Goal: Task Accomplishment & Management: Manage account settings

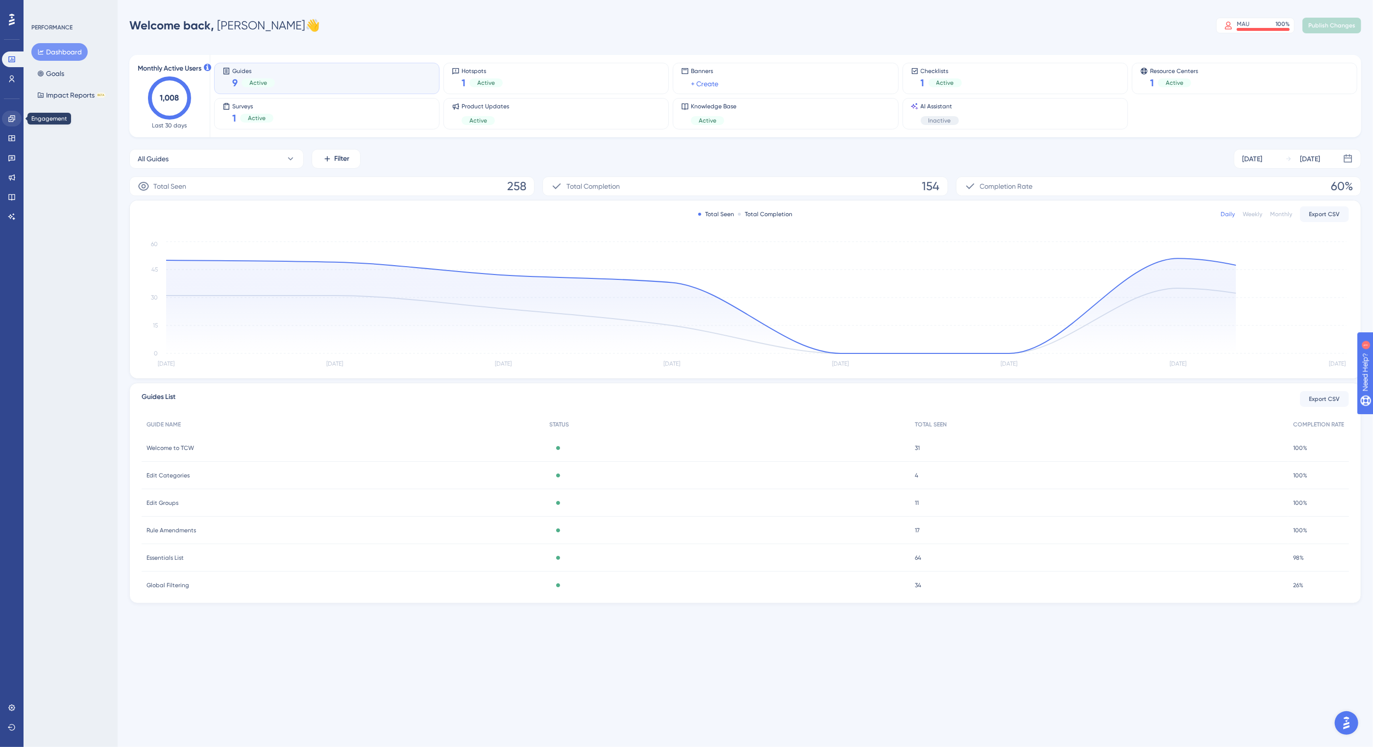
click at [11, 120] on icon at bounding box center [12, 119] width 8 height 8
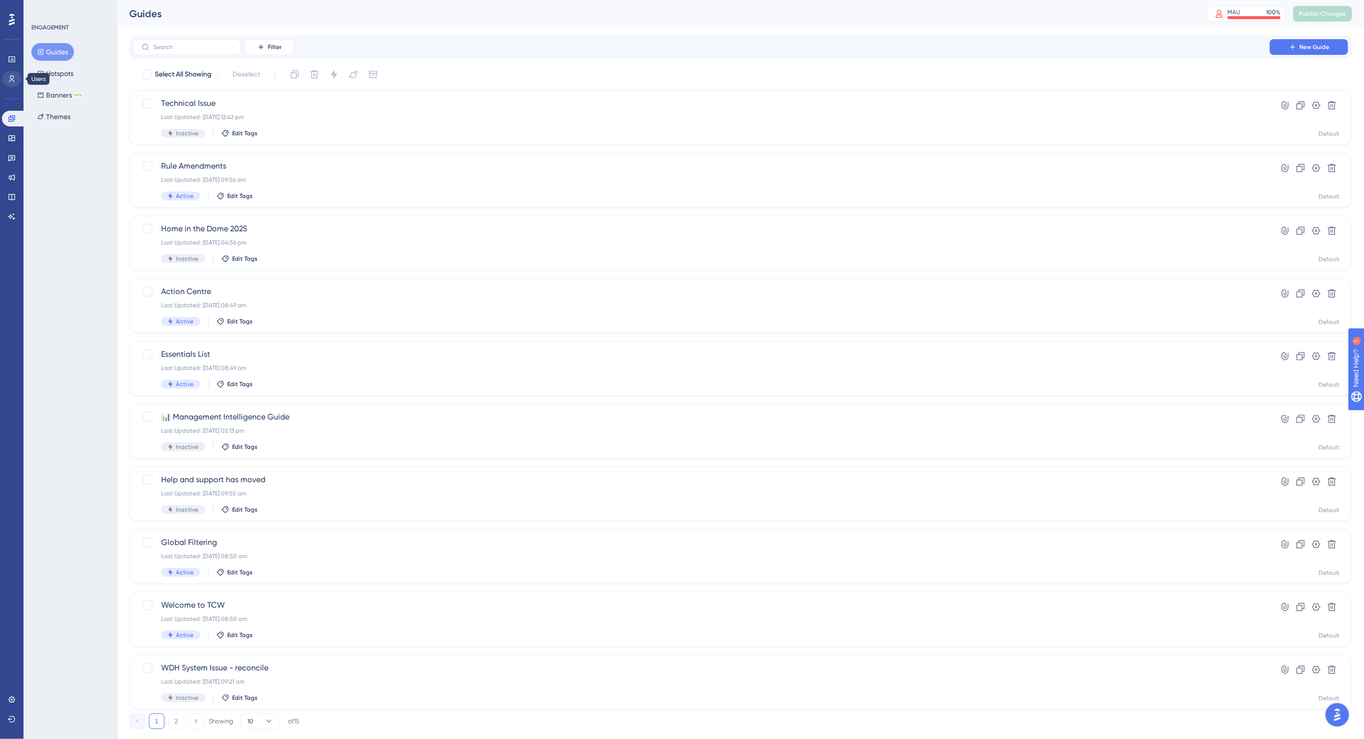
click at [13, 83] on link at bounding box center [12, 79] width 20 height 16
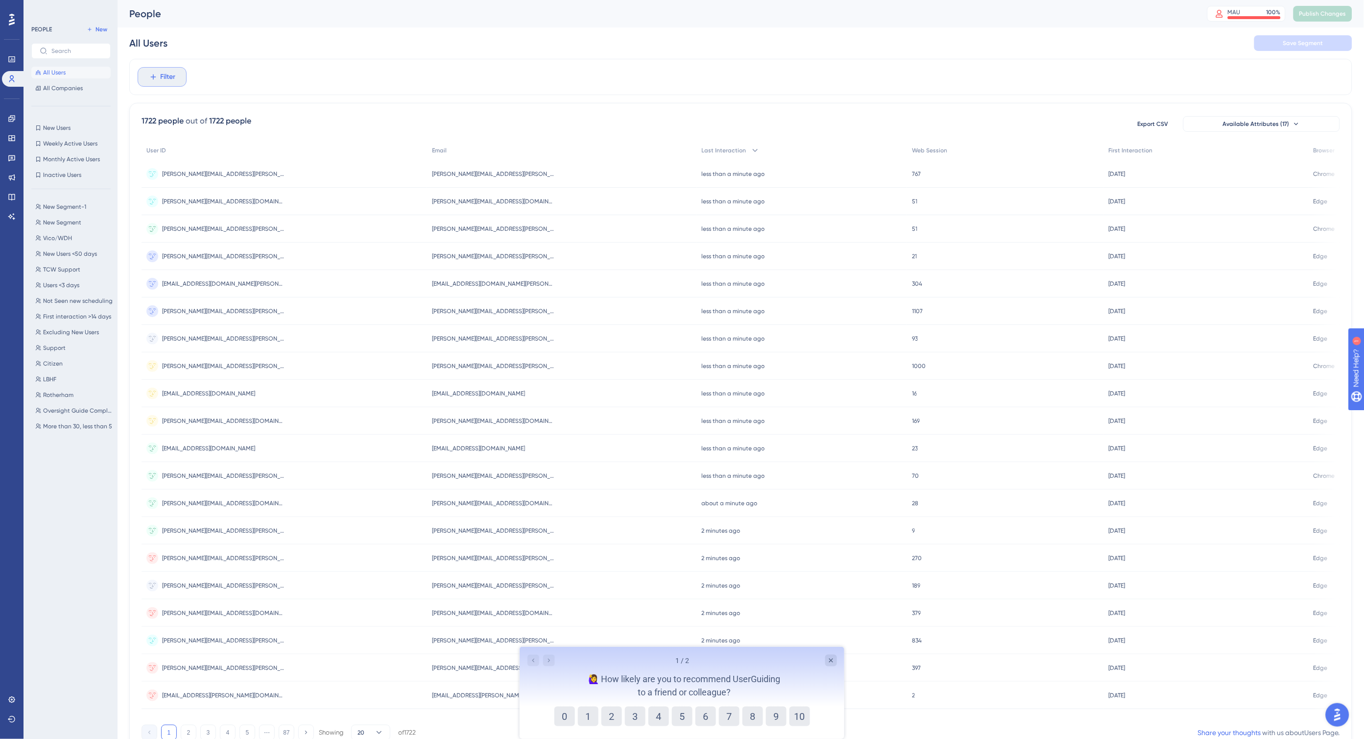
click at [163, 74] on span "Filter" at bounding box center [168, 77] width 15 height 12
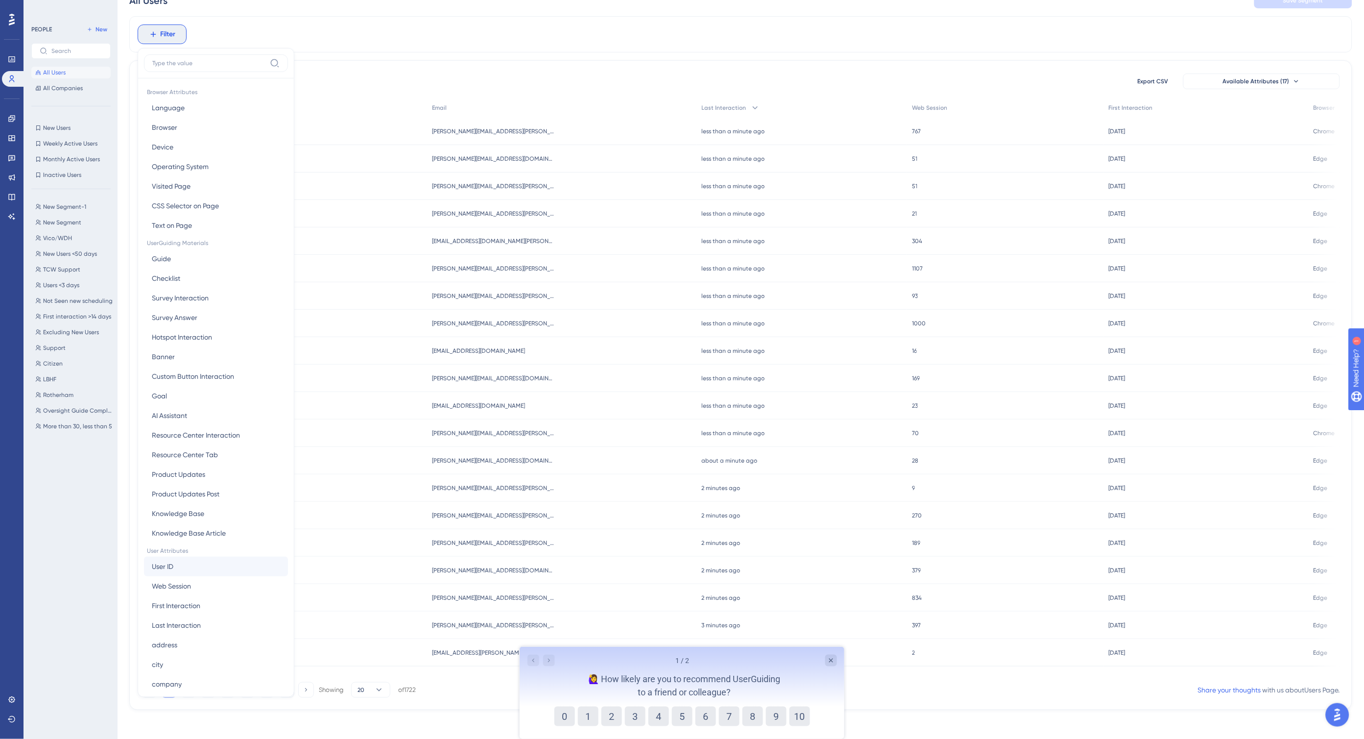
click at [183, 567] on button "User ID User ID" at bounding box center [216, 566] width 144 height 20
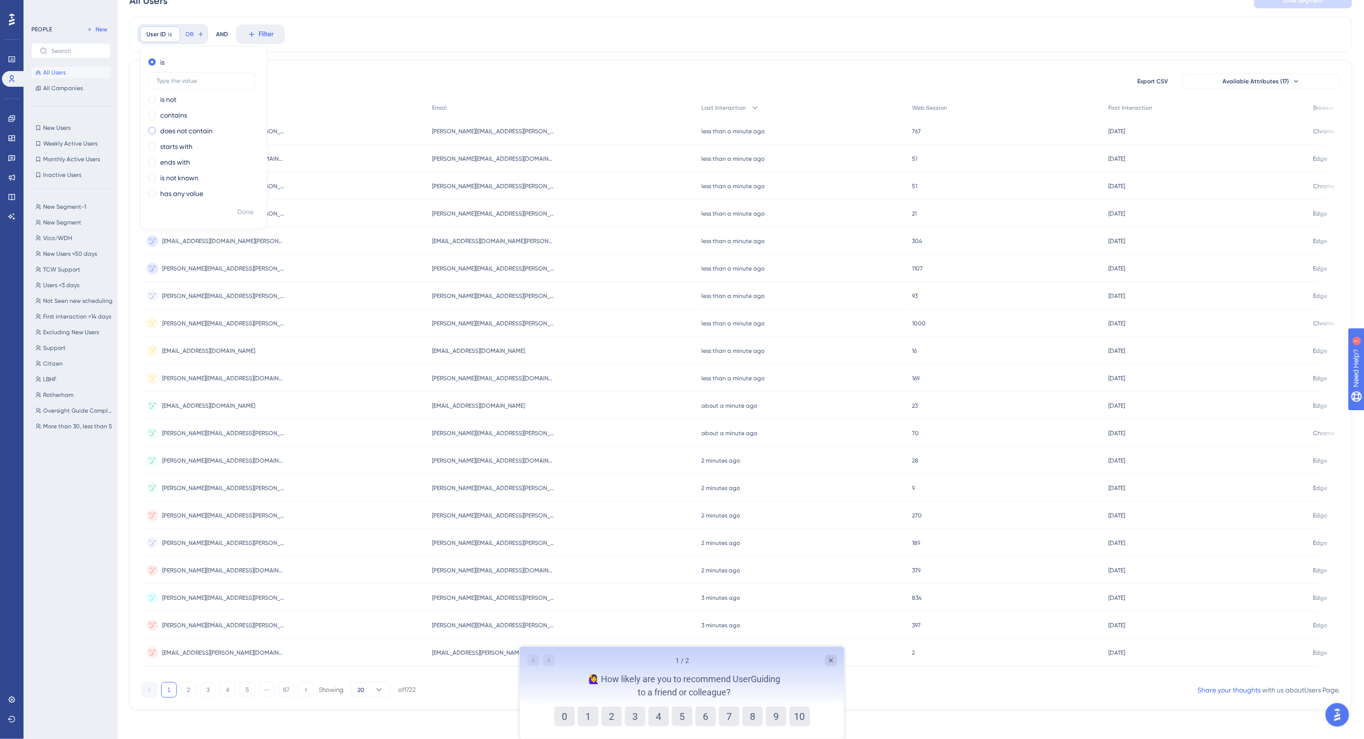
click at [186, 134] on label "does not contain" at bounding box center [186, 131] width 52 height 12
type input "@"
click at [237, 213] on span "Done" at bounding box center [245, 212] width 17 height 12
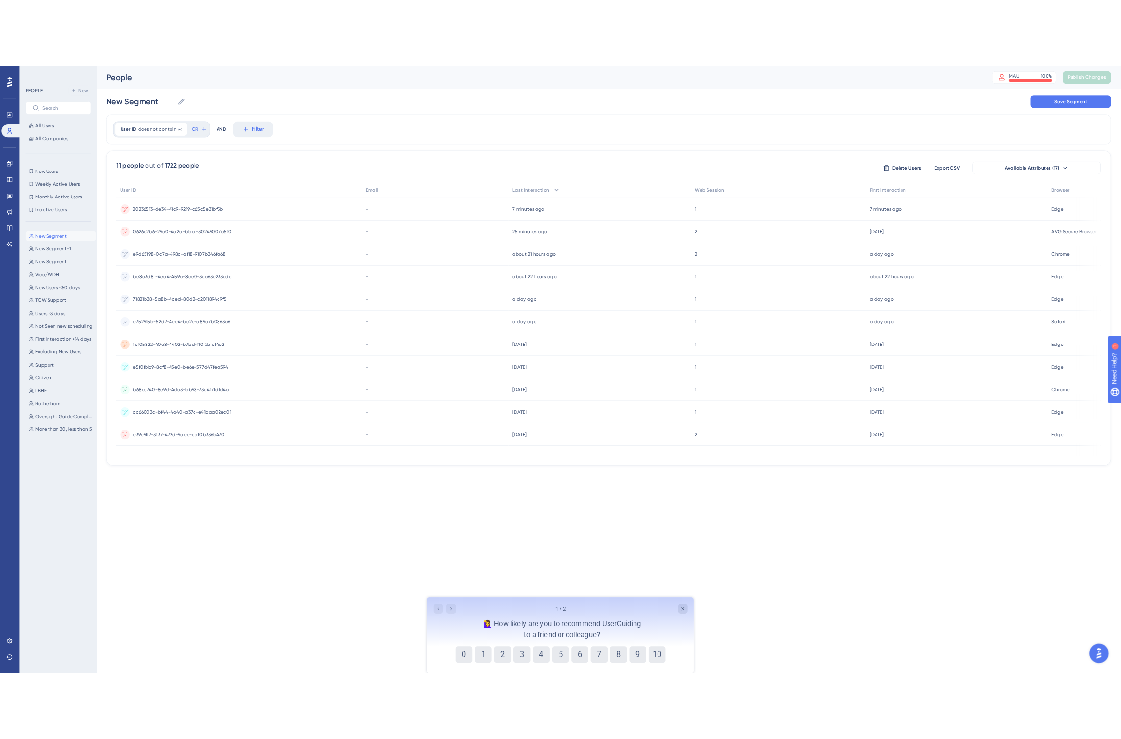
scroll to position [0, 0]
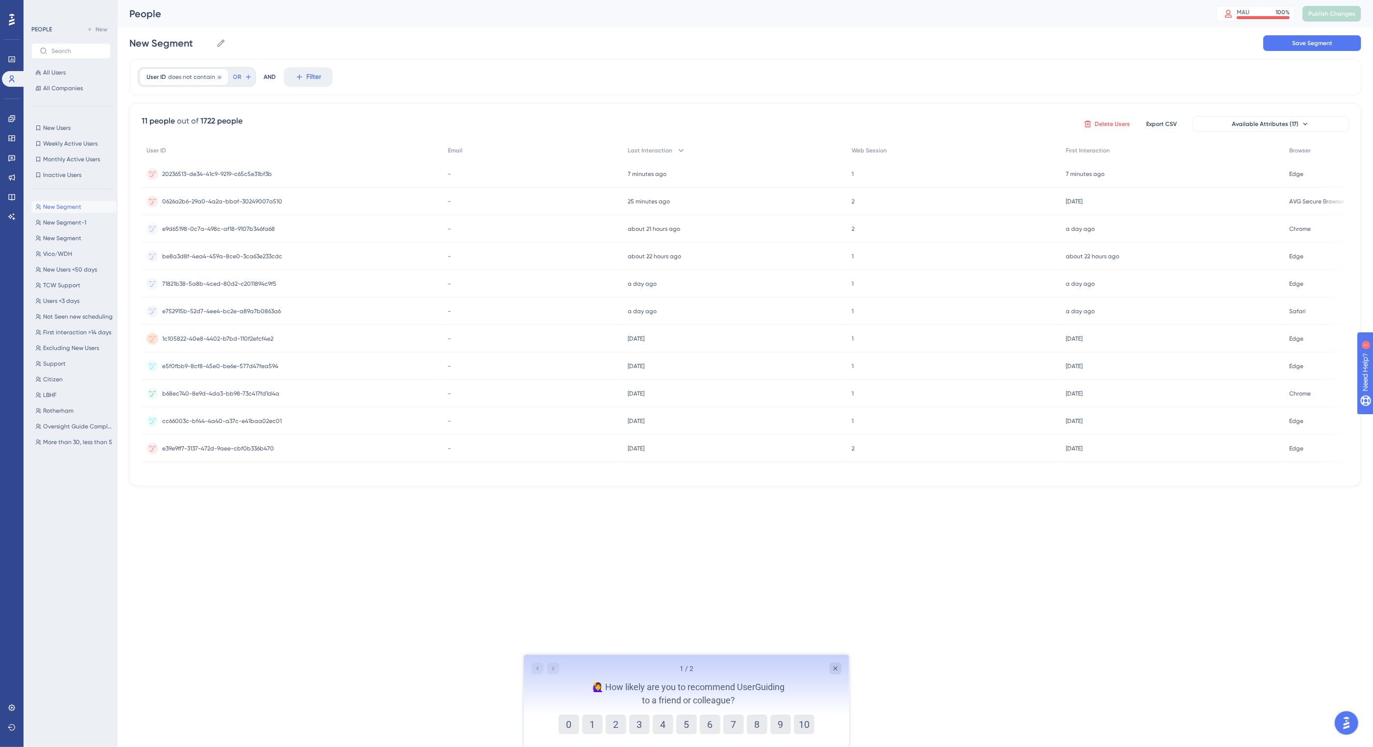
click at [1106, 125] on span "Delete Users" at bounding box center [1111, 124] width 35 height 8
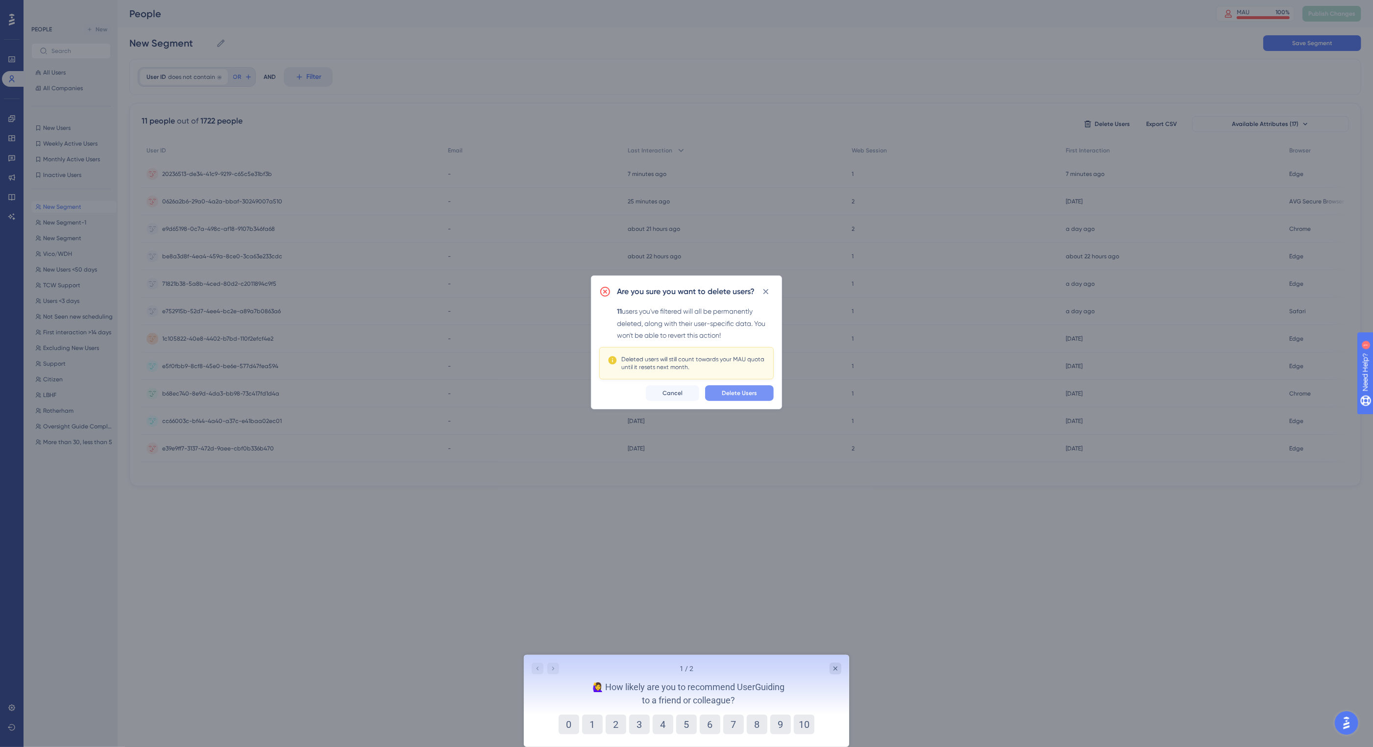
click at [722, 394] on button "Delete Users" at bounding box center [739, 393] width 69 height 16
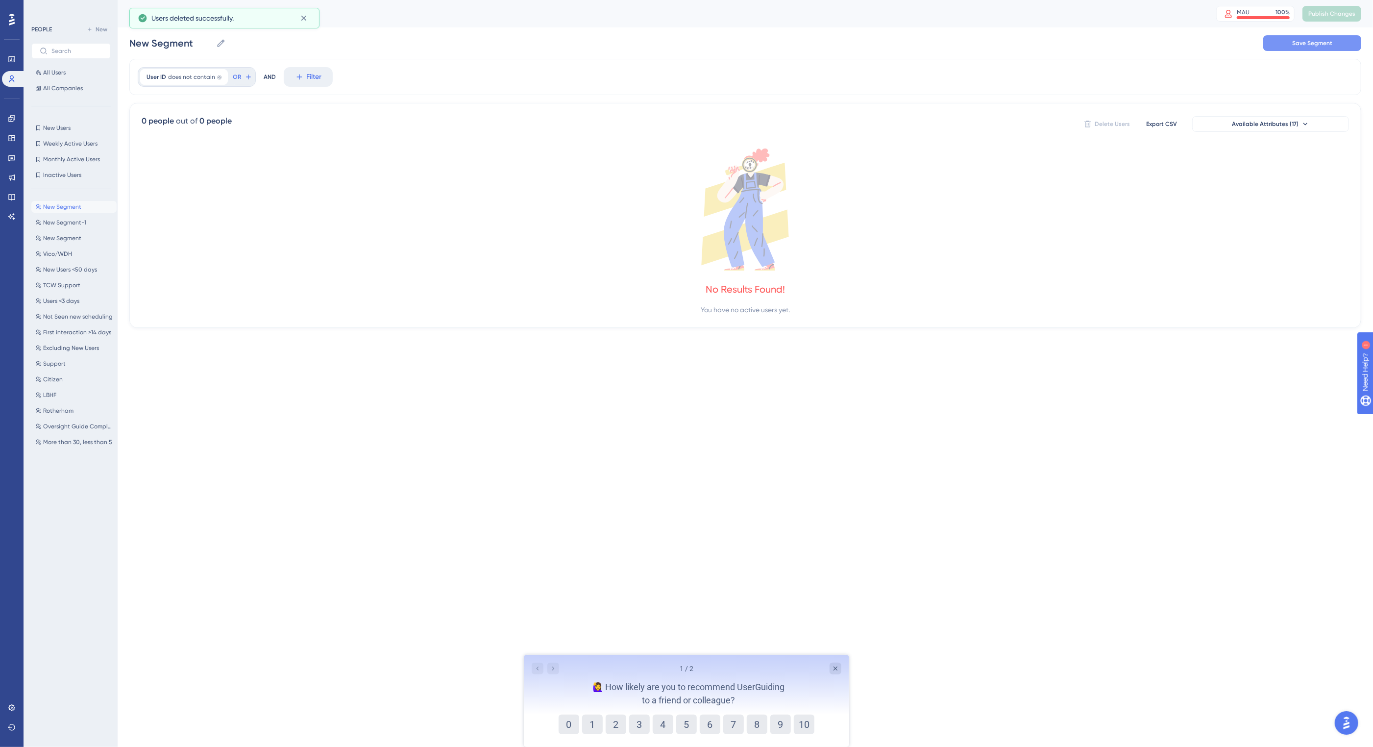
click at [1284, 38] on button "Save Segment" at bounding box center [1312, 43] width 98 height 16
click at [1094, 63] on div "User ID does not contain @ @ Remove OR AND Filter" at bounding box center [744, 77] width 1231 height 36
click at [63, 127] on span "New Users" at bounding box center [56, 128] width 27 height 8
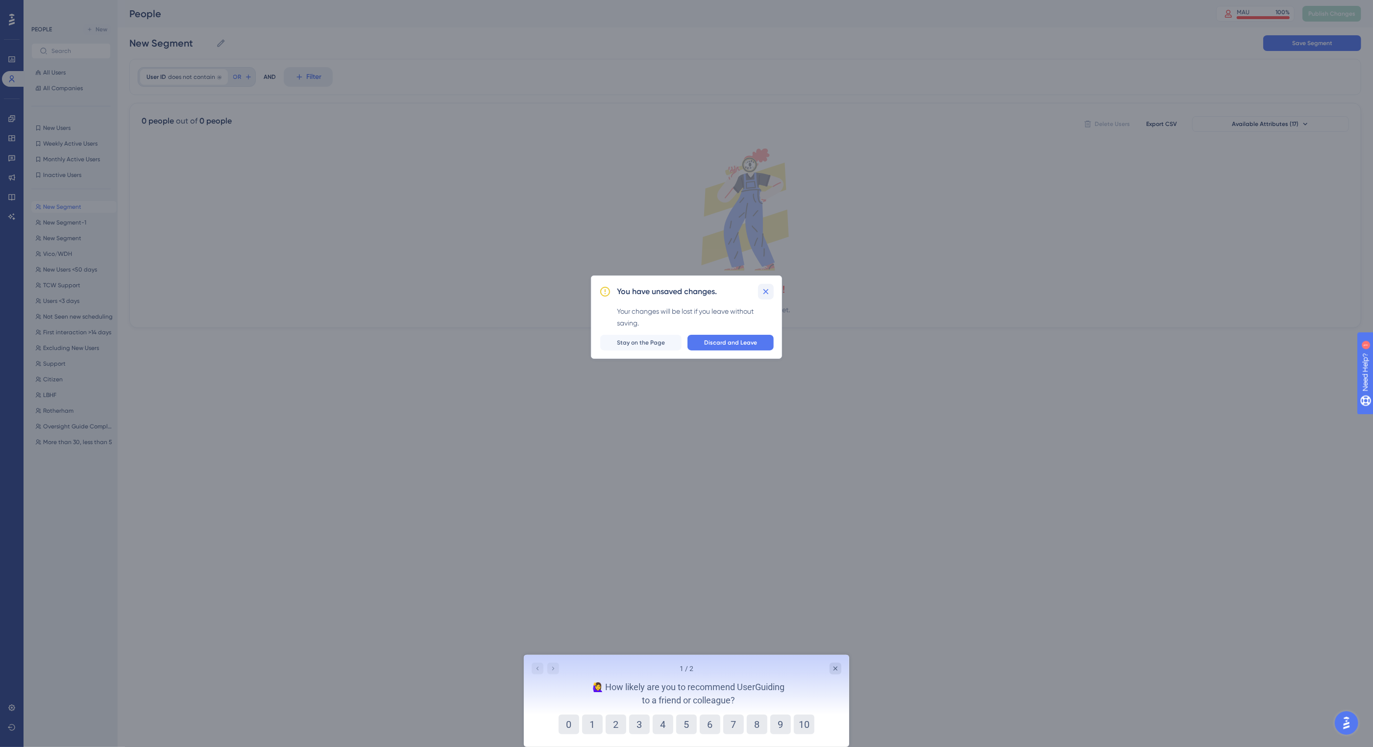
click at [769, 293] on icon at bounding box center [766, 292] width 10 height 10
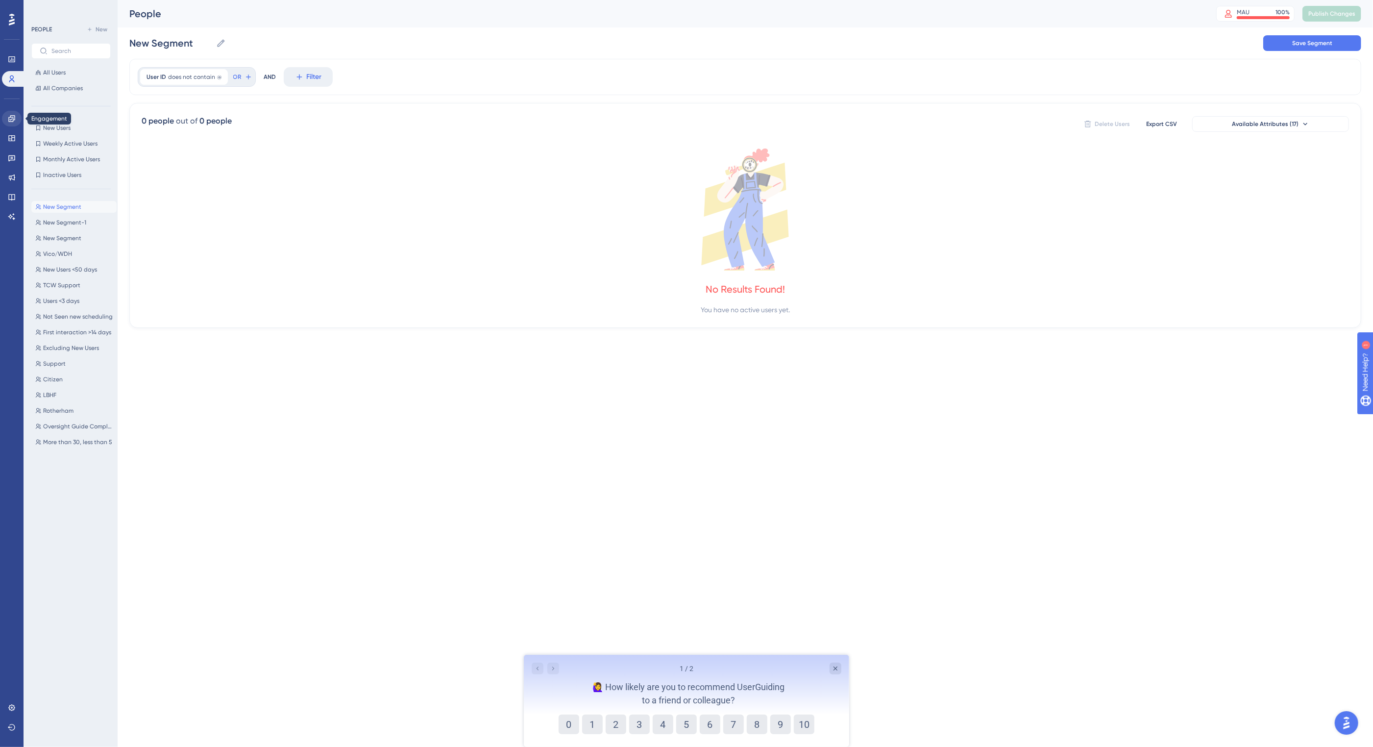
click at [12, 121] on icon at bounding box center [11, 118] width 6 height 6
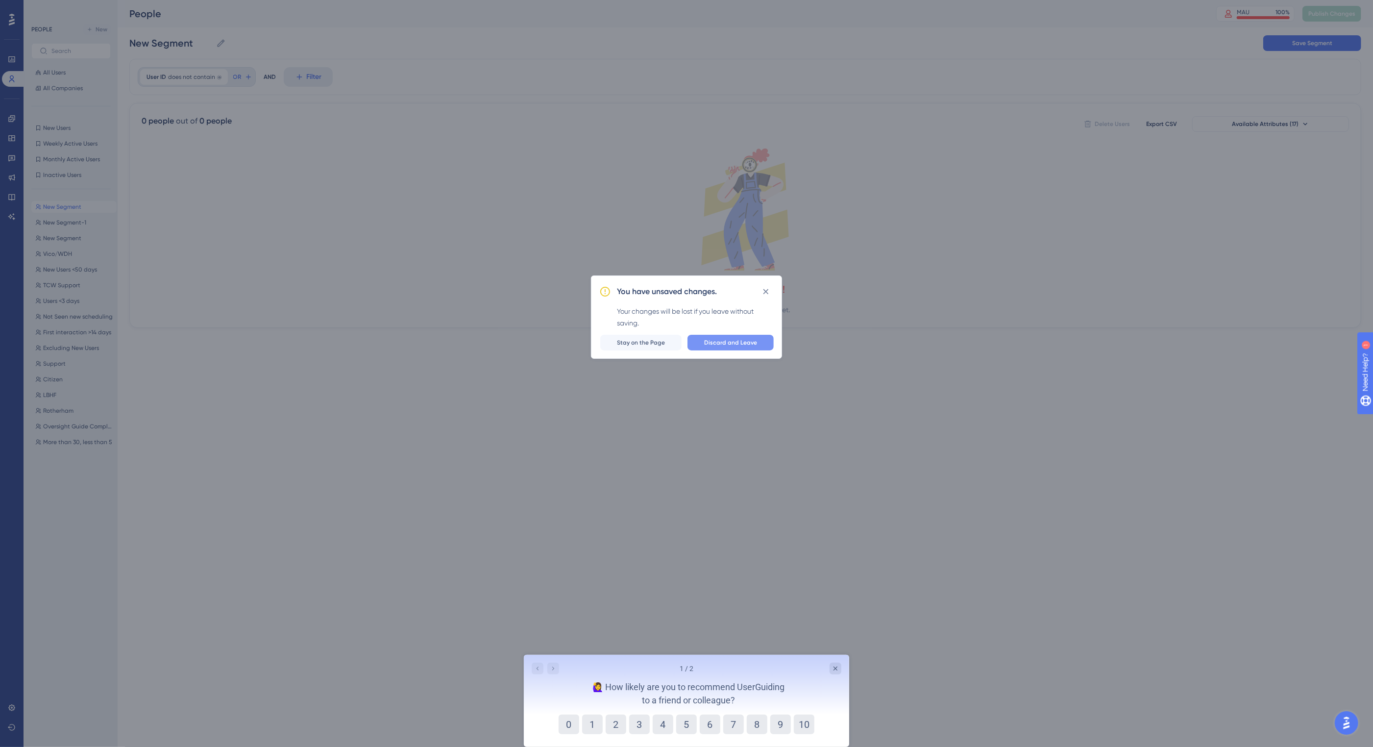
click at [720, 348] on button "Discard and Leave" at bounding box center [730, 343] width 86 height 16
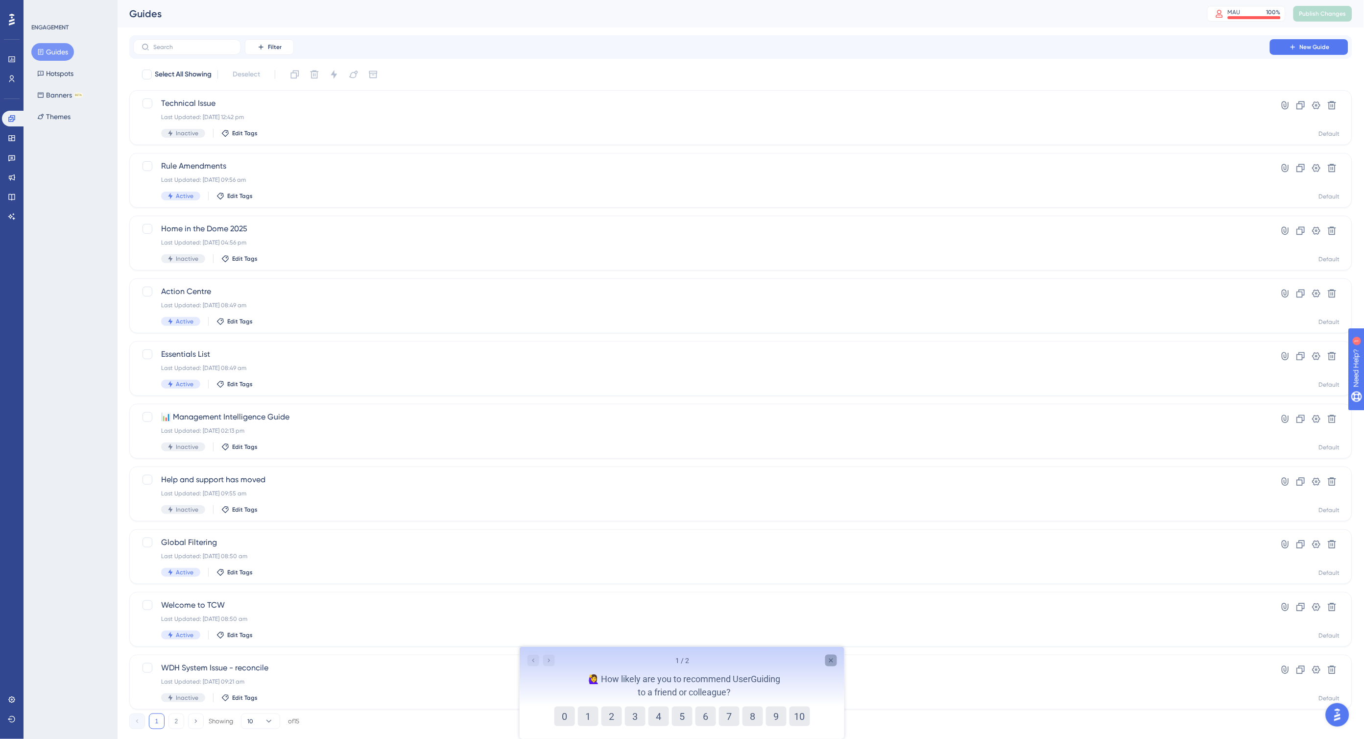
click at [830, 656] on icon "Close survey" at bounding box center [831, 660] width 8 height 8
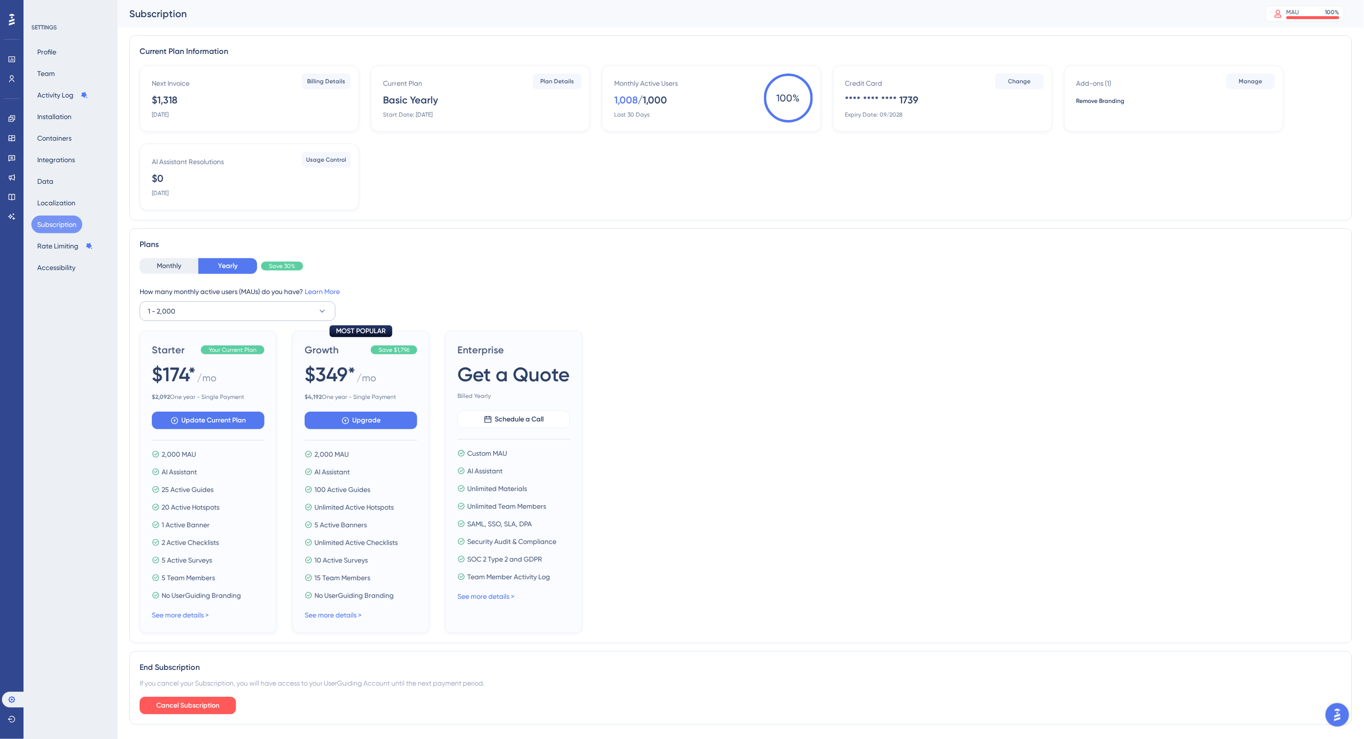
click at [203, 313] on button "1 - 2,000" at bounding box center [238, 311] width 196 height 20
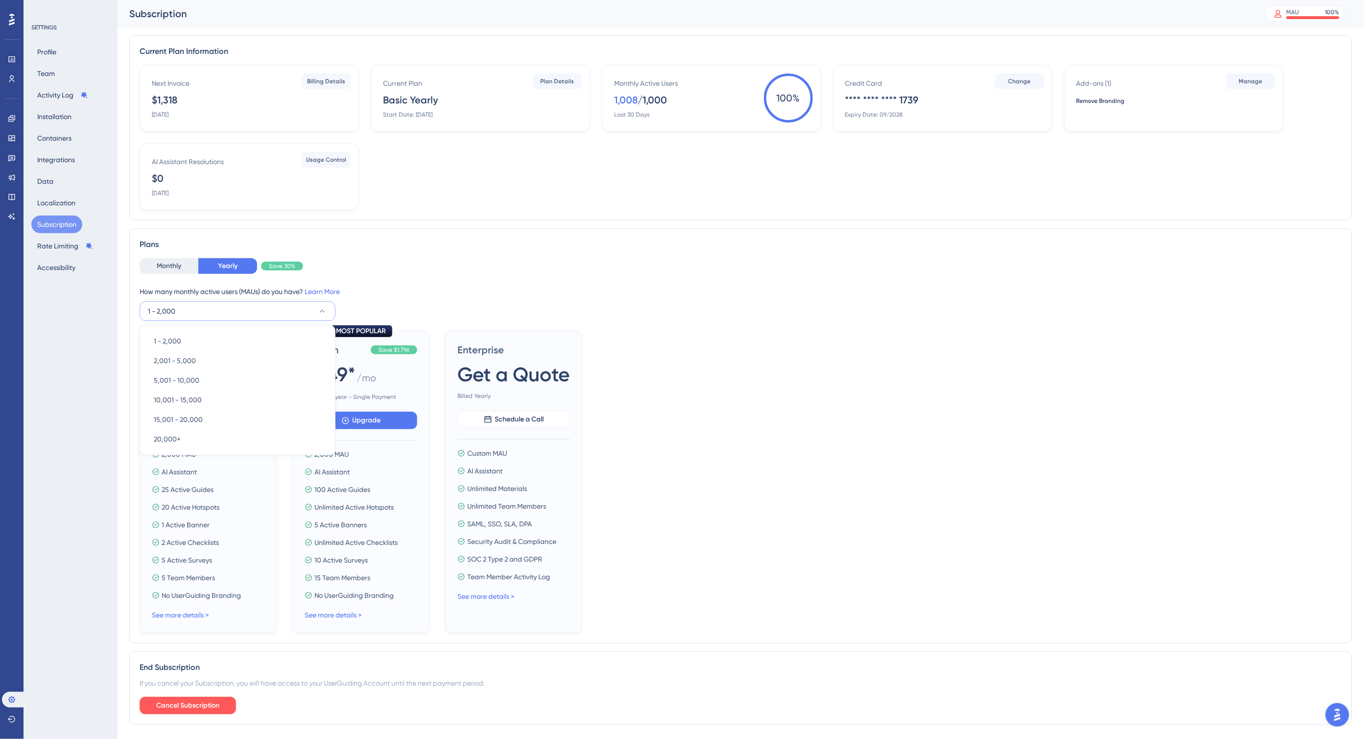
click at [489, 286] on div "How many monthly active users (MAUs) do you have? Learn More" at bounding box center [741, 292] width 1203 height 12
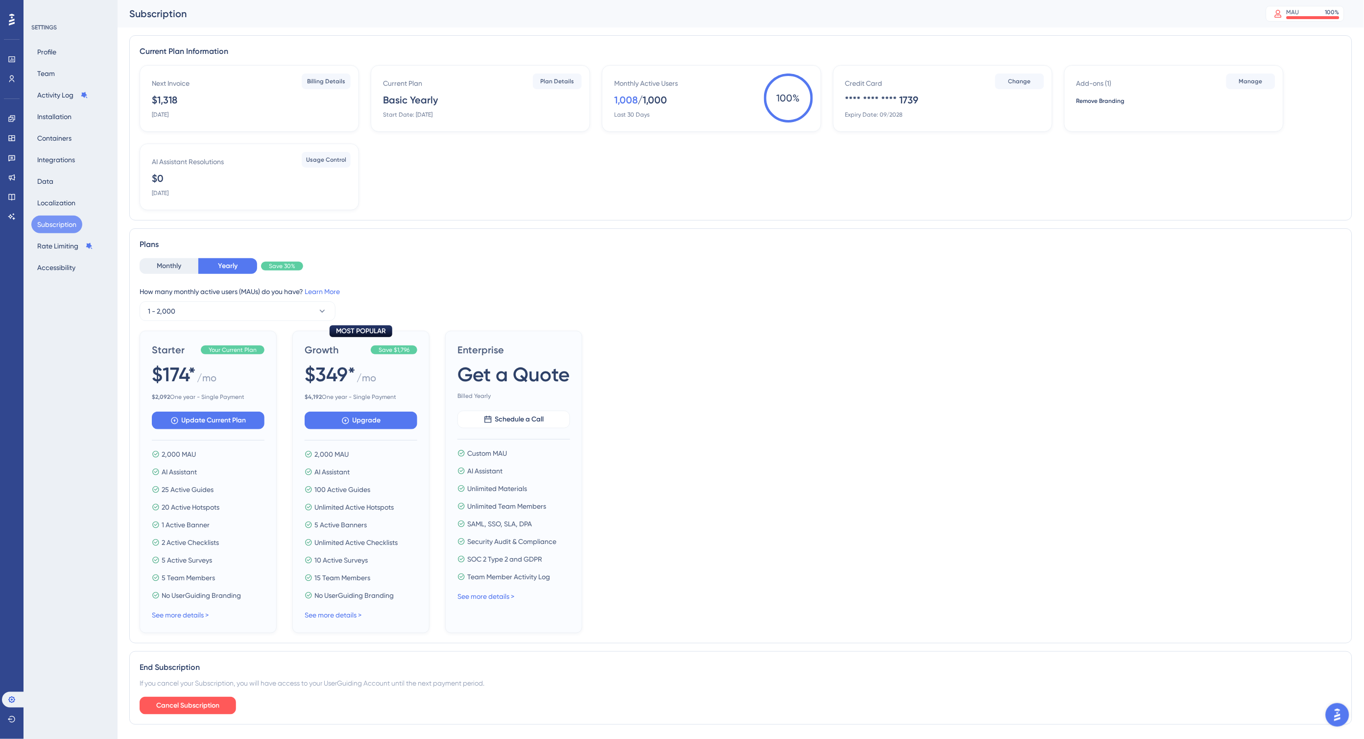
scroll to position [0, 0]
click at [222, 419] on span "Update Current Plan" at bounding box center [214, 420] width 65 height 12
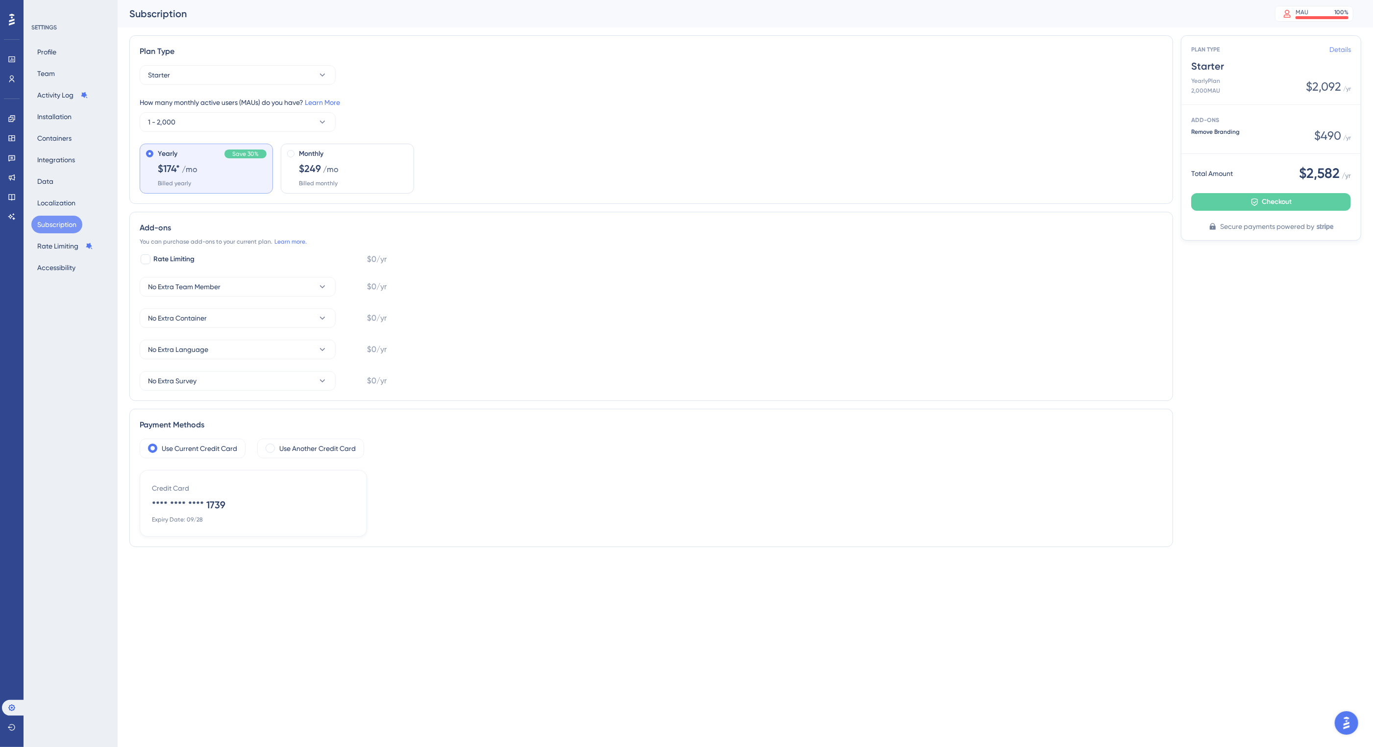
click at [1339, 52] on link "Details" at bounding box center [1340, 50] width 22 height 12
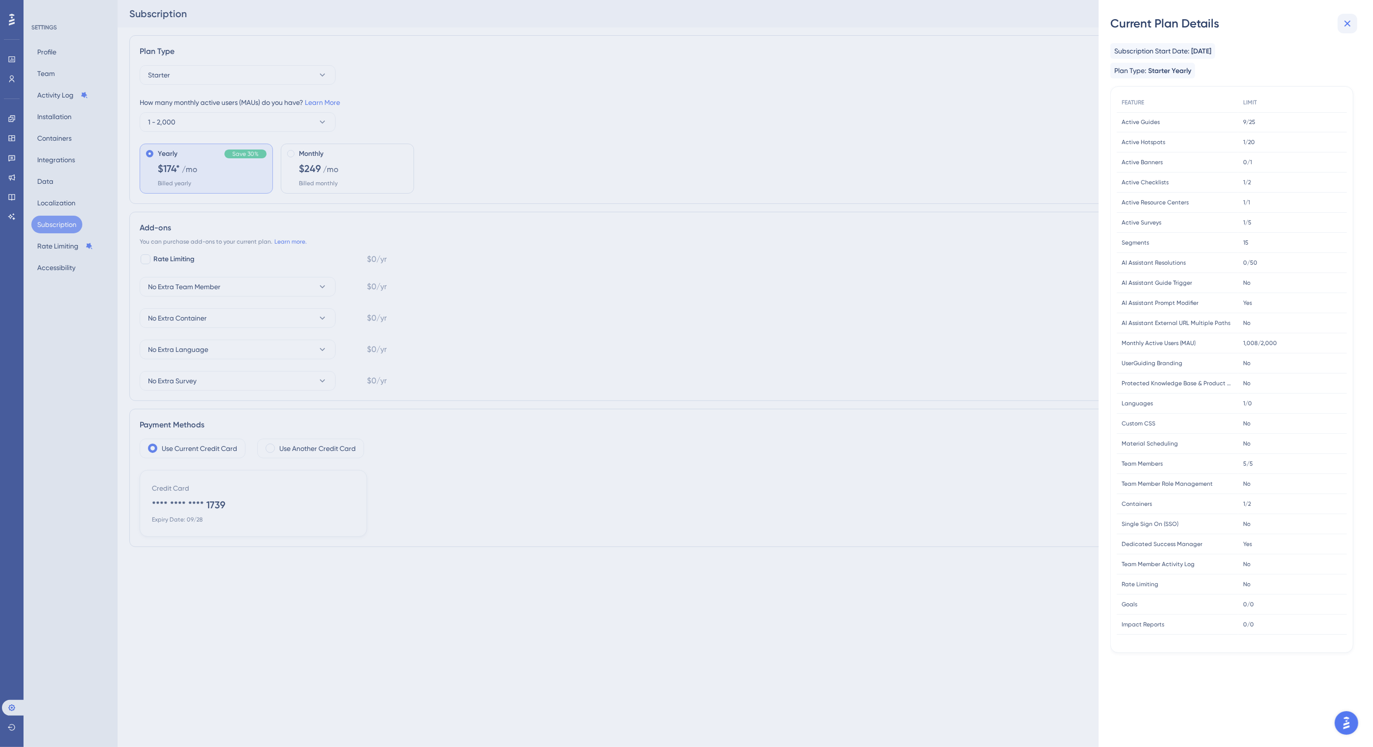
click at [1350, 25] on icon at bounding box center [1347, 24] width 6 height 6
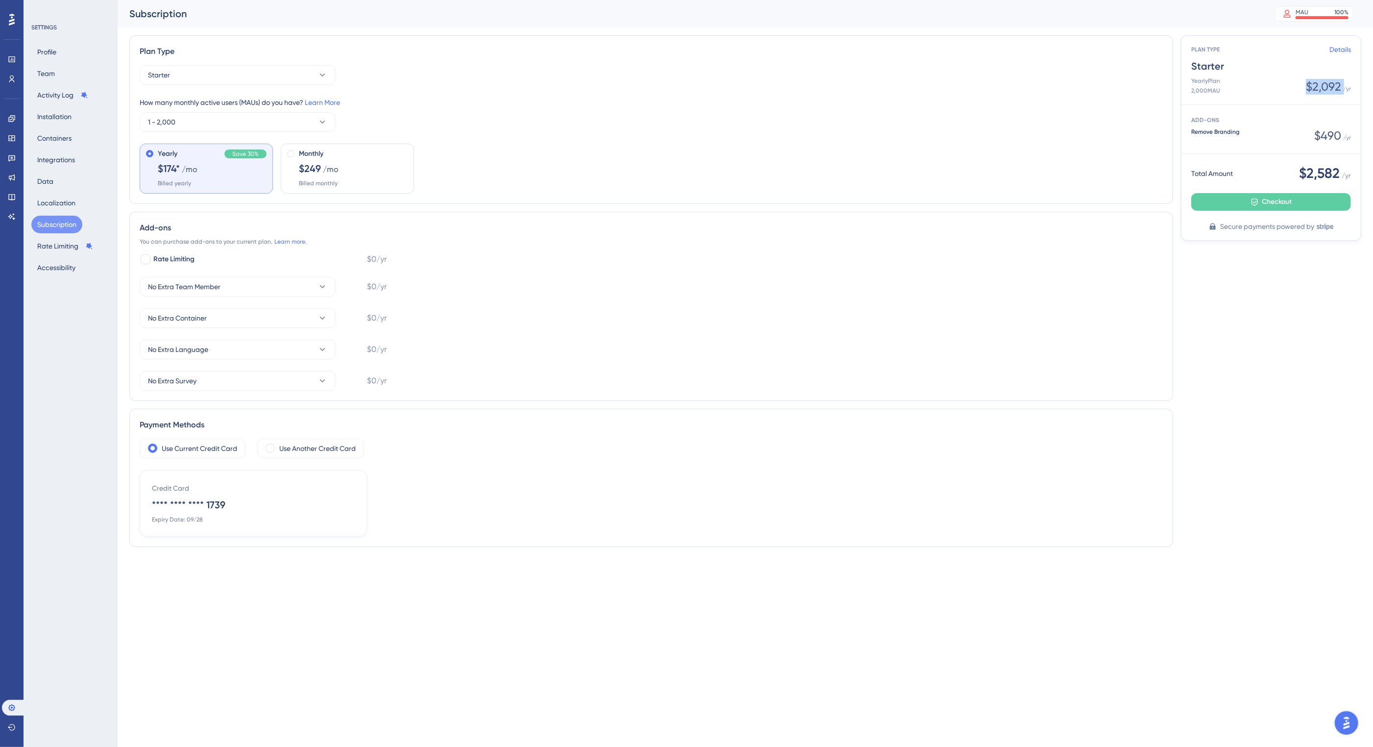
drag, startPoint x: 1303, startPoint y: 86, endPoint x: 1354, endPoint y: 83, distance: 51.5
click at [1354, 83] on div "PLAN TYPE Details Starter Yearly Plan 2,000 MAU $2,092 / yr" at bounding box center [1270, 70] width 179 height 69
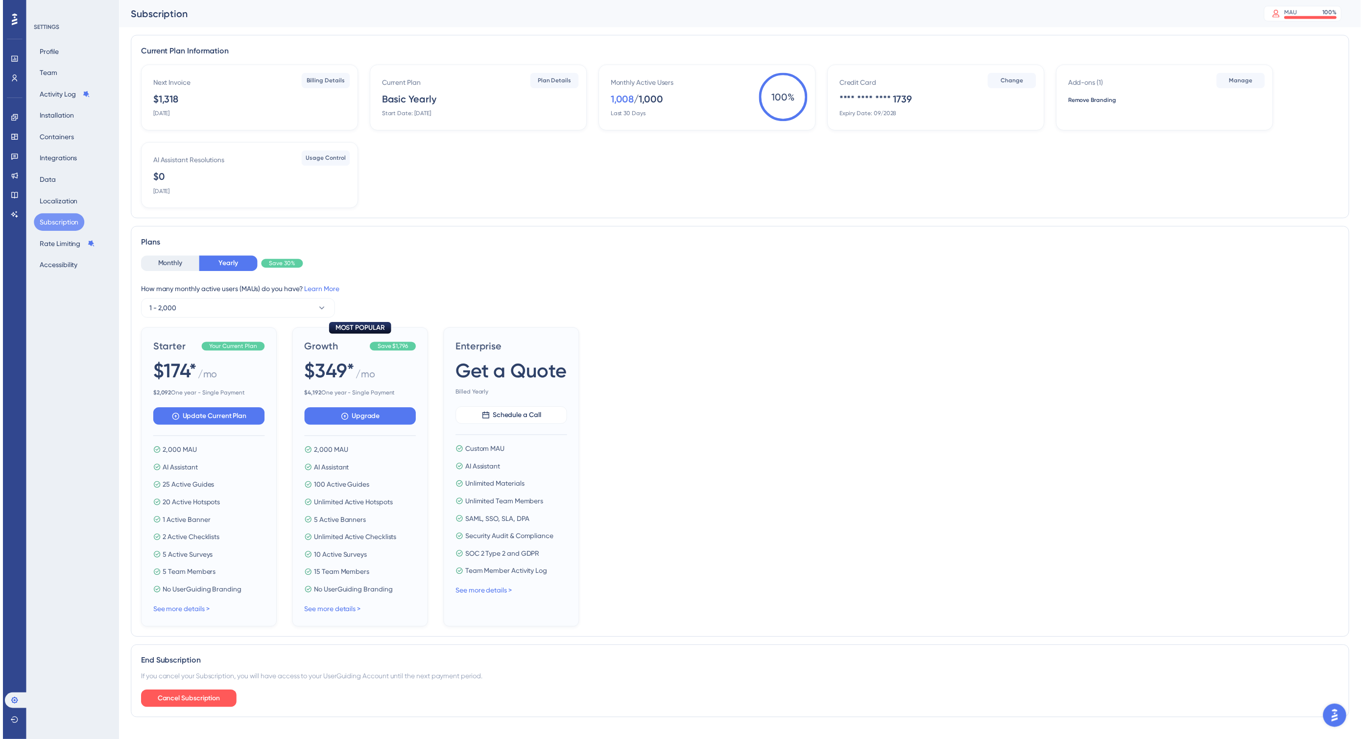
scroll to position [0, 0]
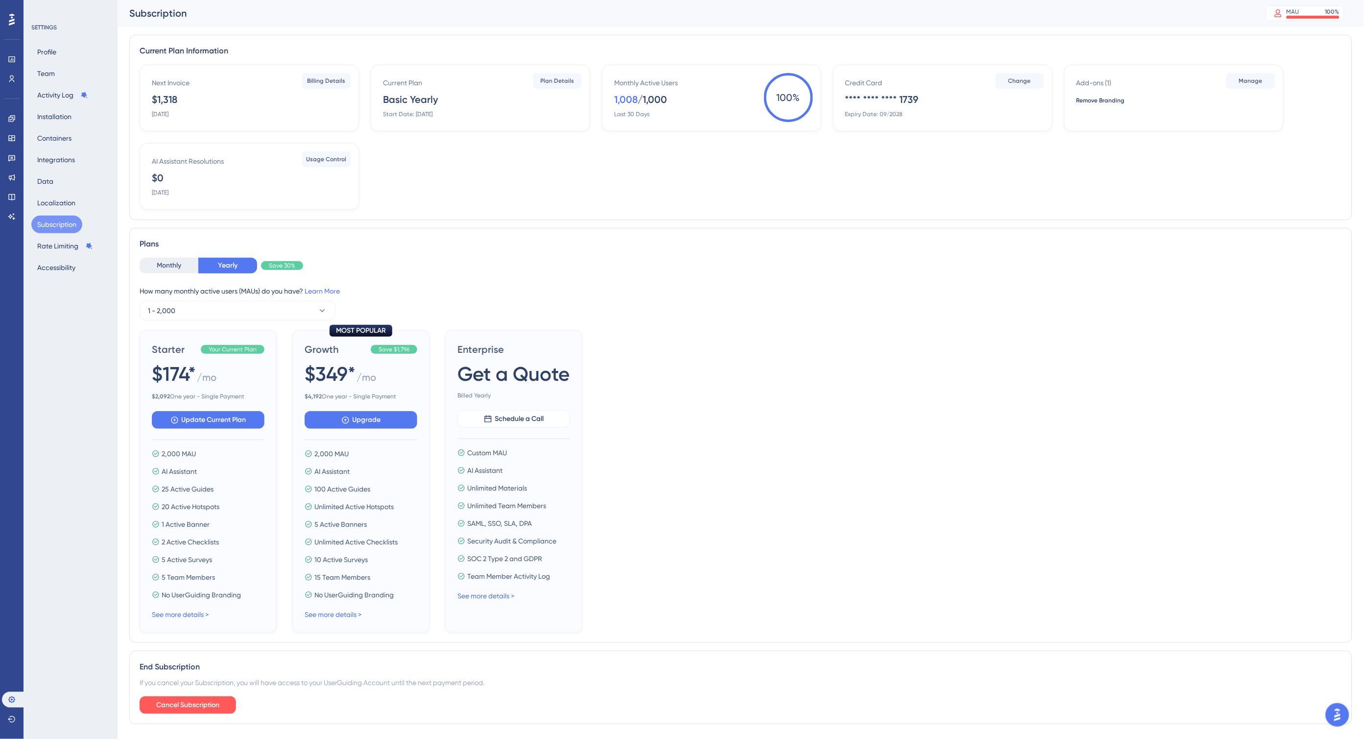
click at [8, 87] on div "Engagement Widgets Feedback Product Updates Knowledge Base AI Assistant" at bounding box center [12, 156] width 20 height 138
click at [9, 82] on icon at bounding box center [11, 78] width 5 height 7
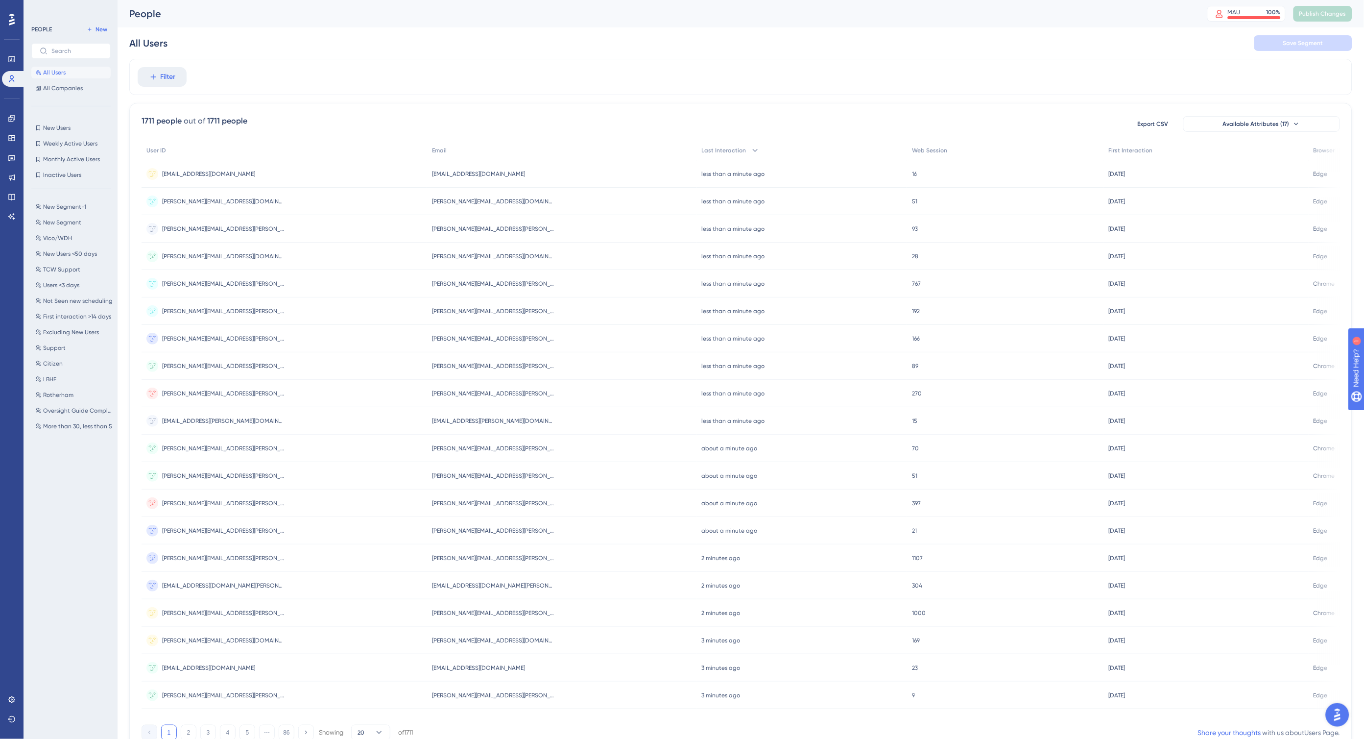
click at [152, 120] on div "1711 people" at bounding box center [162, 121] width 40 height 12
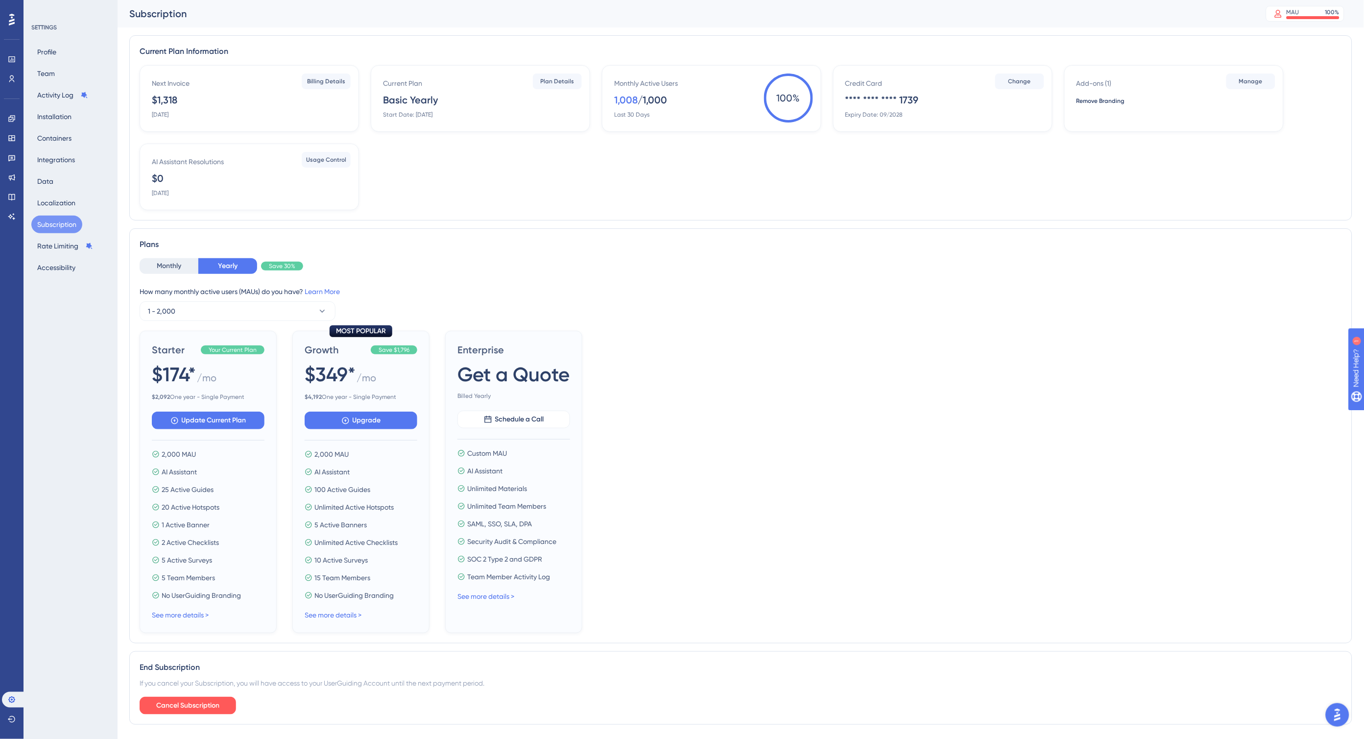
scroll to position [0, 0]
click at [217, 425] on button "Update Current Plan" at bounding box center [208, 420] width 113 height 18
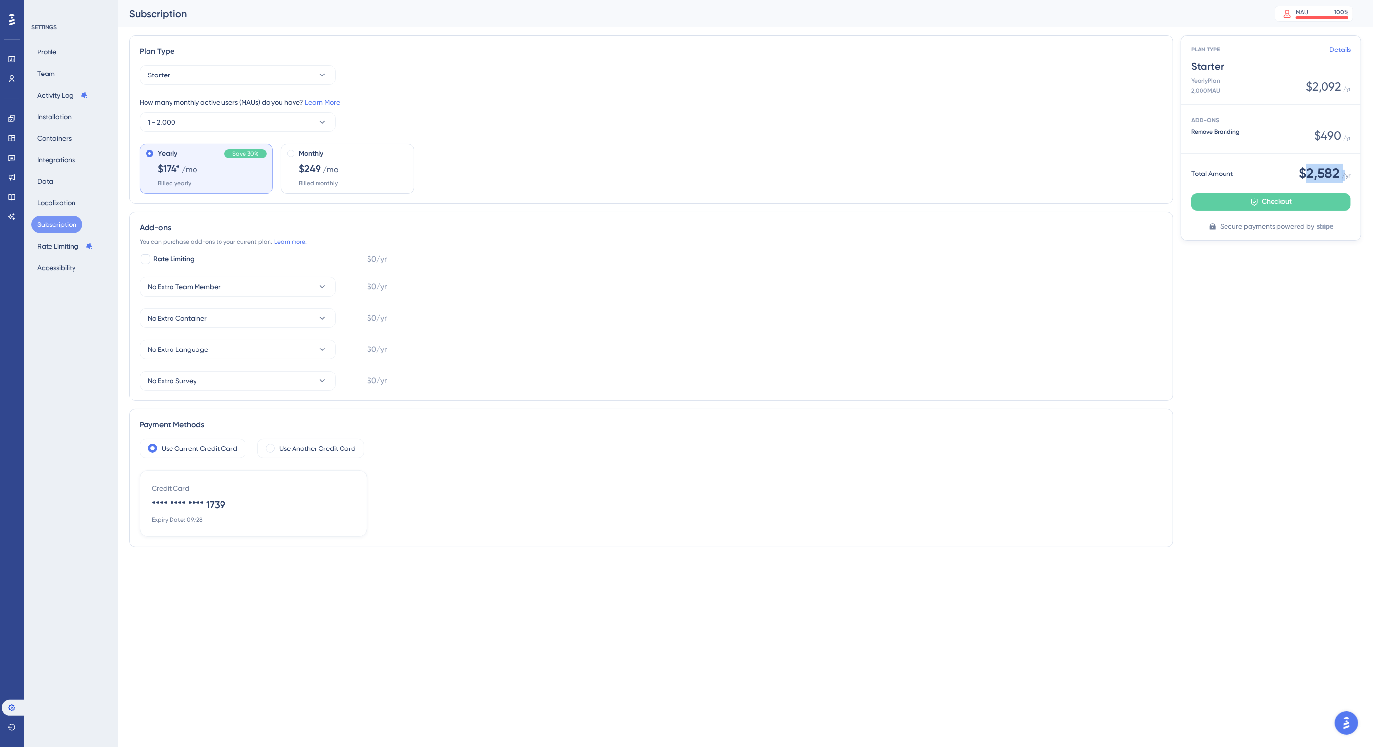
drag, startPoint x: 1305, startPoint y: 171, endPoint x: 1346, endPoint y: 171, distance: 41.1
click at [1346, 171] on div "$2,582 / yr" at bounding box center [1325, 174] width 52 height 20
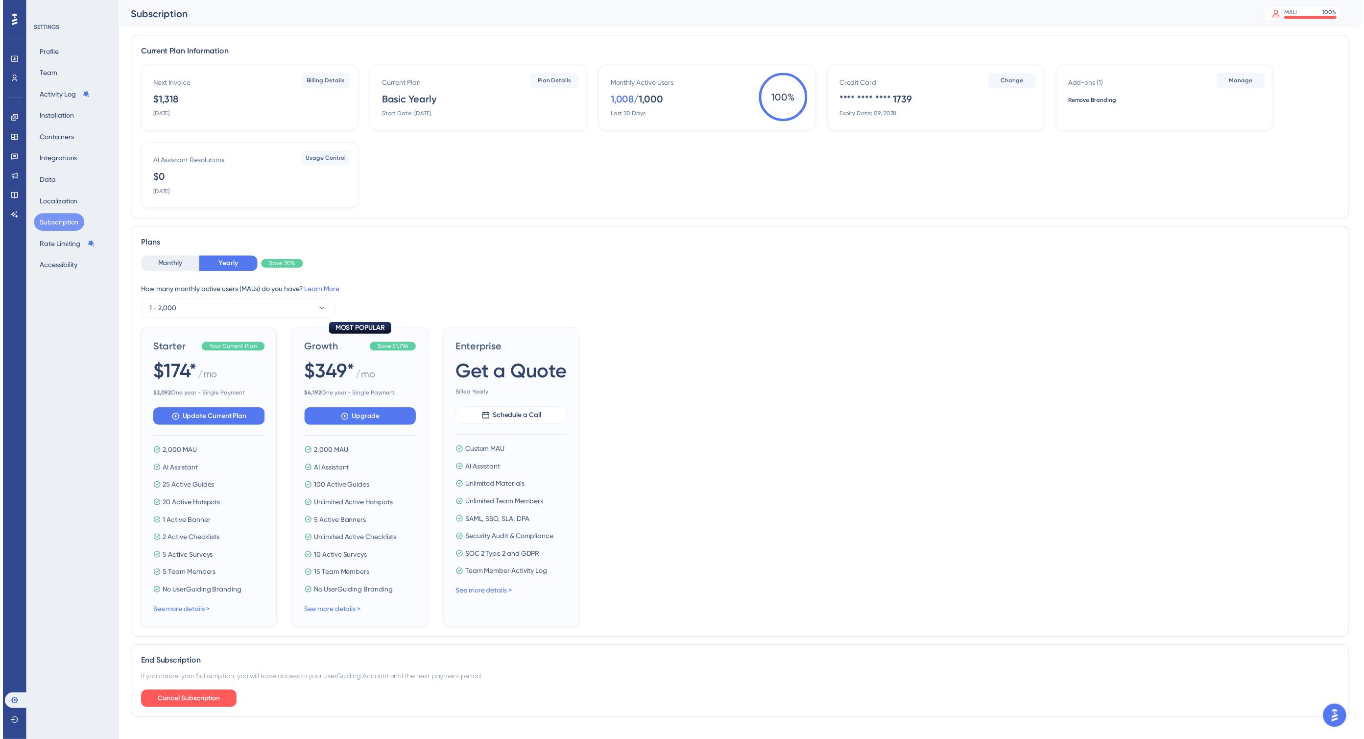
scroll to position [0, 0]
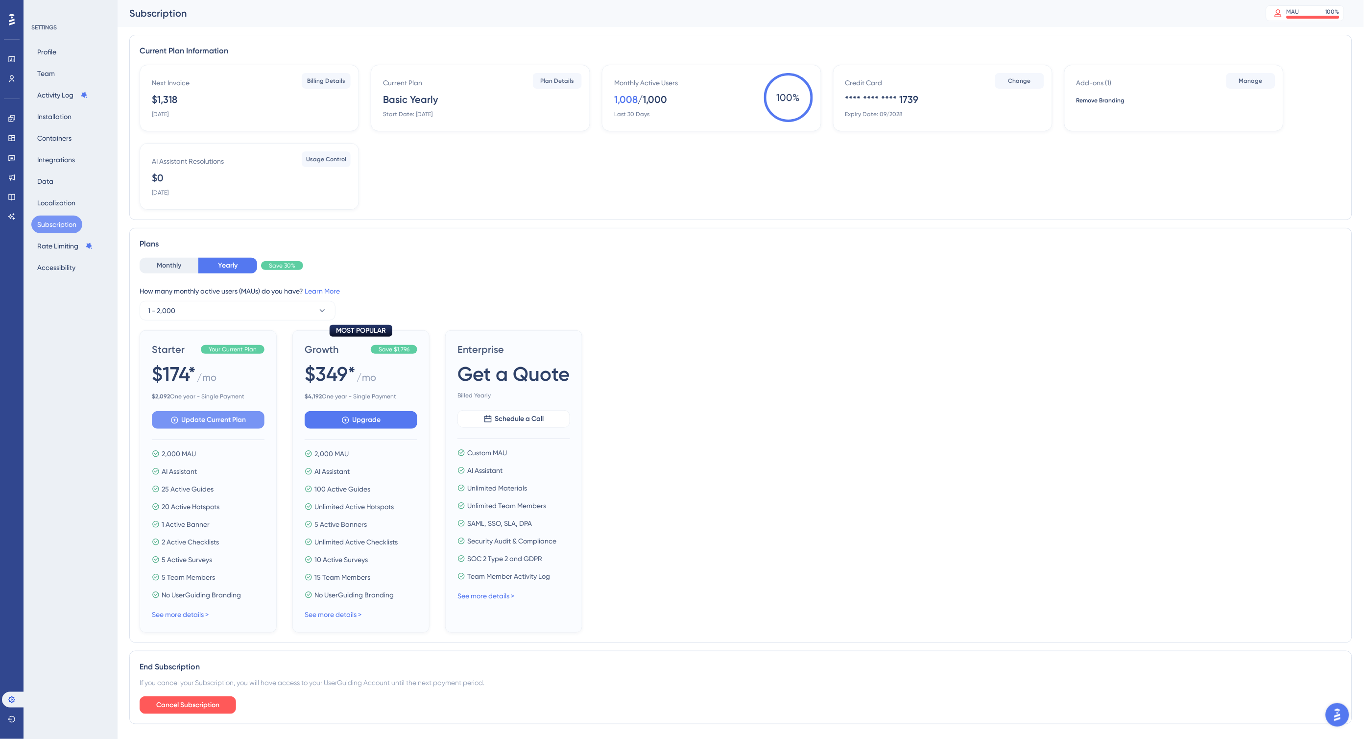
click at [223, 414] on span "Update Current Plan" at bounding box center [214, 420] width 65 height 12
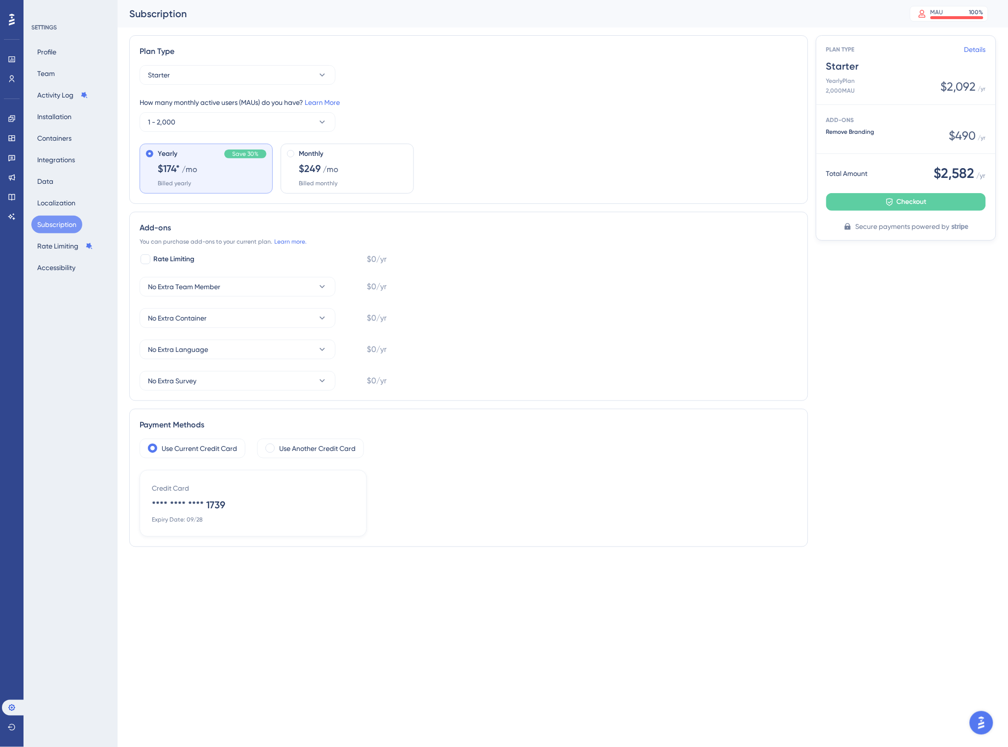
click at [922, 307] on div "Plan Type Starter How many monthly active users (MAUs) do you have? Learn More …" at bounding box center [562, 294] width 867 height 519
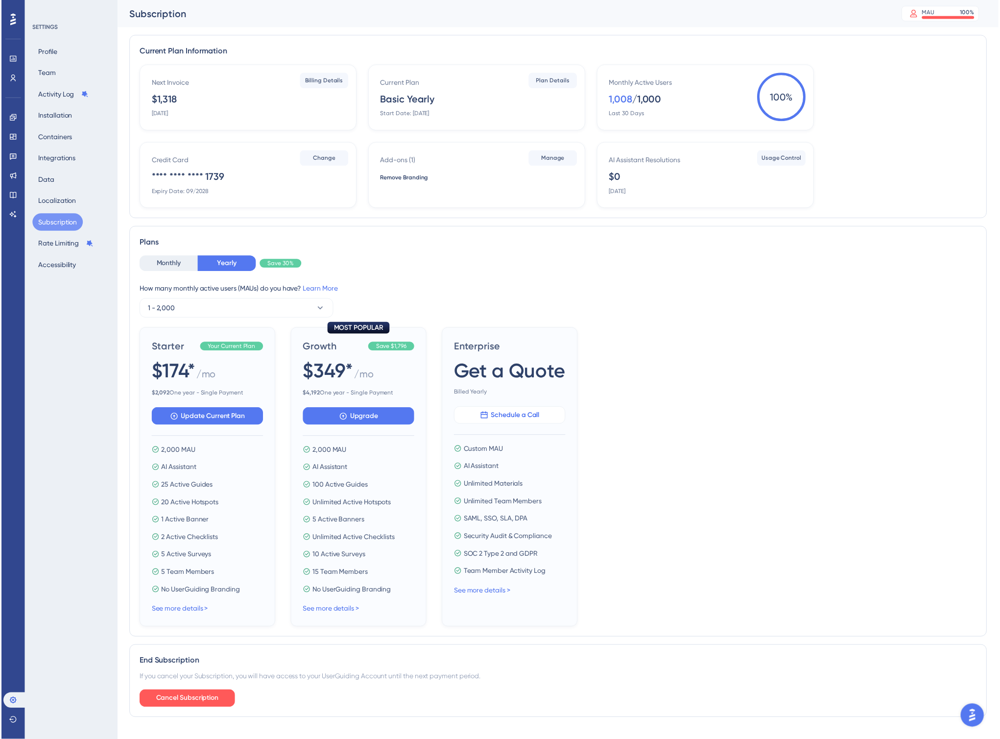
scroll to position [0, 0]
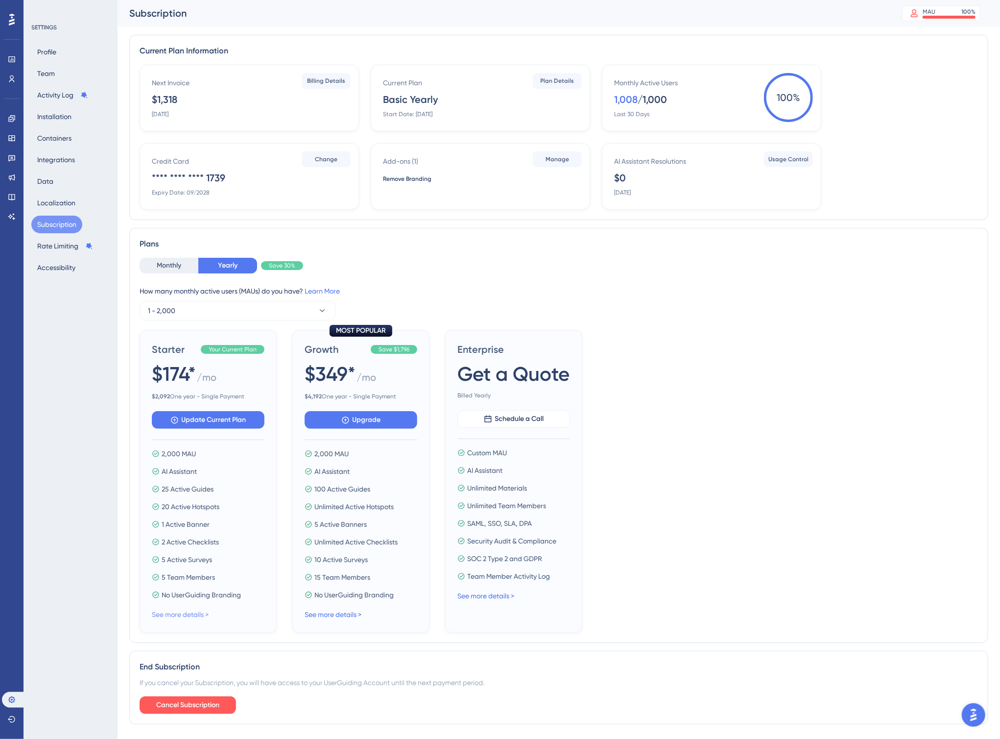
click at [188, 612] on link "See more details >" at bounding box center [180, 614] width 57 height 8
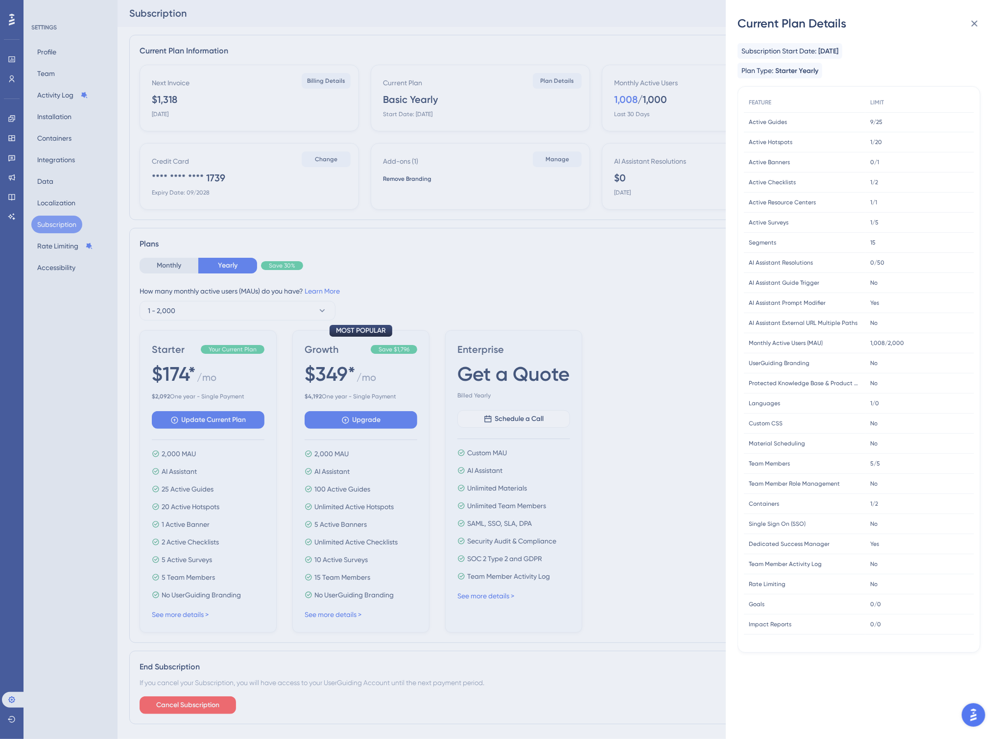
click at [877, 340] on span "1,008/2,000" at bounding box center [887, 343] width 34 height 8
click at [923, 348] on div "1,008/2,000 1,008/2,000" at bounding box center [920, 343] width 109 height 20
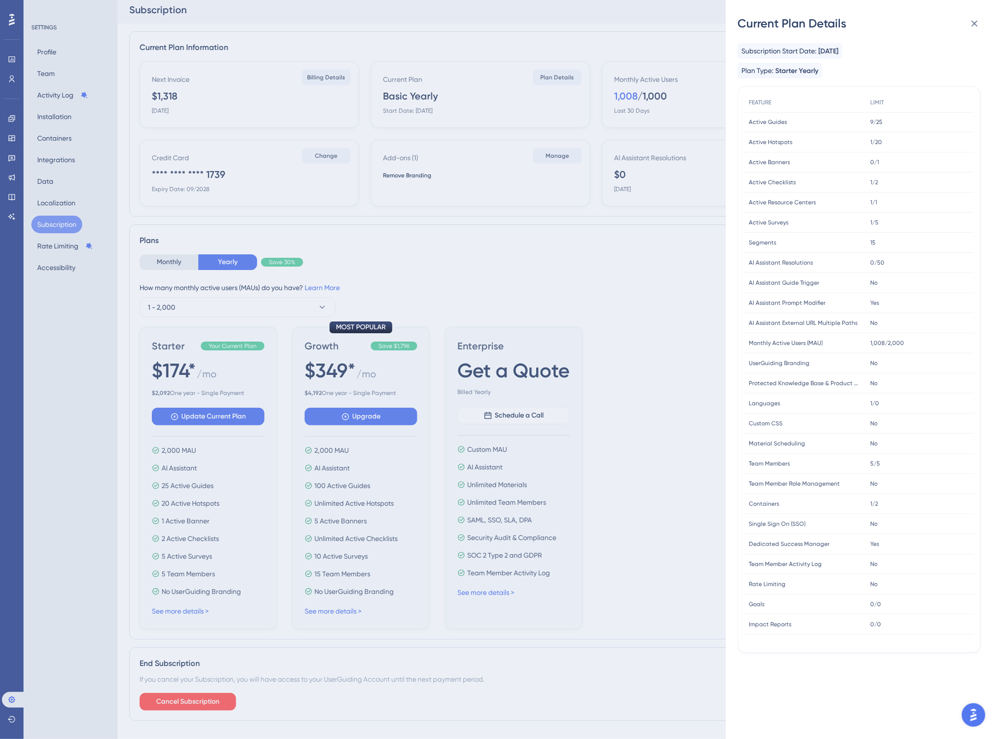
scroll to position [5, 0]
click at [972, 24] on icon at bounding box center [975, 24] width 12 height 12
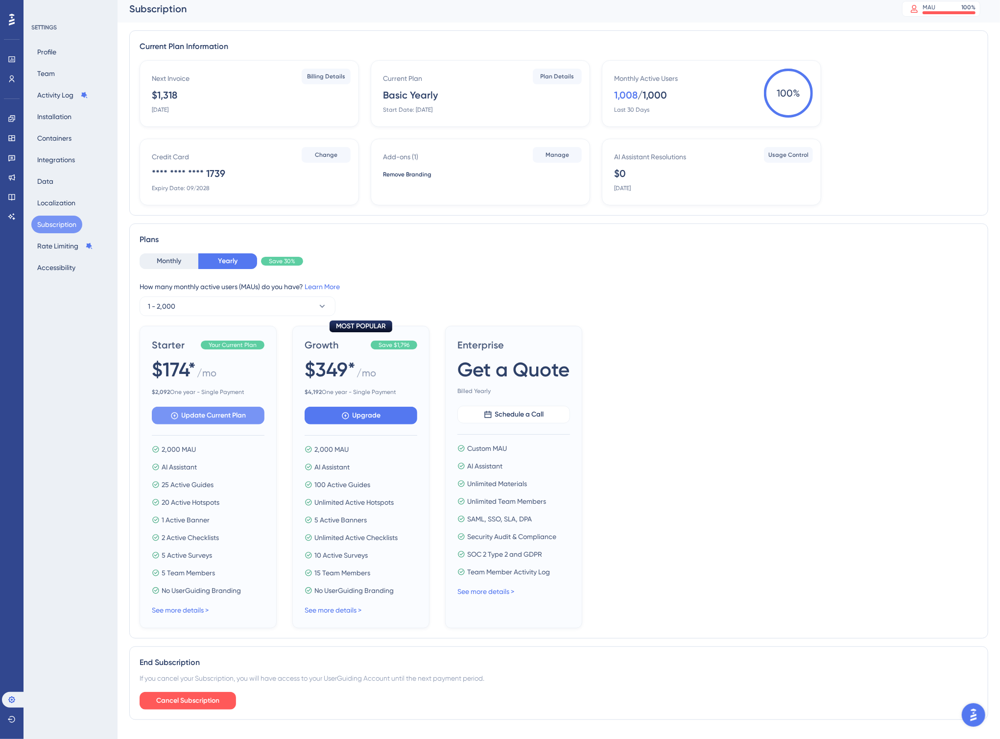
click at [203, 414] on span "Update Current Plan" at bounding box center [214, 416] width 65 height 12
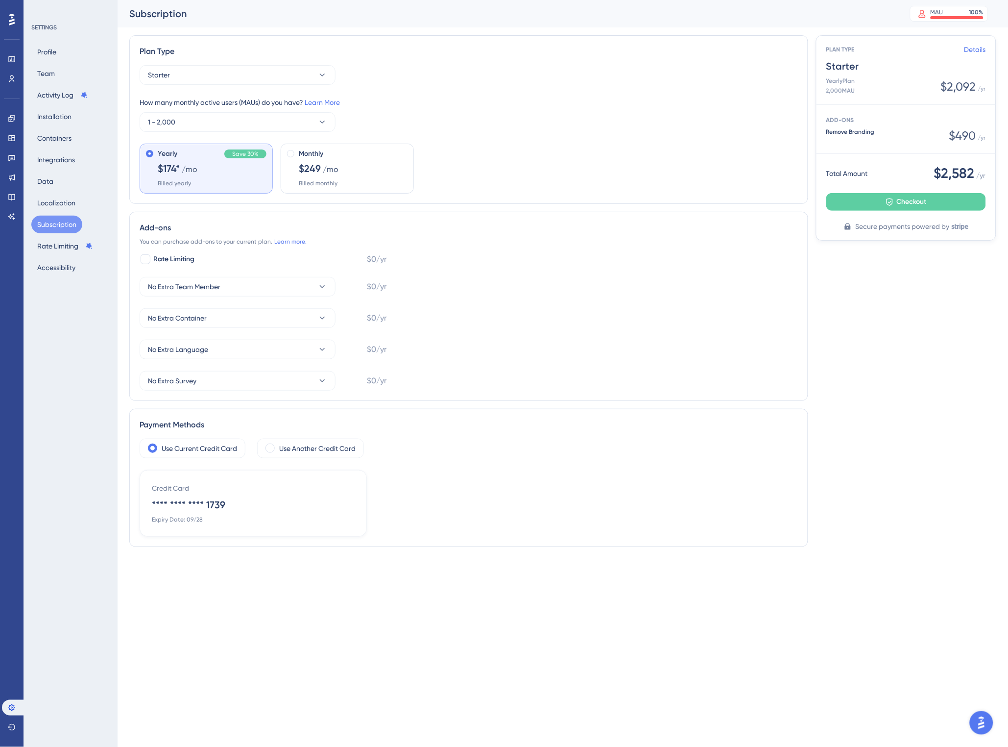
click at [873, 384] on div "Plan Type Starter How many monthly active users (MAUs) do you have? Learn More …" at bounding box center [562, 294] width 867 height 519
click at [893, 200] on icon at bounding box center [890, 202] width 6 height 8
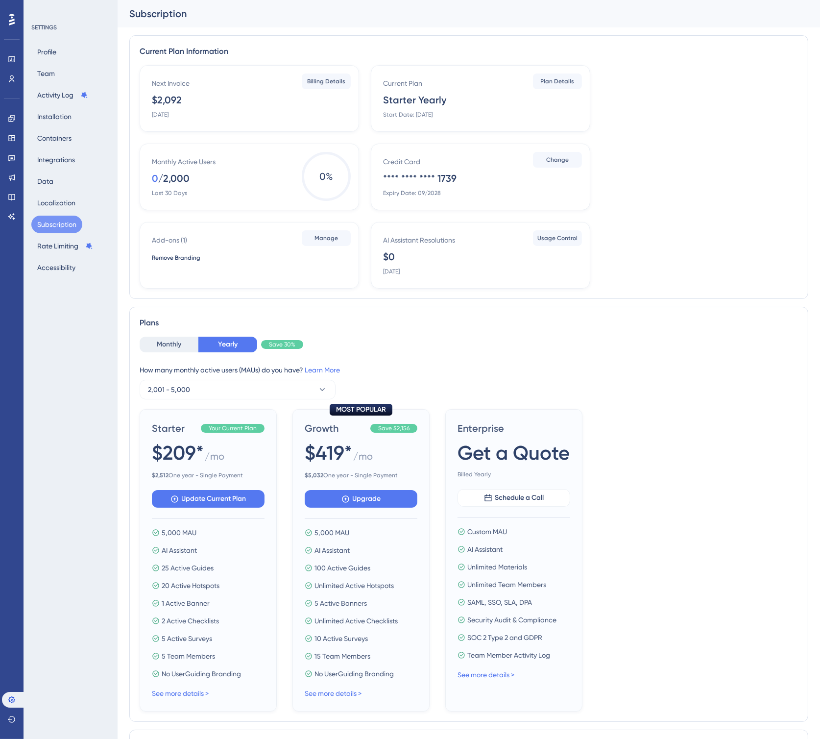
click at [169, 101] on div "$2,092" at bounding box center [167, 100] width 30 height 14
click at [549, 340] on div "Monthly Yearly Save 30%" at bounding box center [469, 345] width 658 height 16
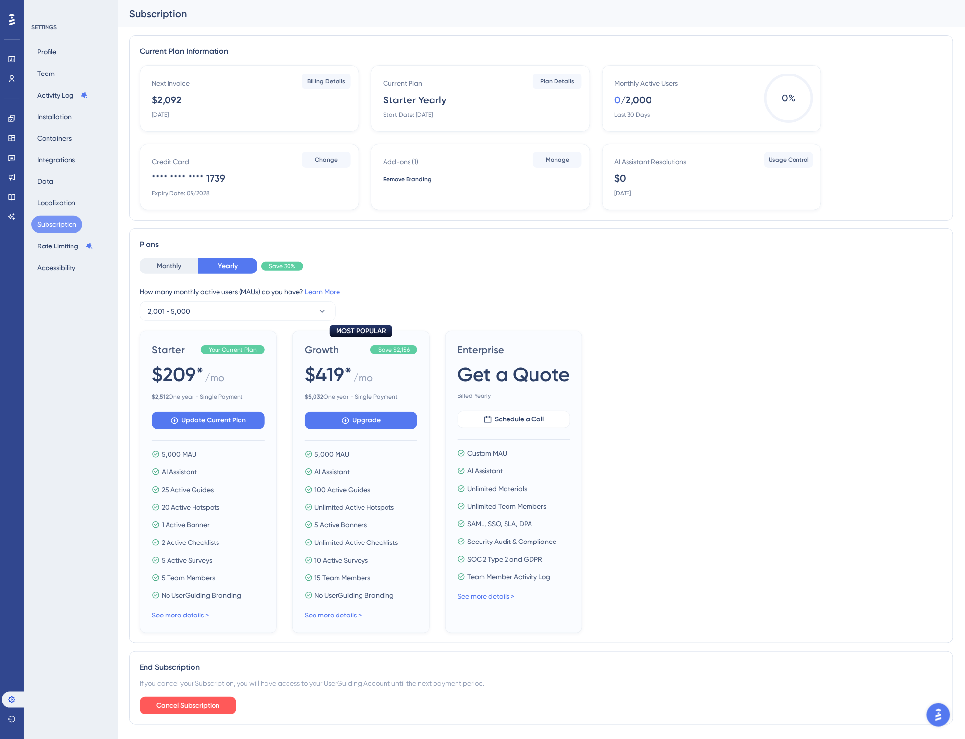
click at [791, 462] on div "Starter Your Current Plan $209* / mo $ 2,512 One year - Single Payment Update C…" at bounding box center [541, 482] width 803 height 302
click at [215, 315] on button "2,001 - 5,000" at bounding box center [238, 311] width 196 height 20
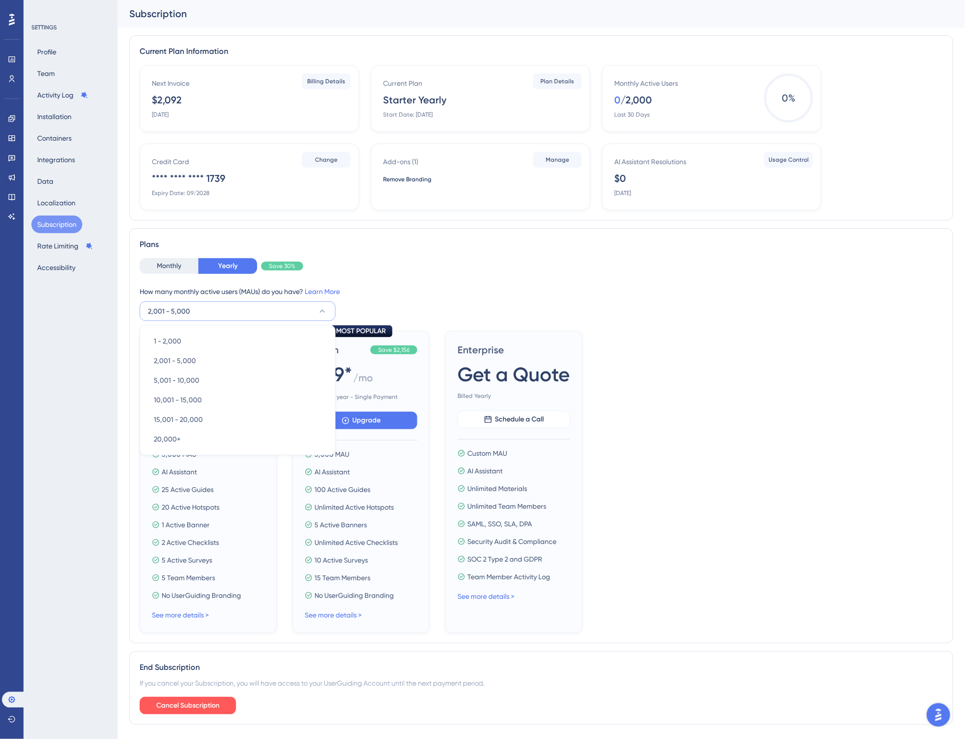
click at [797, 321] on div "Monthly Yearly Save 30% How many monthly active users ([PERSON_NAME]) do you ha…" at bounding box center [541, 445] width 803 height 375
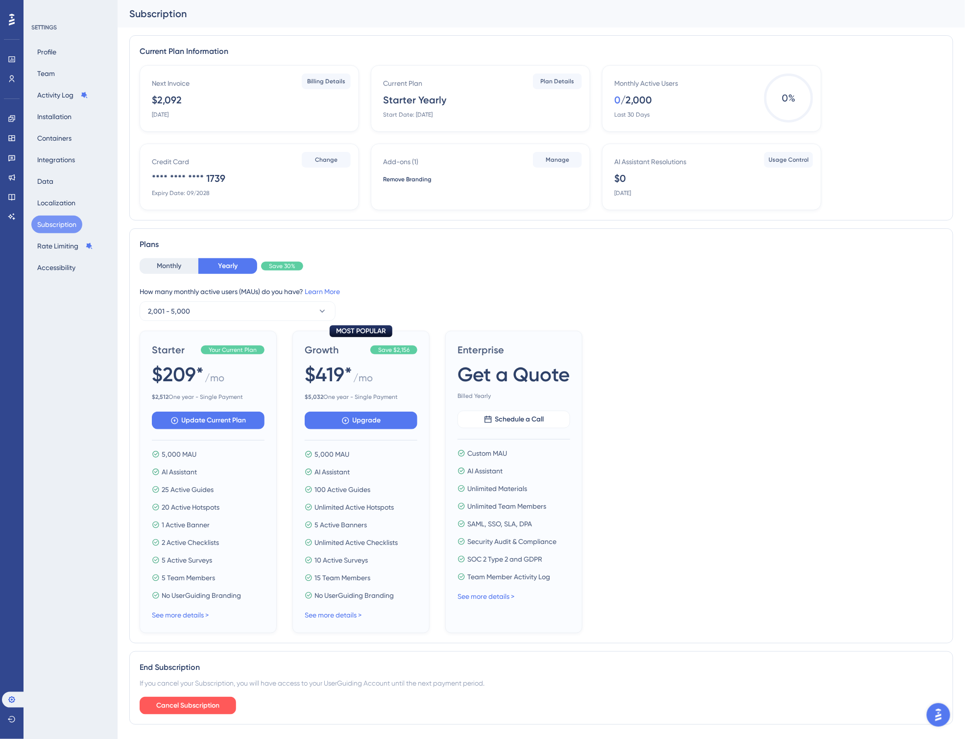
click at [185, 616] on div "See more details >" at bounding box center [208, 615] width 113 height 12
click at [185, 609] on div "See more details >" at bounding box center [208, 615] width 113 height 12
click at [182, 611] on link "See more details >" at bounding box center [180, 615] width 57 height 8
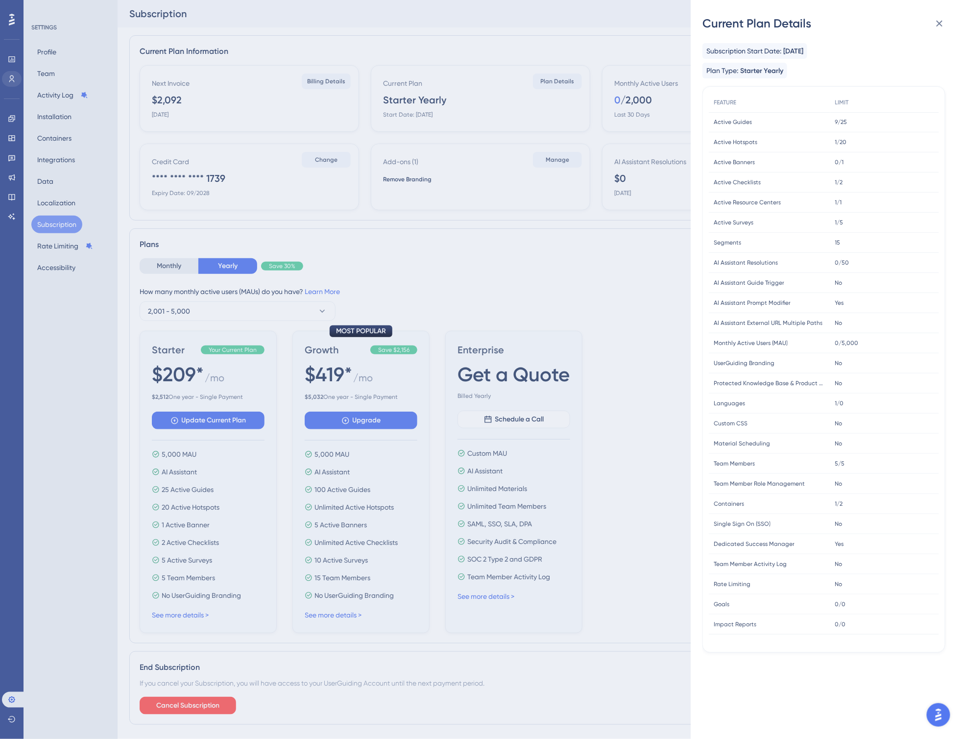
drag, startPoint x: 12, startPoint y: 61, endPoint x: 6, endPoint y: 77, distance: 17.2
click at [12, 61] on div "Current Plan Details Subscription Start Date: [DATE] Plan Type: Starter Yearly …" at bounding box center [482, 369] width 965 height 739
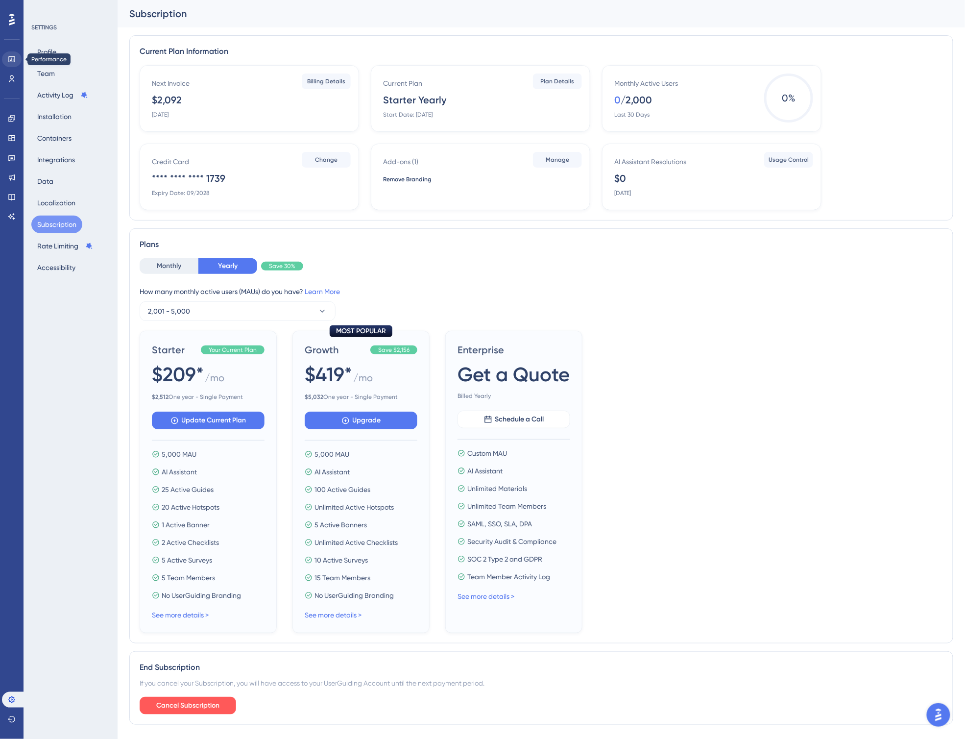
click at [11, 56] on icon at bounding box center [12, 59] width 8 height 8
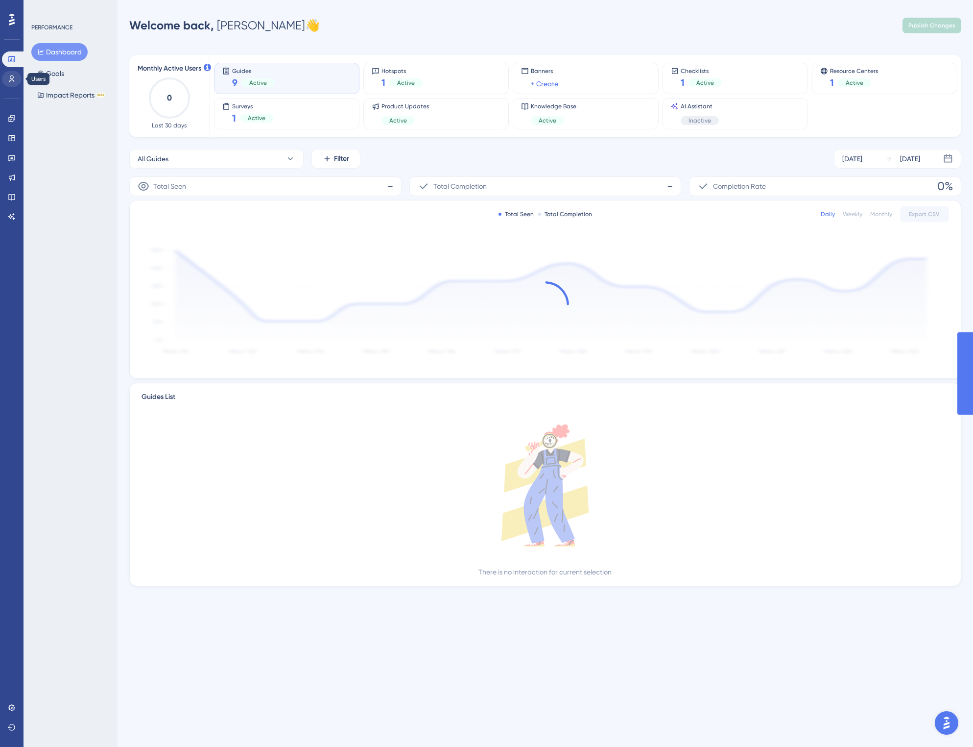
click at [13, 79] on icon at bounding box center [12, 79] width 8 height 8
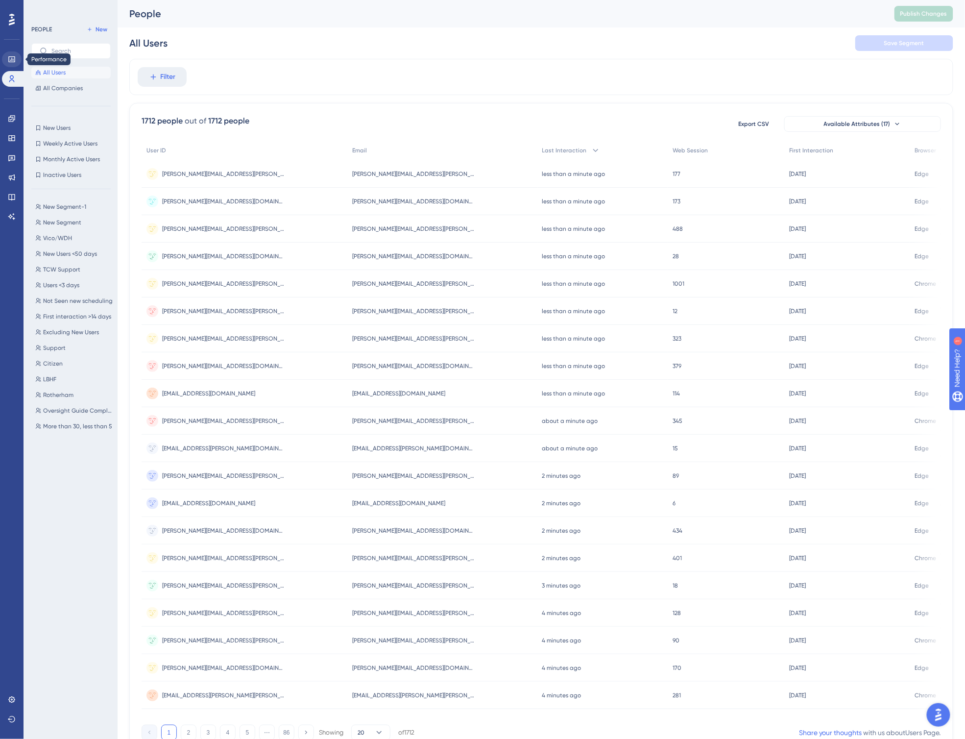
click at [13, 61] on icon at bounding box center [11, 59] width 6 height 6
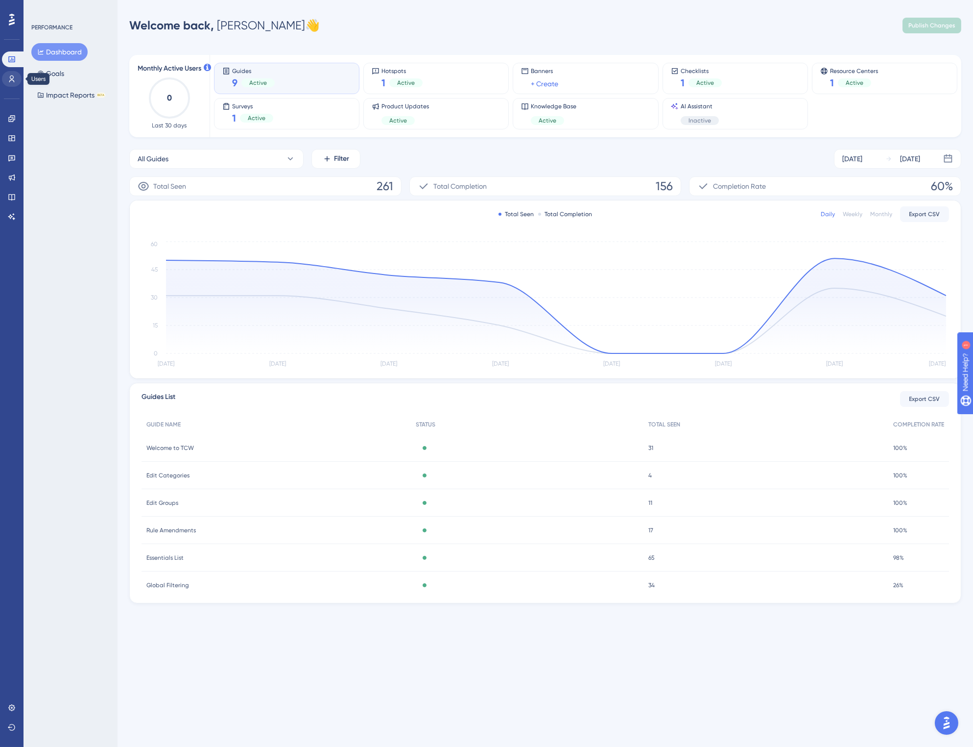
click at [18, 83] on link at bounding box center [12, 79] width 20 height 16
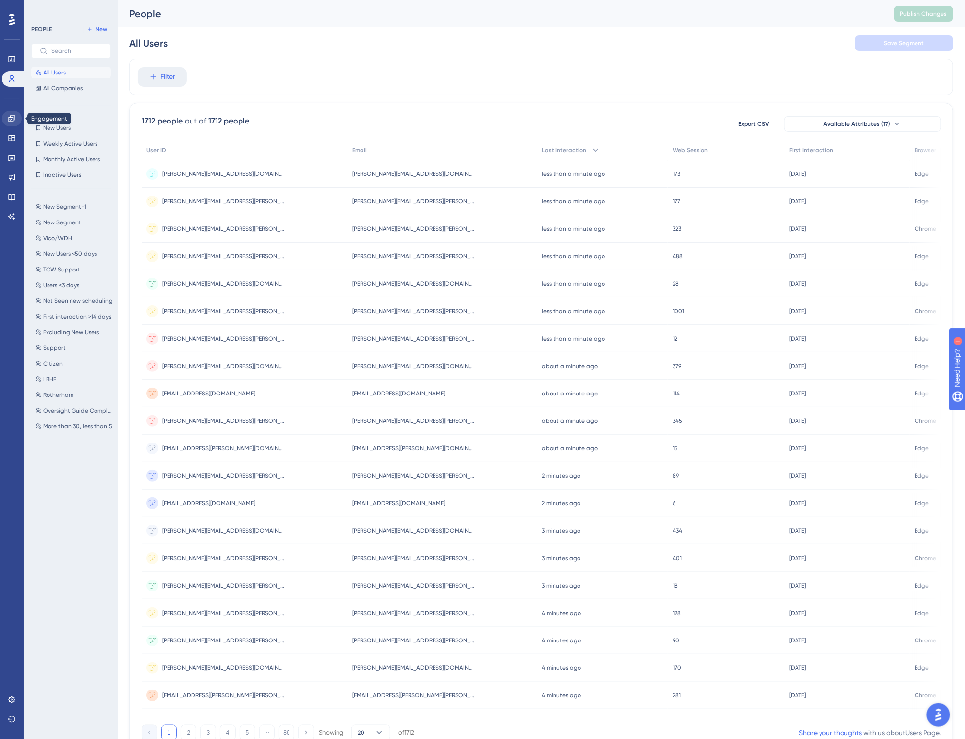
click at [11, 115] on icon at bounding box center [11, 118] width 6 height 6
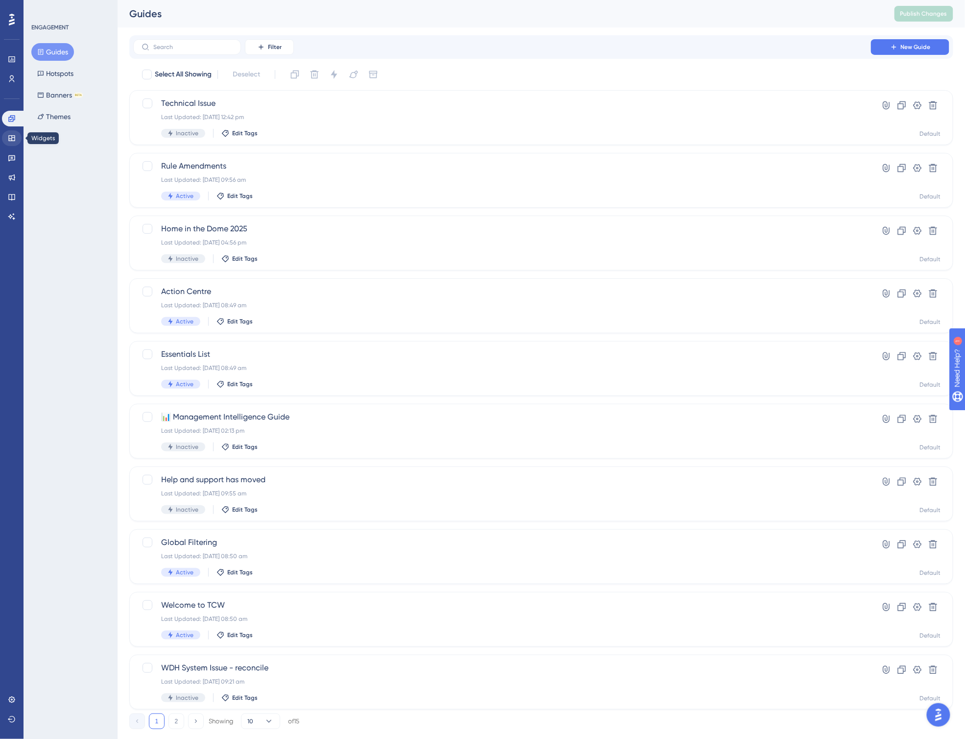
click at [11, 131] on link at bounding box center [12, 138] width 20 height 16
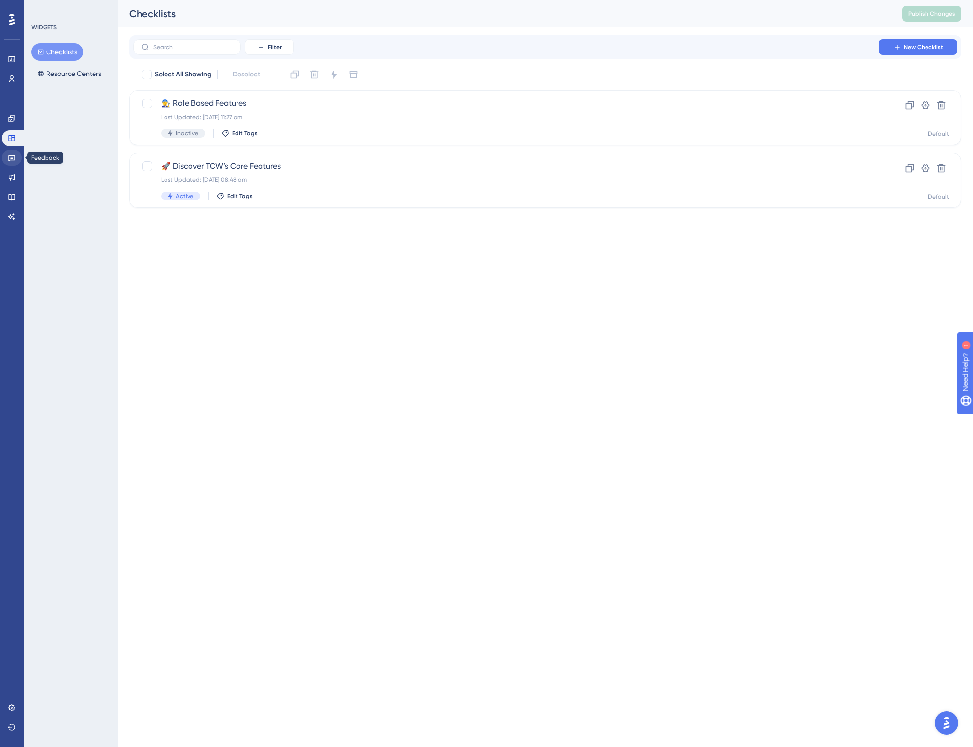
click at [12, 162] on link at bounding box center [12, 158] width 20 height 16
click at [9, 178] on icon at bounding box center [12, 177] width 8 height 8
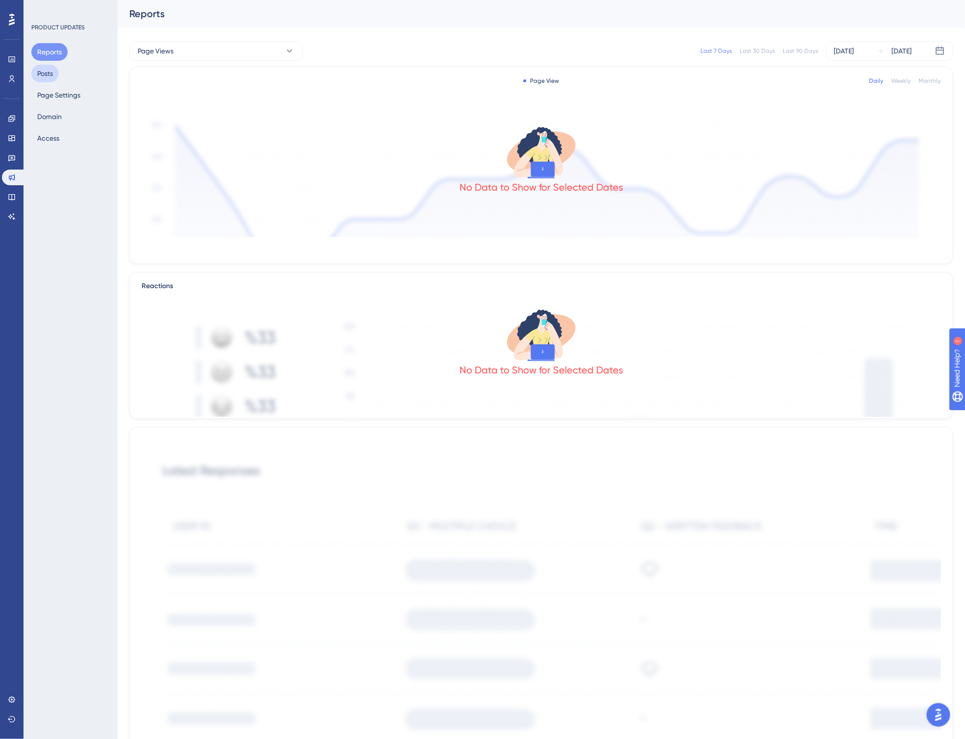
click at [54, 72] on button "Posts" at bounding box center [44, 74] width 27 height 18
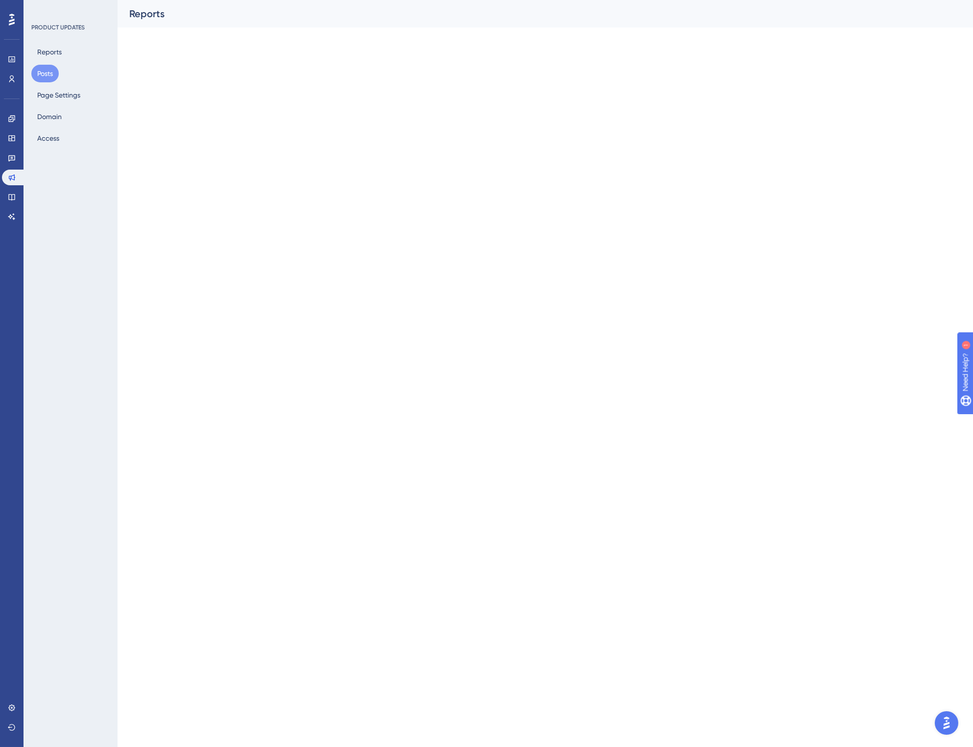
click at [54, 38] on div "PRODUCT UPDATES Reports Posts Page Settings Domain Access" at bounding box center [70, 85] width 79 height 123
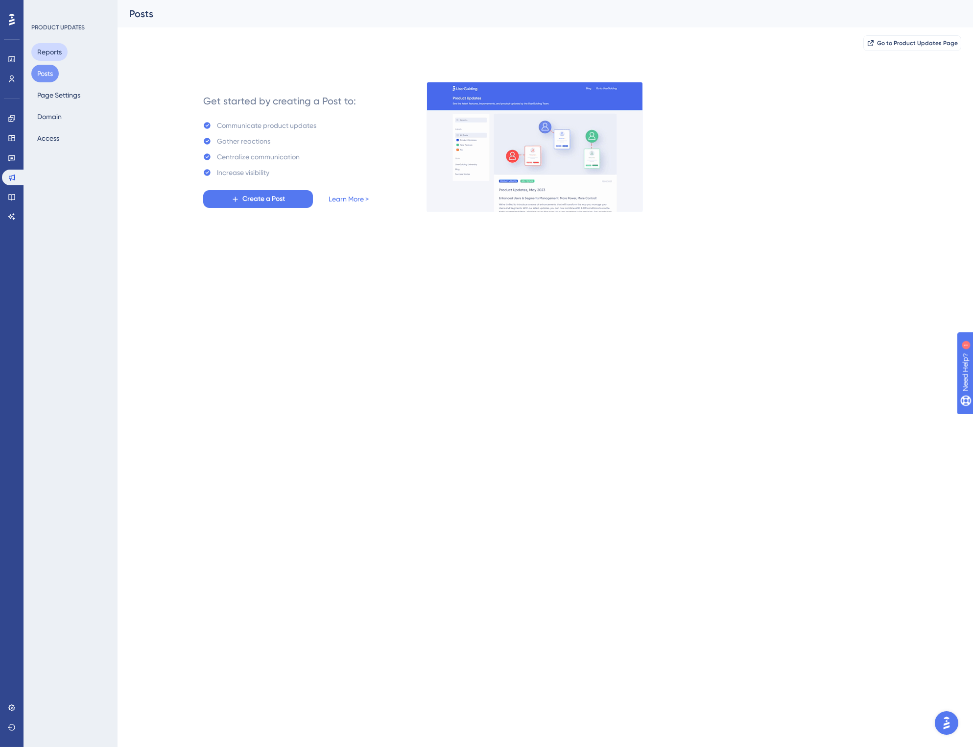
click at [53, 48] on button "Reports" at bounding box center [49, 52] width 36 height 18
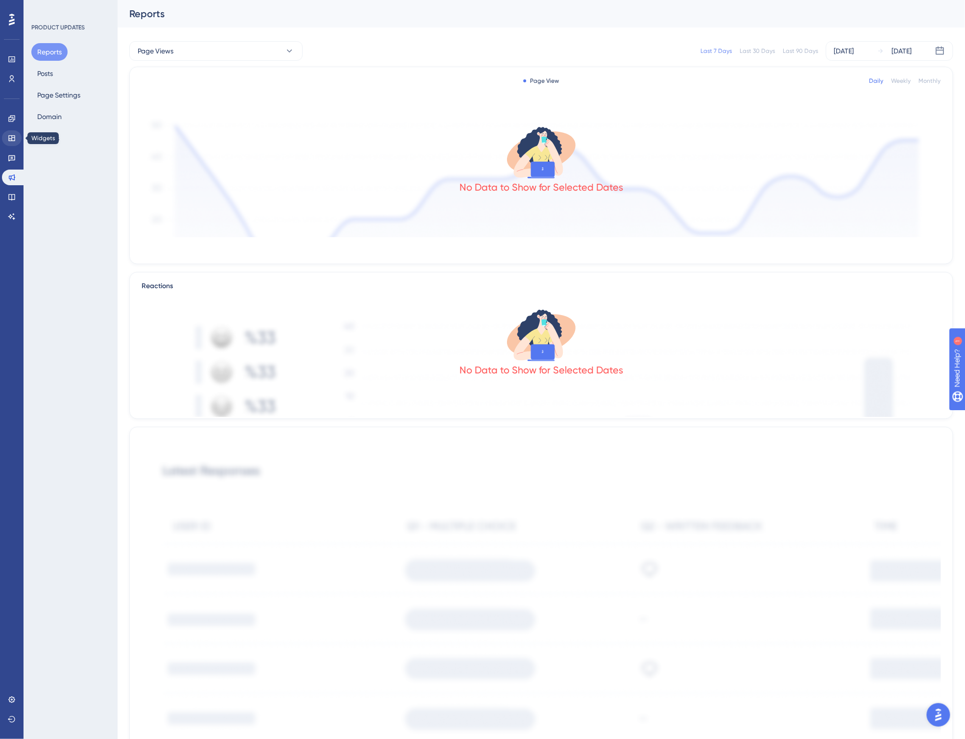
click at [12, 145] on link at bounding box center [12, 138] width 20 height 16
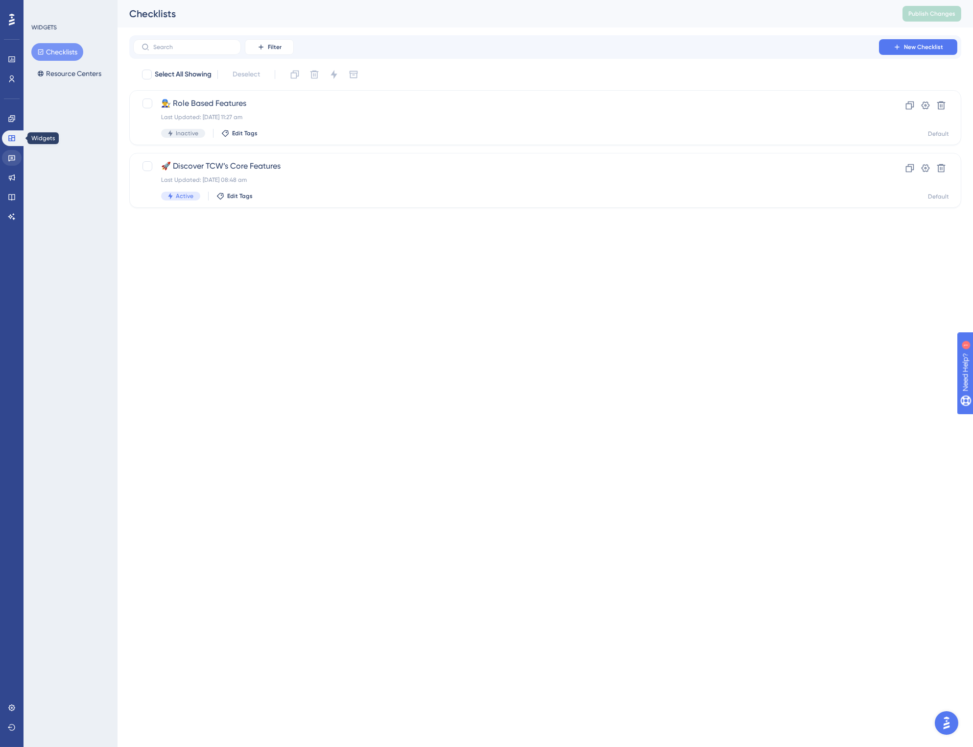
click at [14, 158] on icon at bounding box center [12, 158] width 8 height 8
click at [14, 135] on icon at bounding box center [12, 138] width 8 height 8
click at [13, 122] on link at bounding box center [12, 119] width 20 height 16
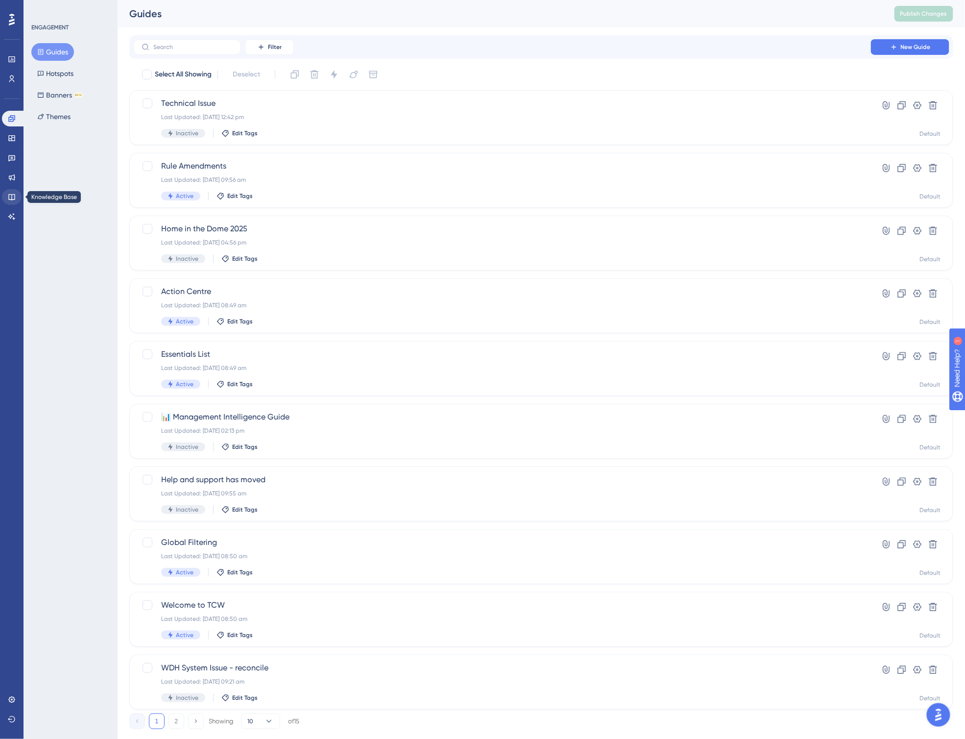
click at [15, 193] on icon at bounding box center [12, 197] width 8 height 8
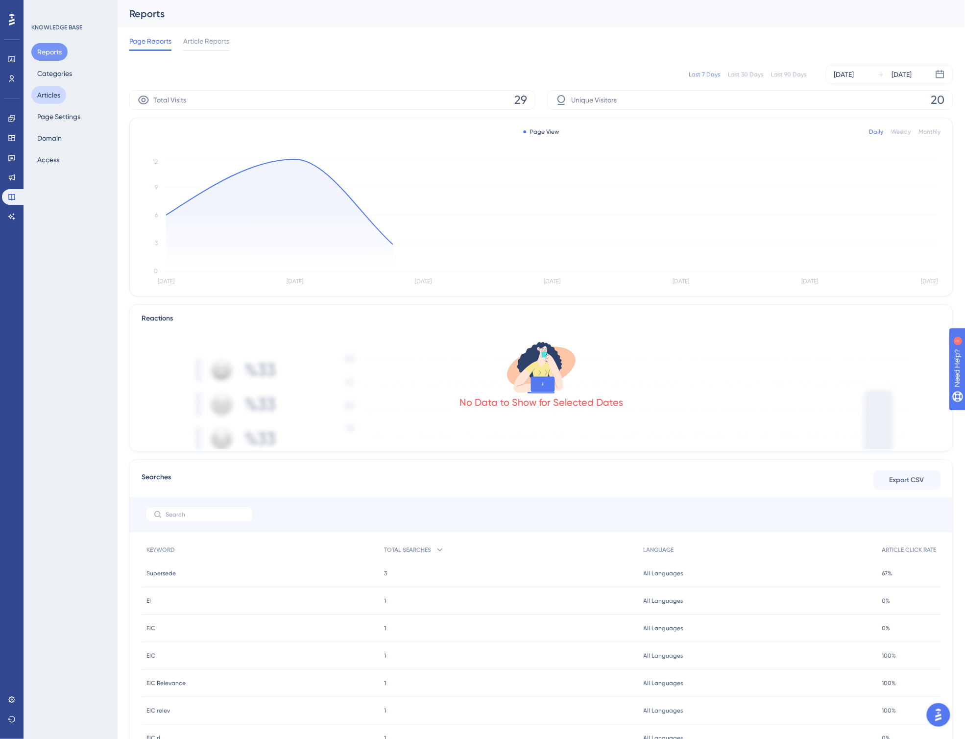
click at [45, 92] on button "Articles" at bounding box center [48, 95] width 35 height 18
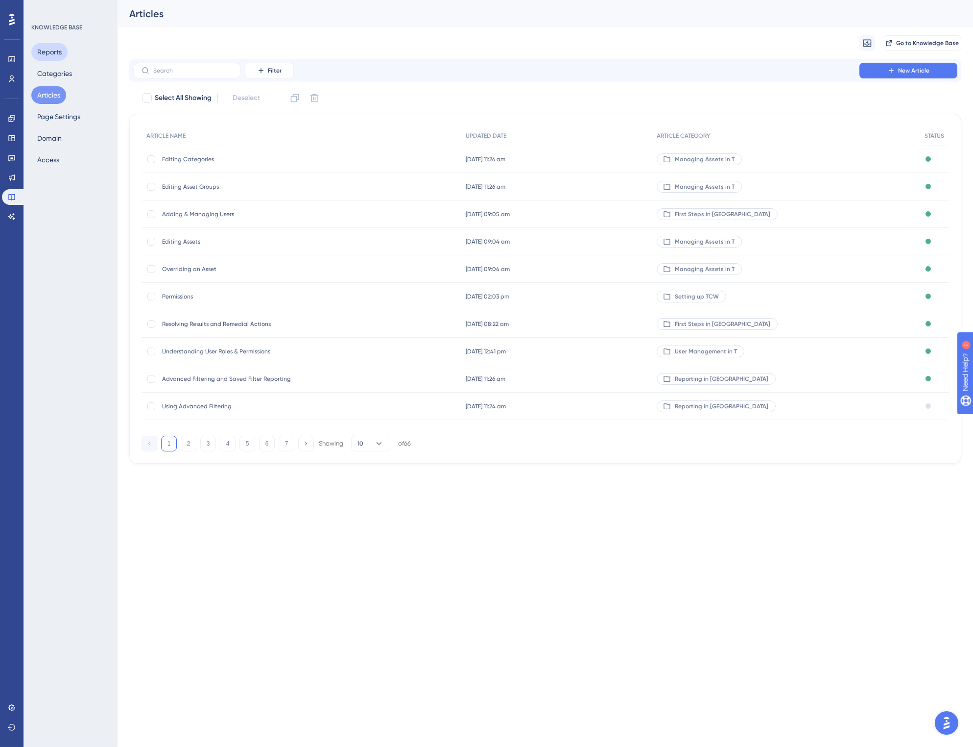
click at [40, 51] on button "Reports" at bounding box center [49, 52] width 36 height 18
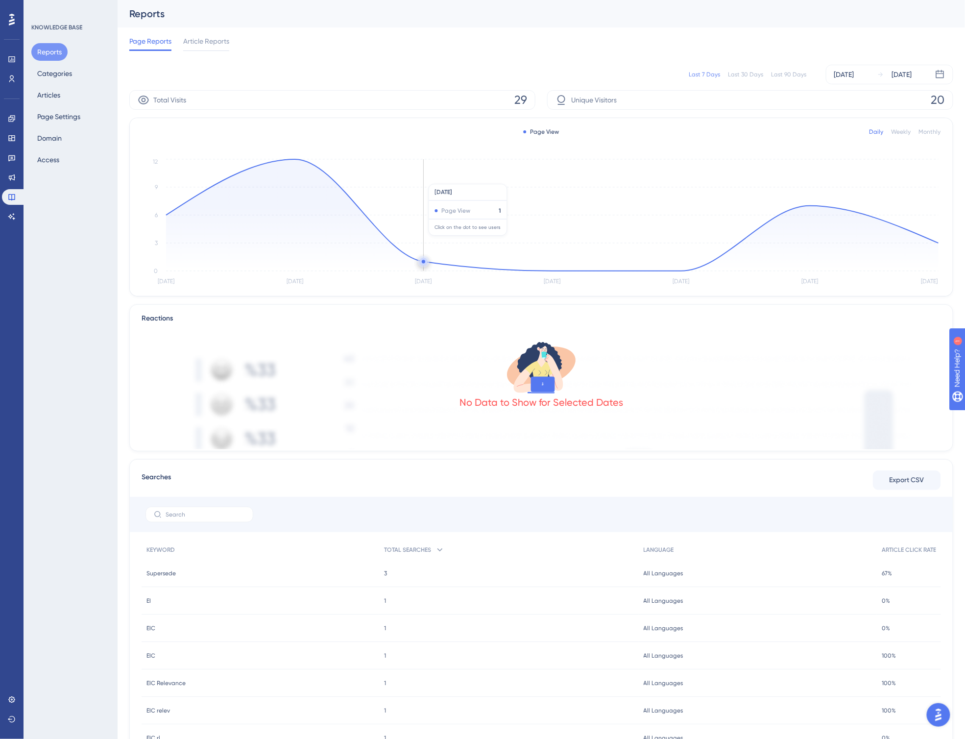
scroll to position [45, 0]
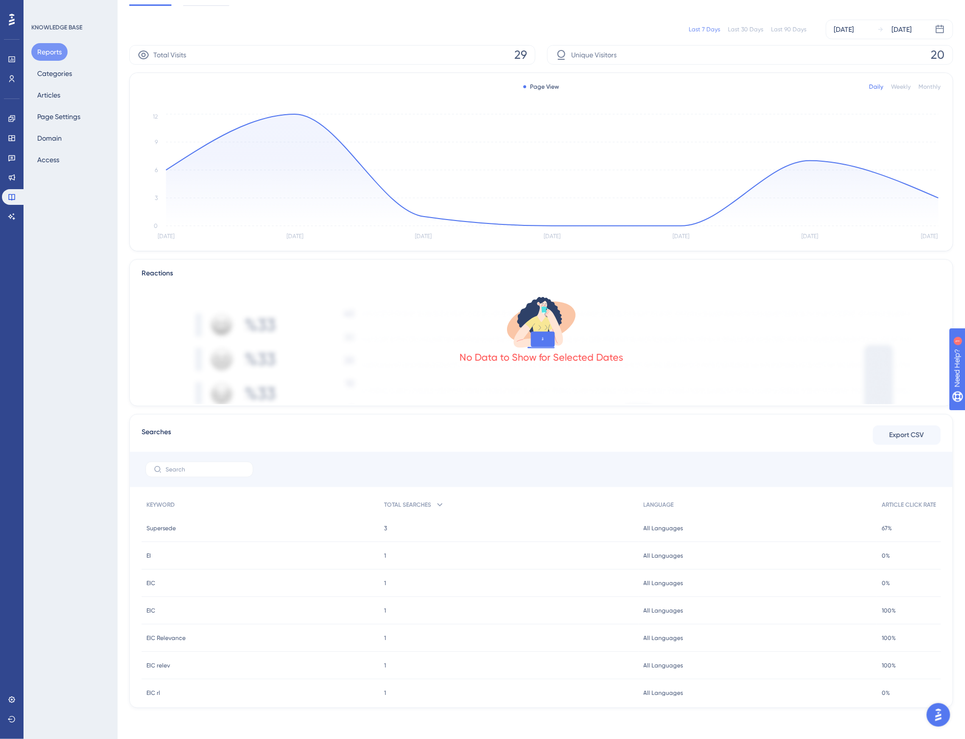
click at [169, 525] on span "Supersede" at bounding box center [160, 528] width 29 height 8
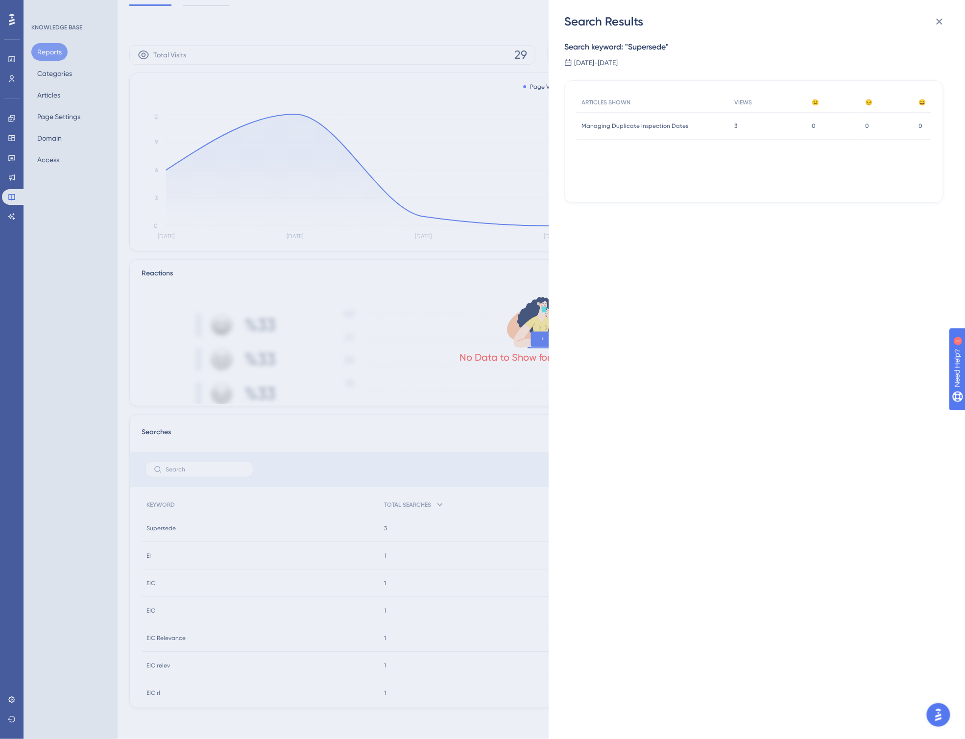
click at [657, 129] on div "Managing Duplicate Inspection Dates Managing Duplicate Inspection Dates" at bounding box center [653, 125] width 153 height 27
click at [73, 617] on div "Search Results Search keyword: " Supersede " [DATE] - [DATE] ARTICLES SHOWN VIE…" at bounding box center [482, 369] width 965 height 739
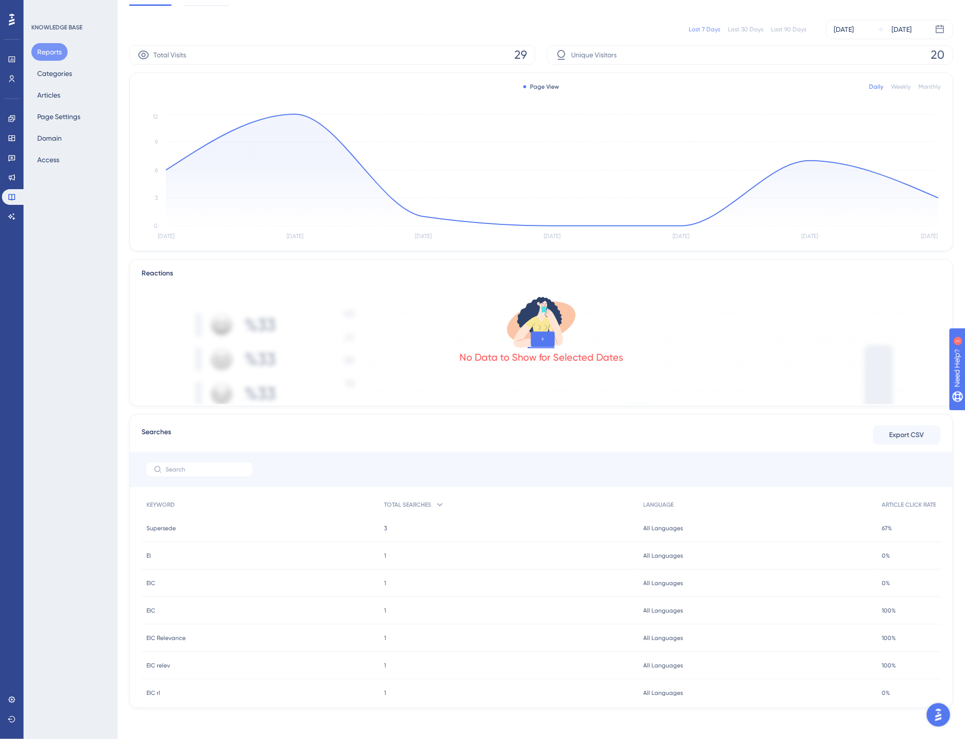
click at [827, 87] on div "Weekly" at bounding box center [902, 87] width 20 height 8
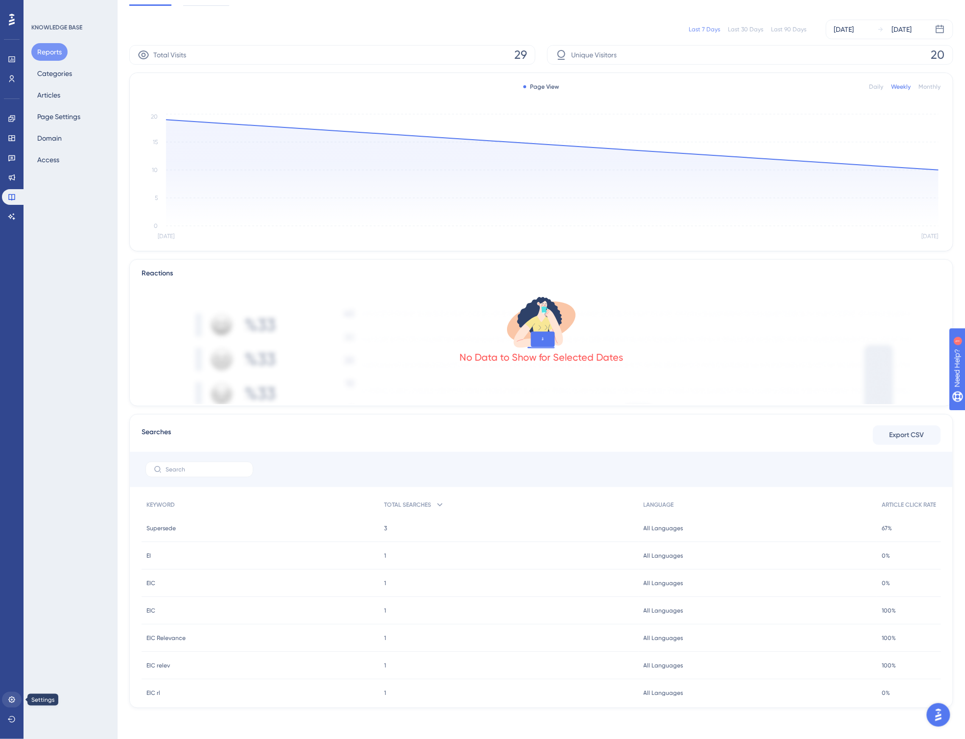
click at [9, 704] on link at bounding box center [12, 700] width 20 height 16
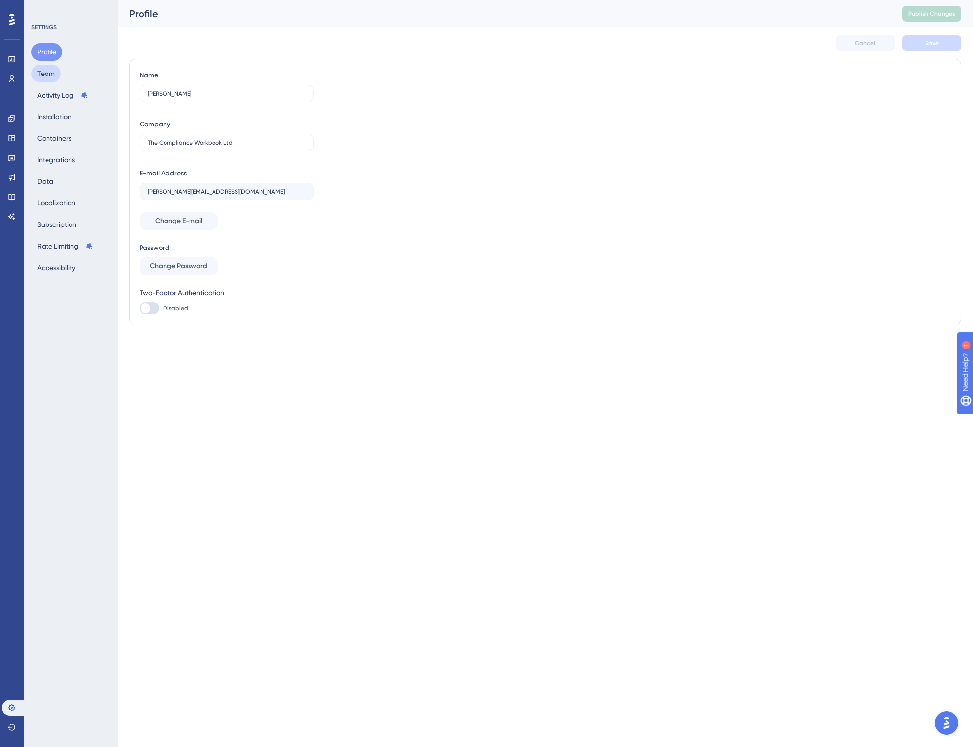
click at [54, 74] on button "Team" at bounding box center [45, 74] width 29 height 18
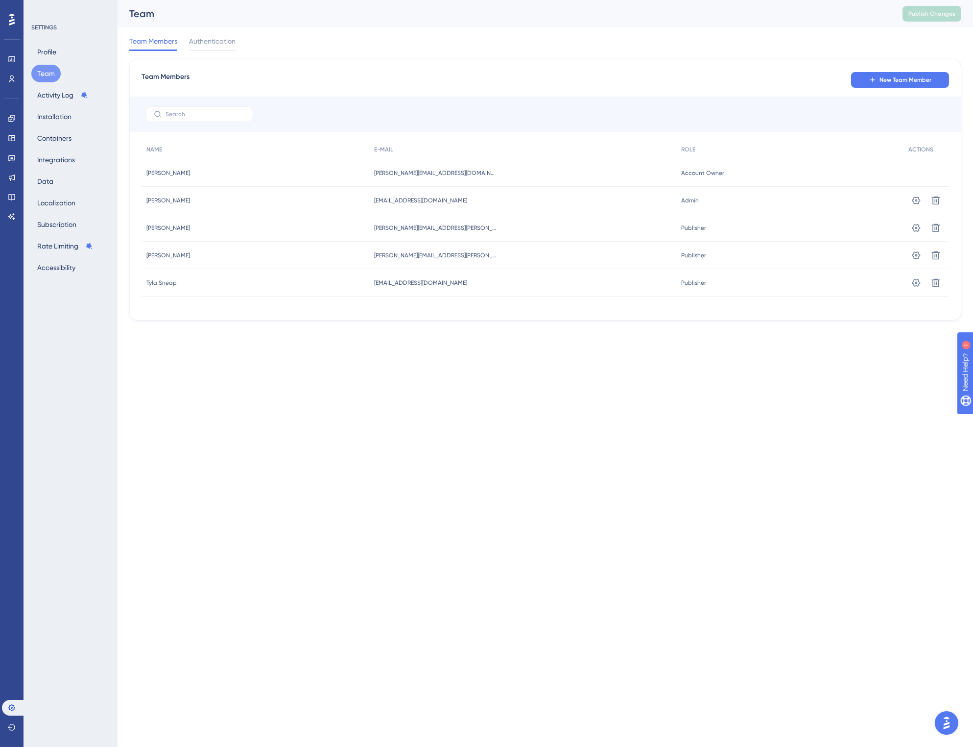
click at [427, 352] on html "Performance Users Engagement Widgets Feedback Product Updates Knowledge Base AI…" at bounding box center [486, 176] width 973 height 352
click at [215, 45] on span "Authentication" at bounding box center [212, 41] width 47 height 12
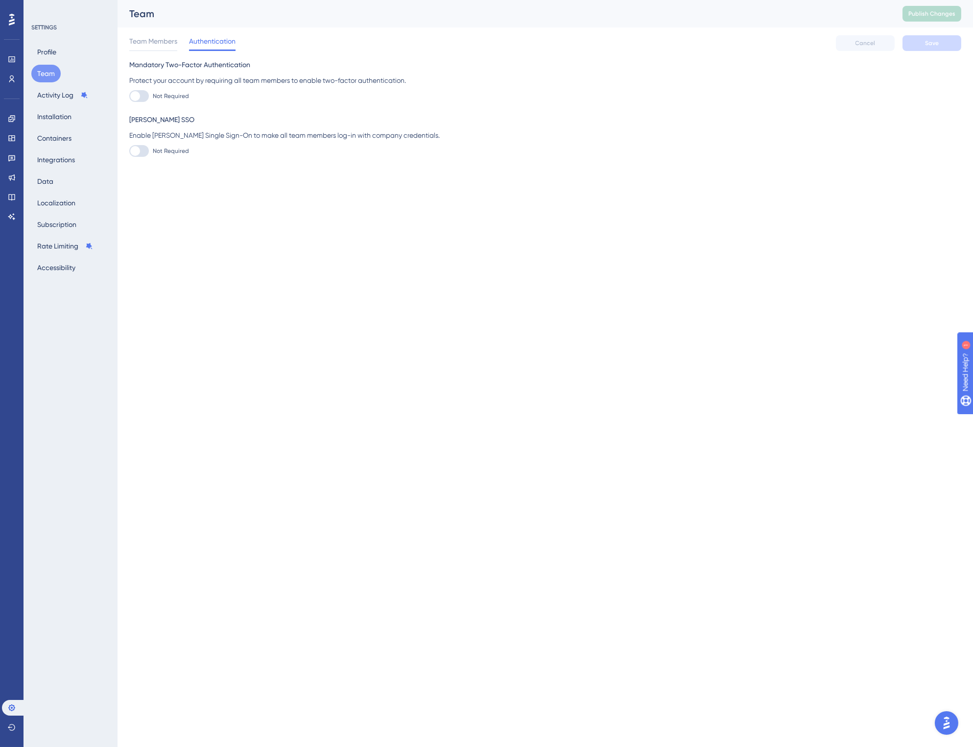
click at [149, 54] on div "Team Members Authentication Cancel Save" at bounding box center [545, 42] width 832 height 31
click at [150, 50] on div "Team Members" at bounding box center [153, 43] width 48 height 16
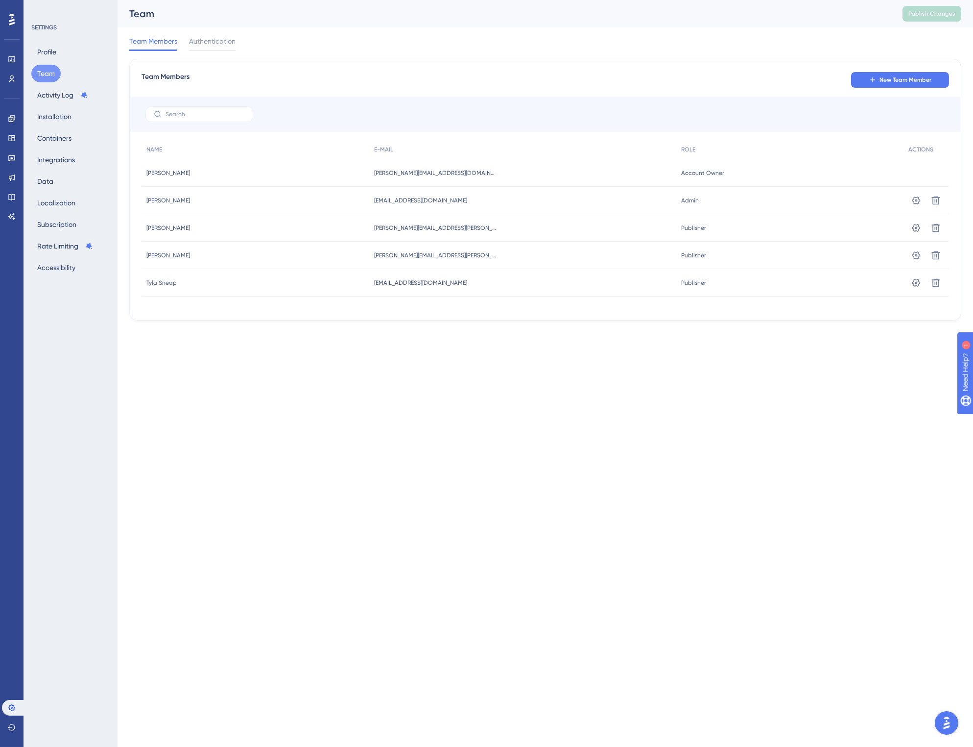
click at [322, 352] on html "Performance Users Engagement Widgets Feedback Product Updates Knowledge Base AI…" at bounding box center [486, 176] width 973 height 352
click at [580, 352] on html "Performance Users Engagement Widgets Feedback Product Updates Knowledge Base AI…" at bounding box center [486, 176] width 973 height 352
click at [827, 78] on span "New Team Member" at bounding box center [906, 80] width 52 height 8
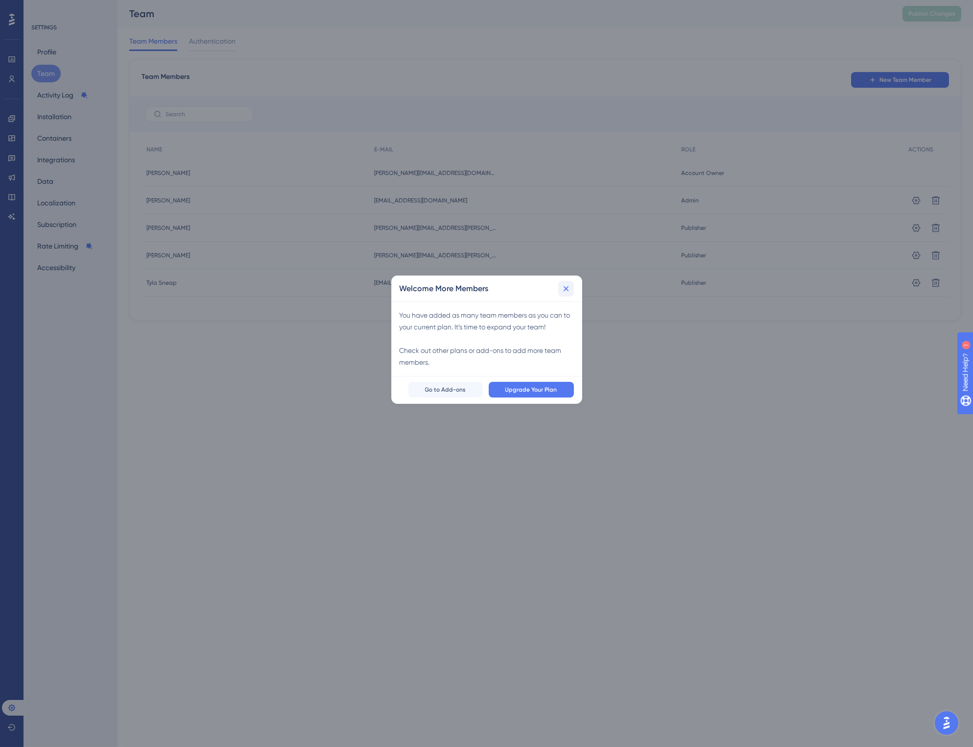
click at [570, 292] on icon at bounding box center [566, 289] width 10 height 10
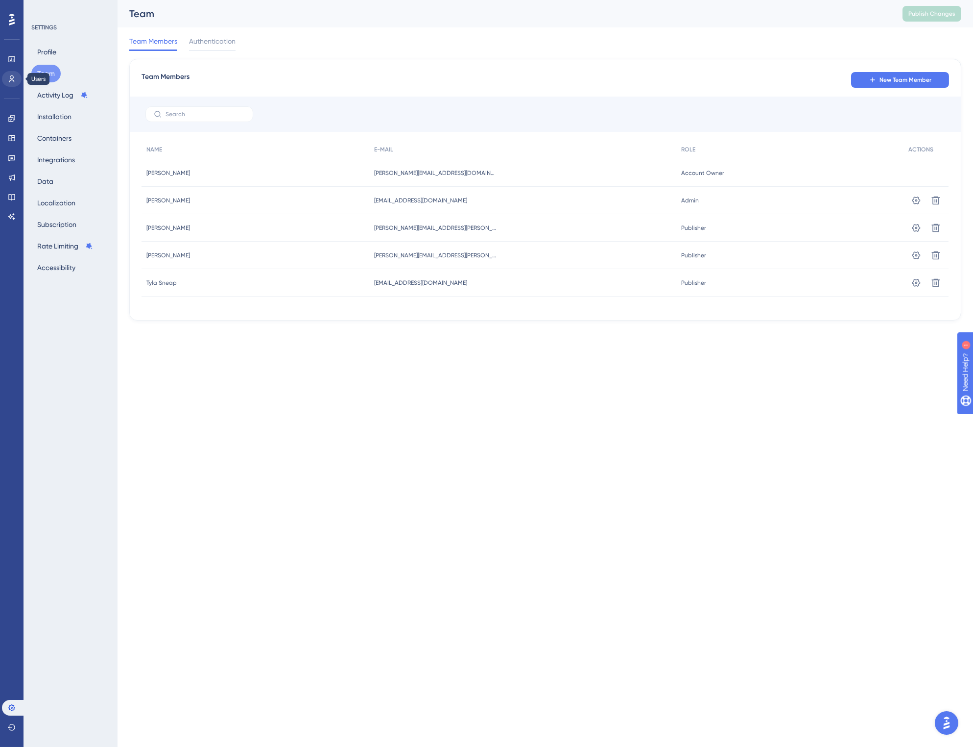
click at [8, 77] on icon at bounding box center [12, 79] width 8 height 8
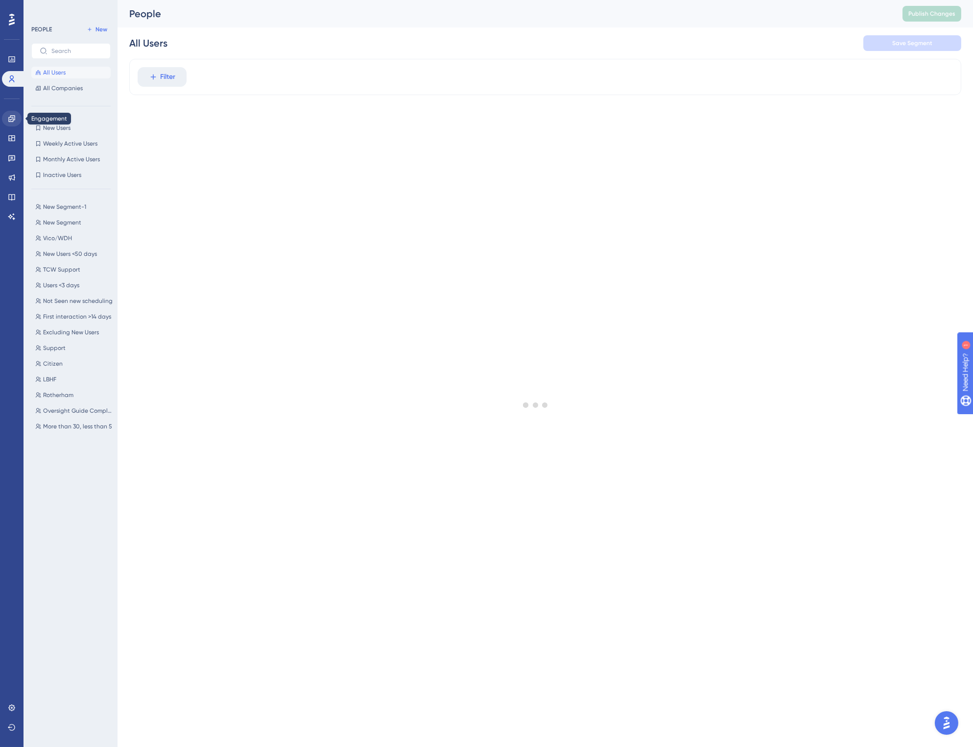
click at [11, 120] on icon at bounding box center [12, 119] width 8 height 8
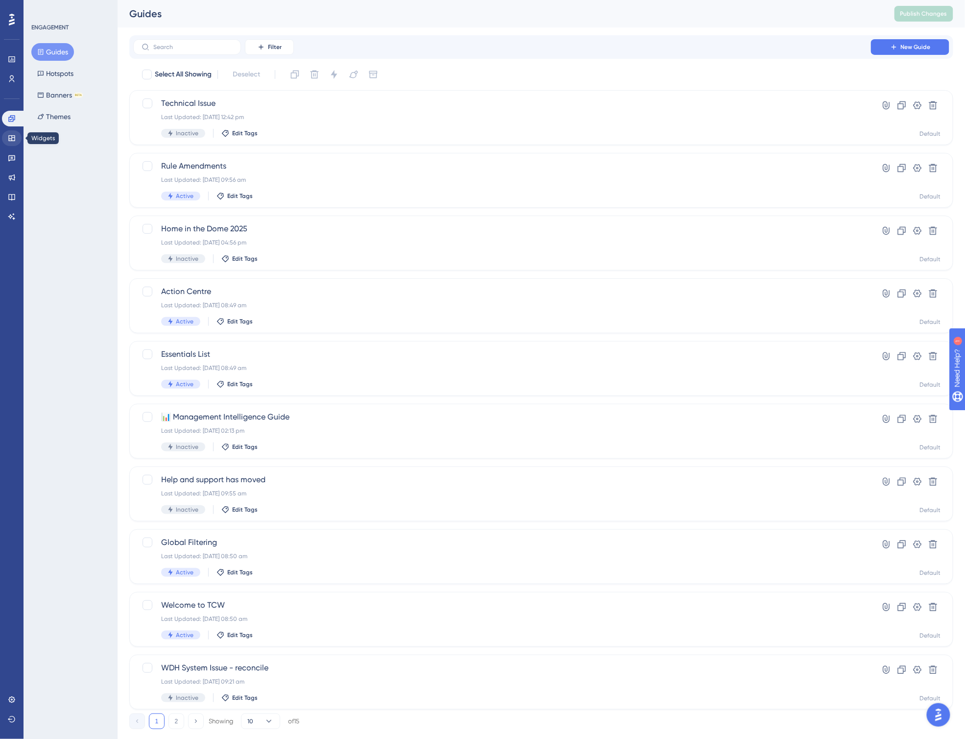
click at [12, 135] on icon at bounding box center [12, 138] width 8 height 8
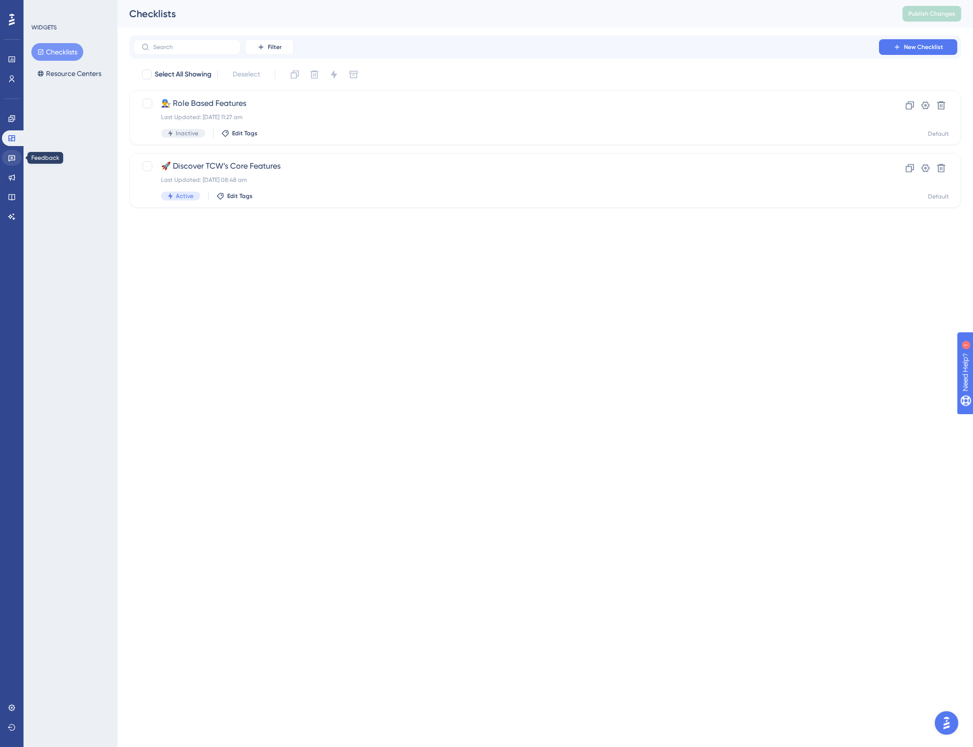
click at [21, 155] on link at bounding box center [12, 158] width 20 height 16
click at [10, 174] on icon at bounding box center [12, 177] width 8 height 8
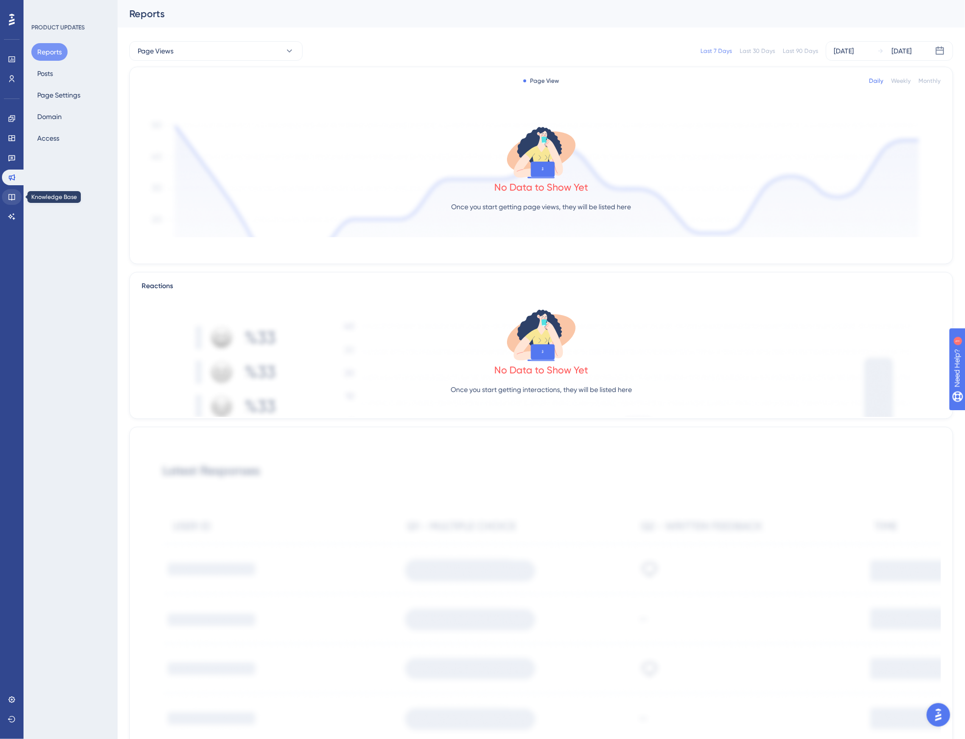
click at [11, 193] on icon at bounding box center [12, 197] width 8 height 8
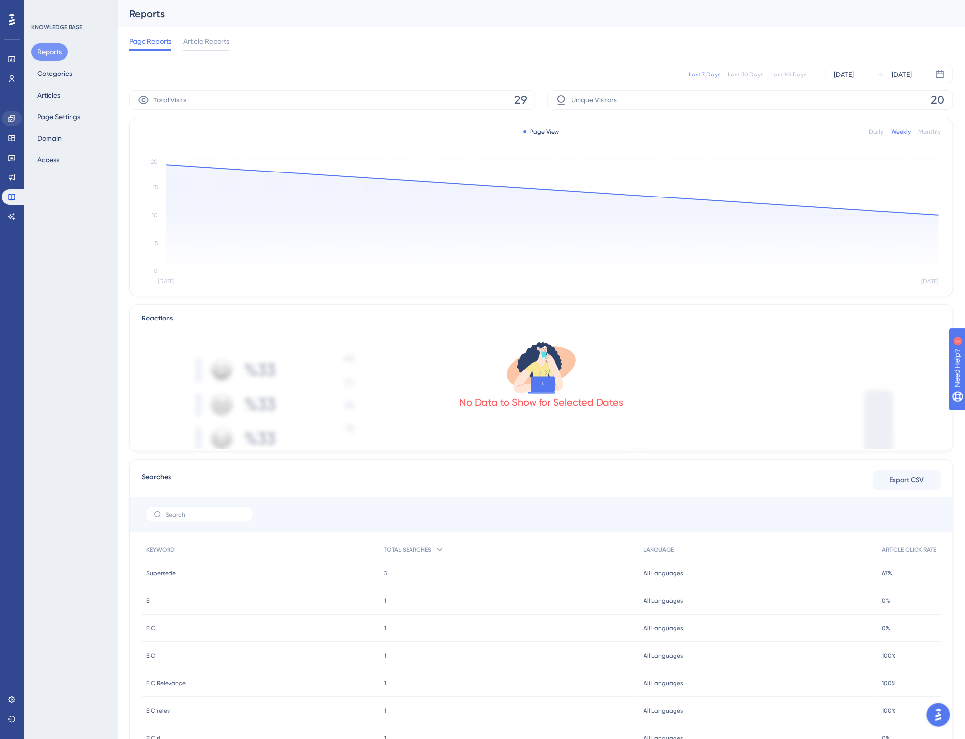
click at [11, 122] on icon at bounding box center [12, 119] width 8 height 8
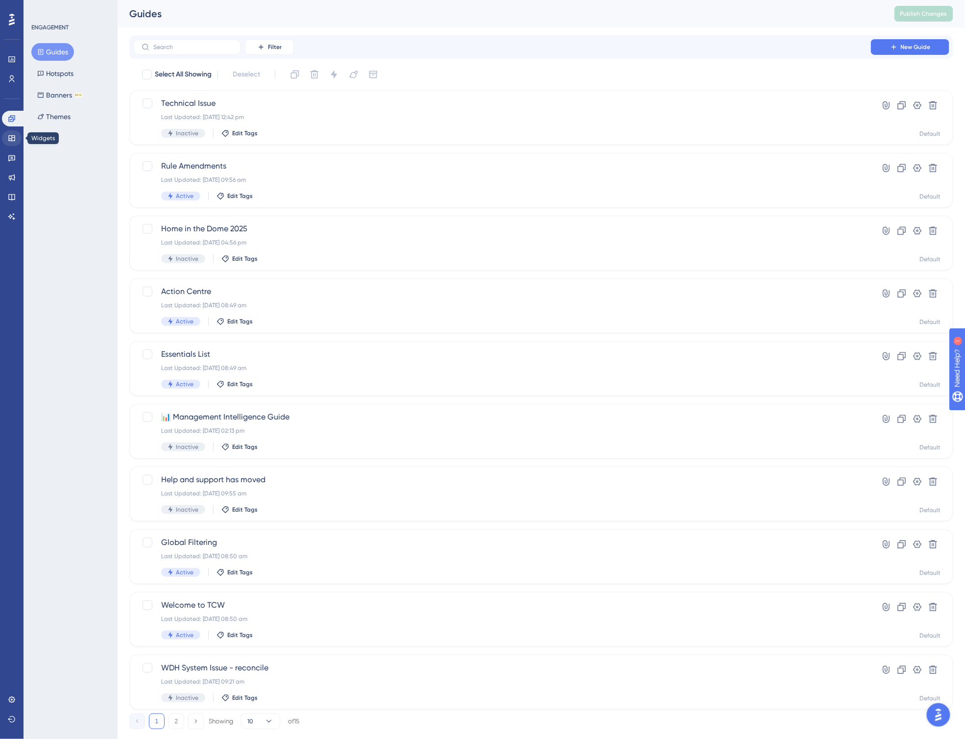
click at [13, 138] on icon at bounding box center [12, 138] width 8 height 8
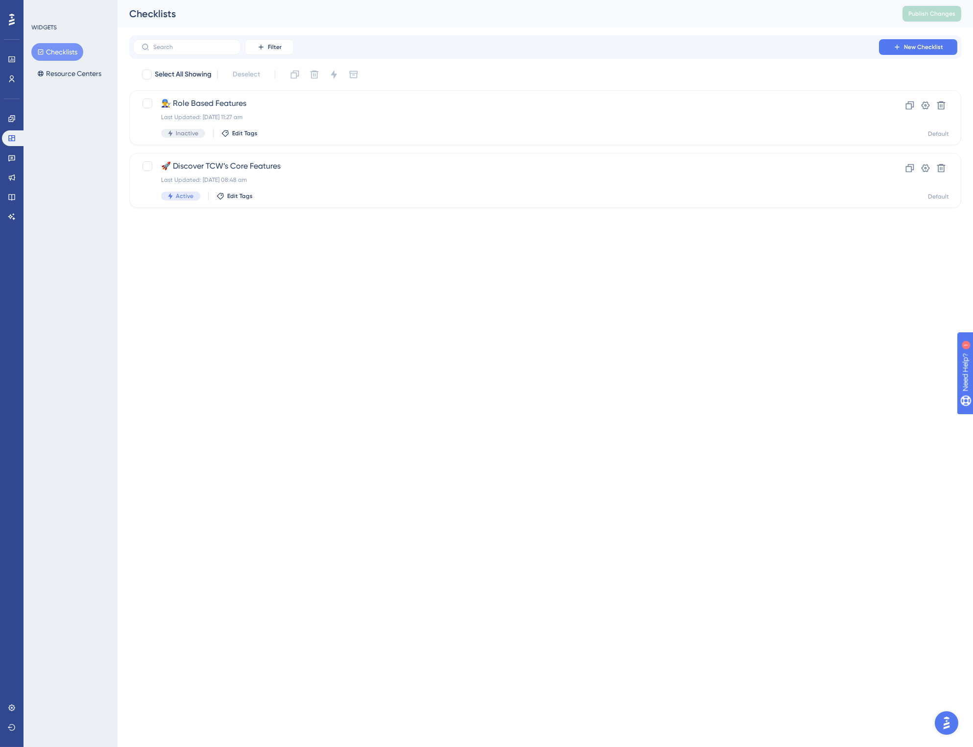
click at [291, 239] on html "Performance Users Engagement Widgets Feedback Product Updates Knowledge Base AI…" at bounding box center [486, 119] width 973 height 239
click at [410, 239] on html "Performance Users Engagement Widgets Feedback Product Updates Knowledge Base AI…" at bounding box center [486, 119] width 973 height 239
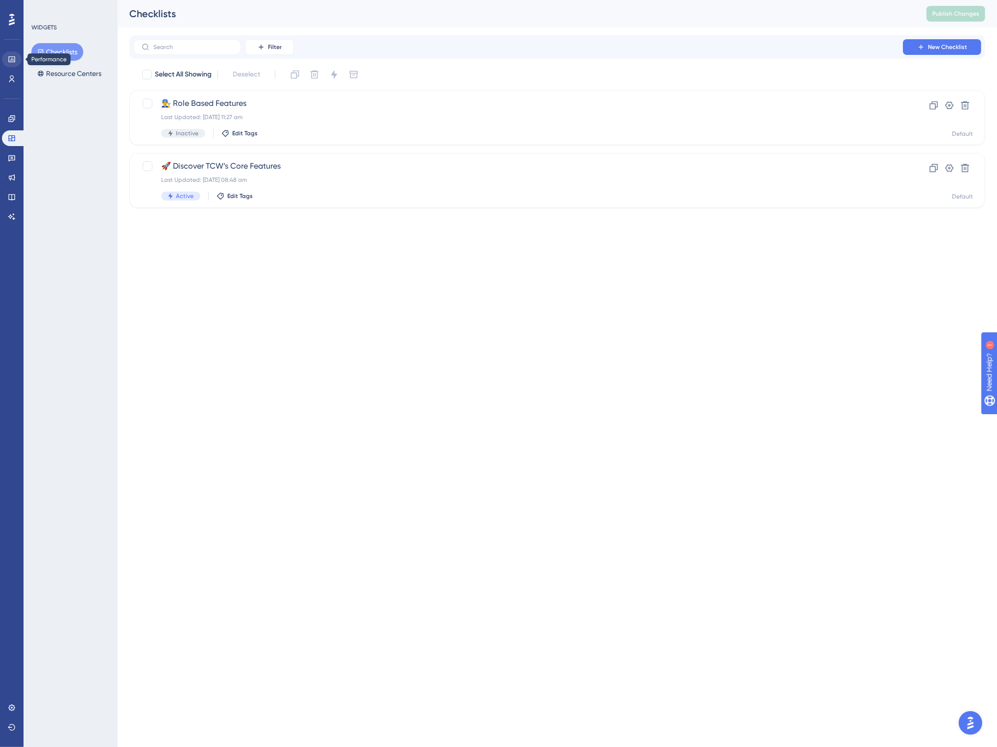
click at [7, 54] on link at bounding box center [12, 59] width 20 height 16
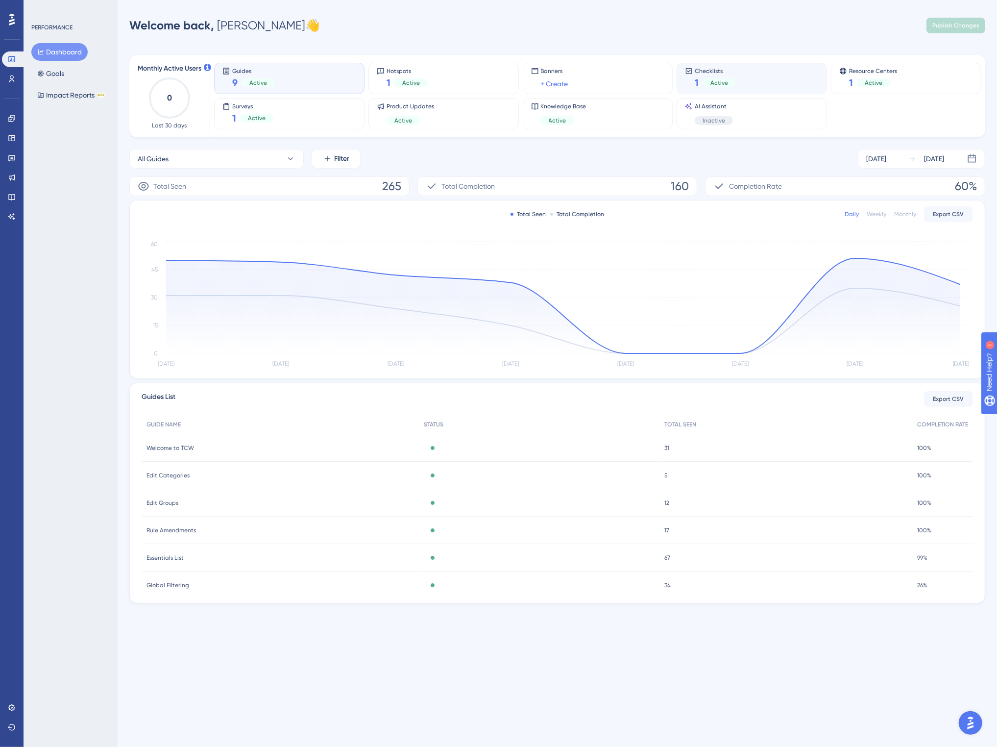
click at [782, 78] on div "Checklists 1 Active" at bounding box center [752, 78] width 134 height 23
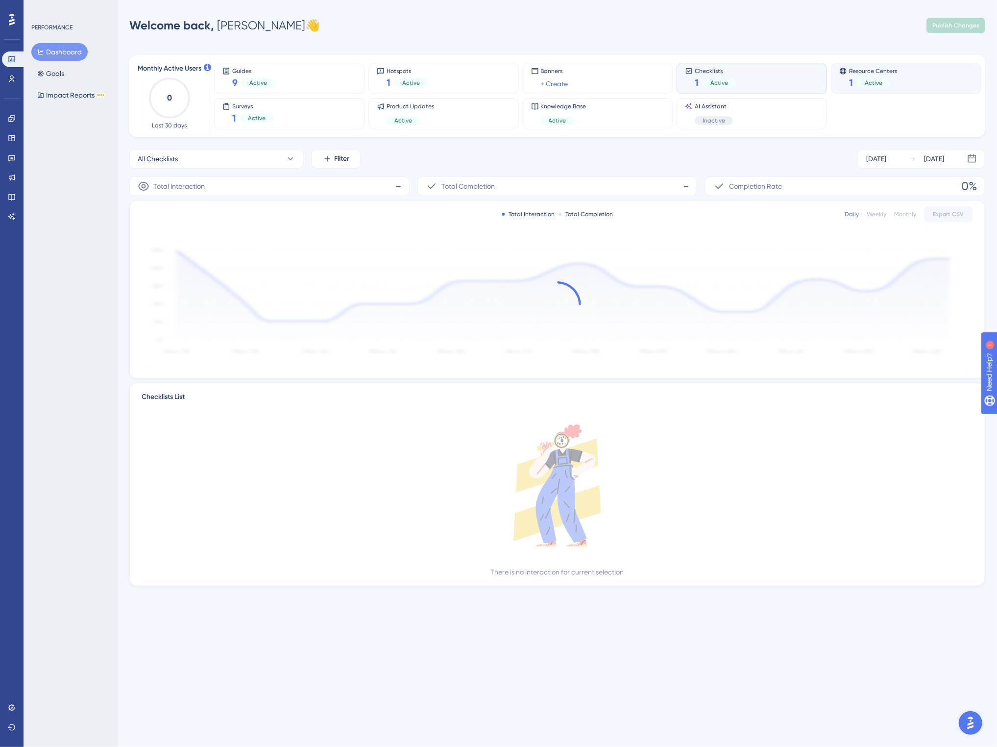
click at [827, 79] on span "Active" at bounding box center [874, 83] width 18 height 8
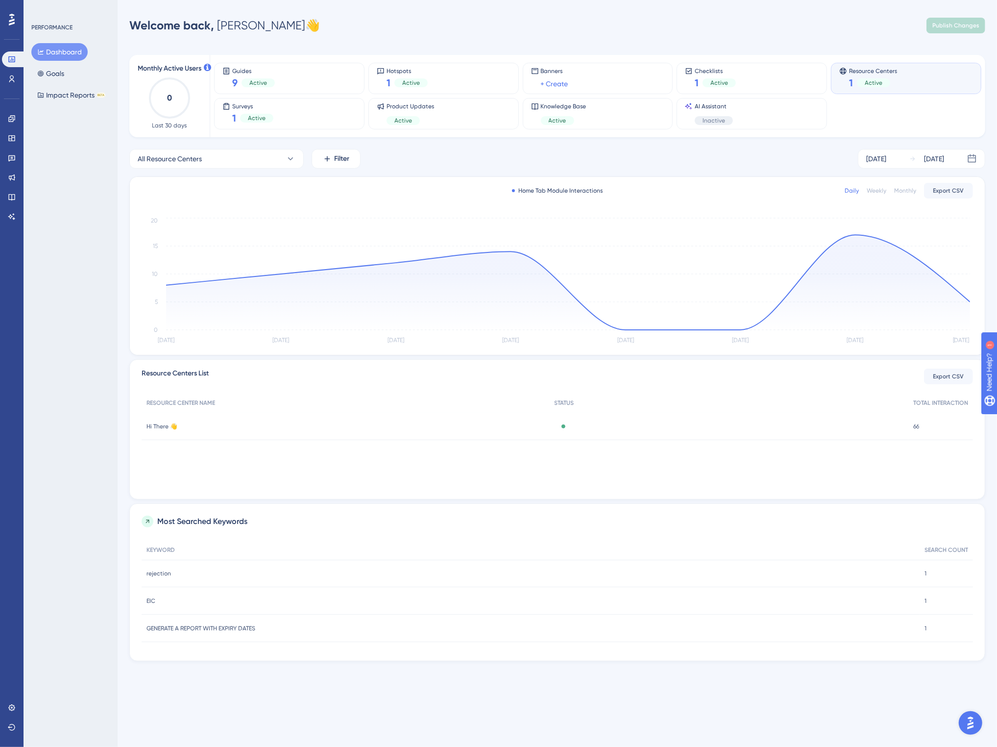
click at [93, 445] on div "PERFORMANCE Dashboard Goals Impact Reports BETA" at bounding box center [71, 373] width 94 height 747
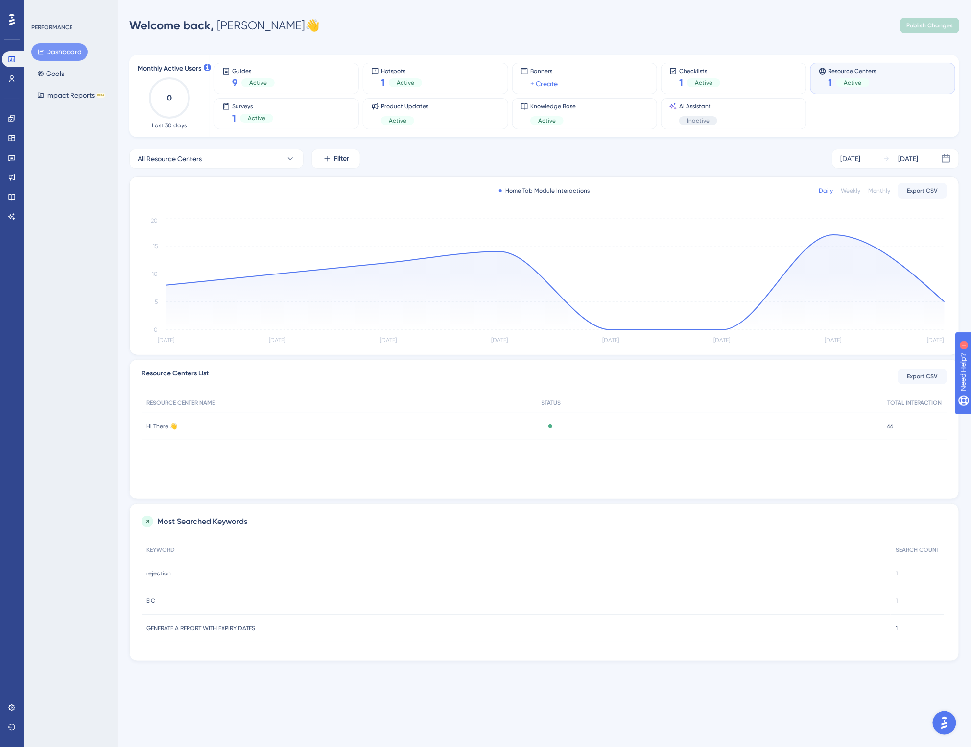
click at [722, 158] on div "All Resource Centers Filter [DATE] [DATE]" at bounding box center [544, 159] width 830 height 20
click at [724, 114] on div "AI Assistant Inactive" at bounding box center [734, 113] width 128 height 23
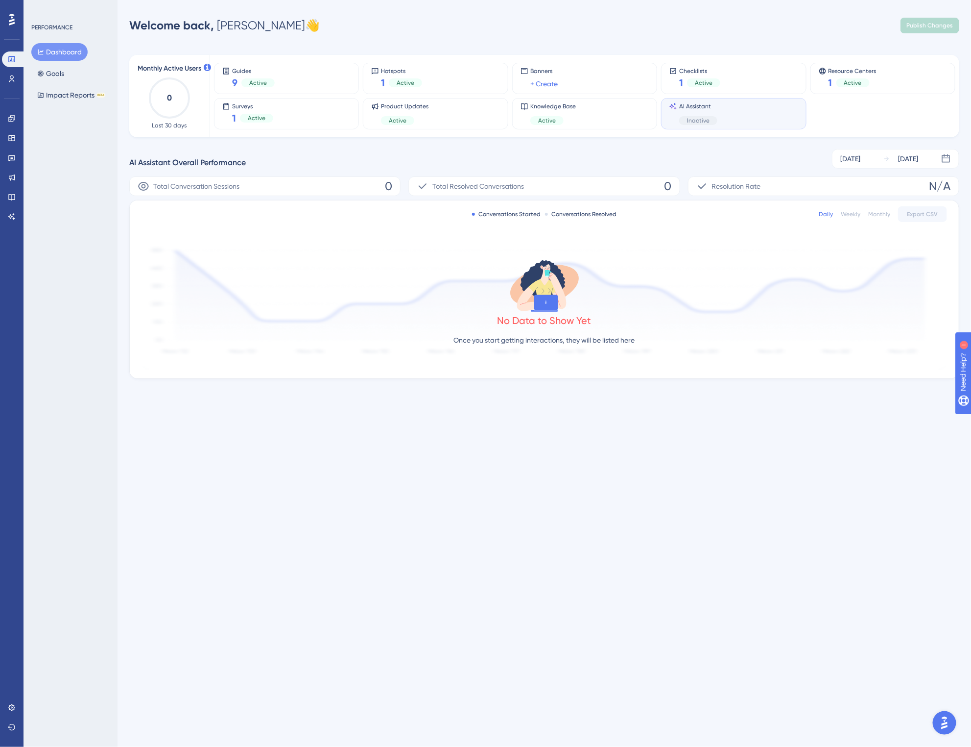
click at [3, 71] on div "Users" at bounding box center [12, 79] width 20 height 16
click at [13, 80] on icon at bounding box center [11, 78] width 5 height 7
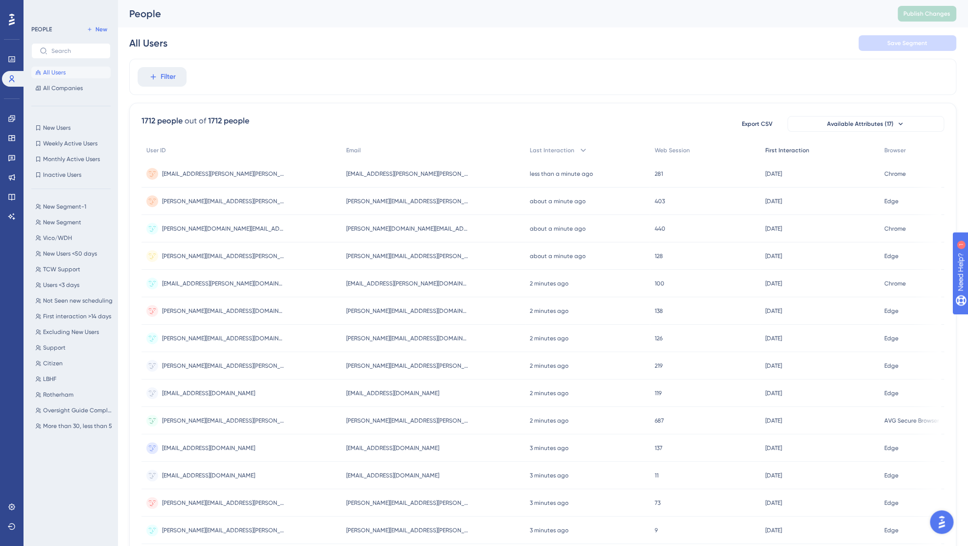
click at [797, 153] on span "First Interaction" at bounding box center [787, 150] width 44 height 8
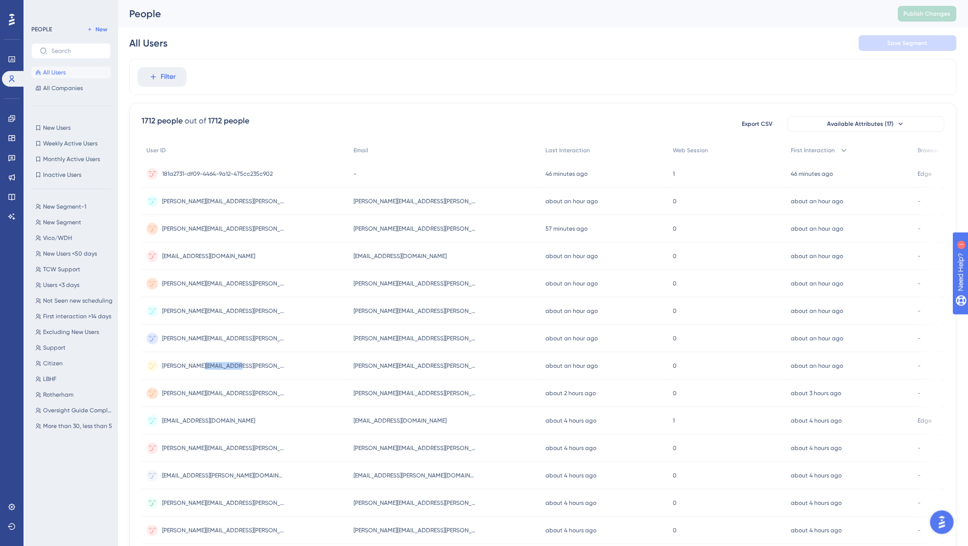
drag, startPoint x: 200, startPoint y: 366, endPoint x: 229, endPoint y: 369, distance: 29.1
click at [229, 369] on div "[PERSON_NAME][EMAIL_ADDRESS][PERSON_NAME][DOMAIN_NAME] [PERSON_NAME][DOMAIN_NAM…" at bounding box center [245, 365] width 207 height 27
copy span "[DOMAIN_NAME]"
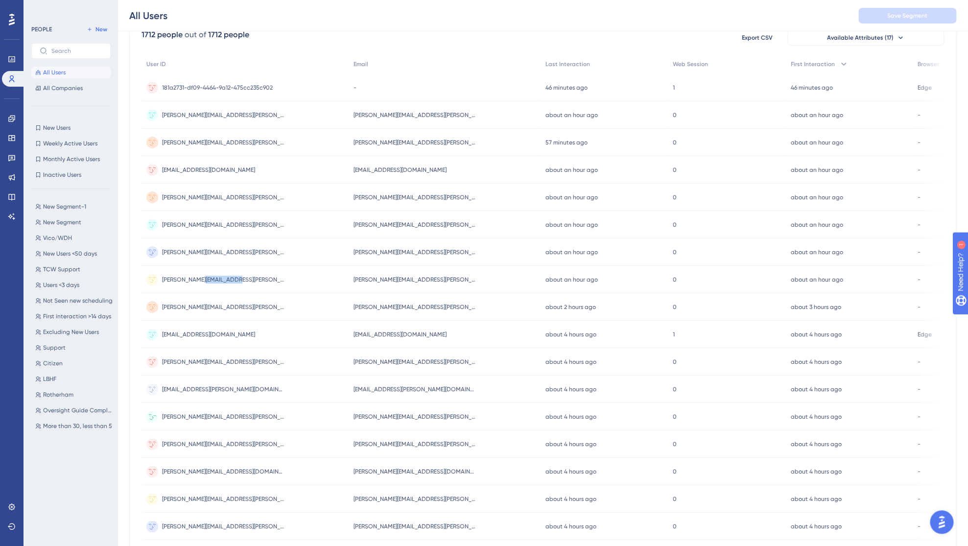
scroll to position [94, 0]
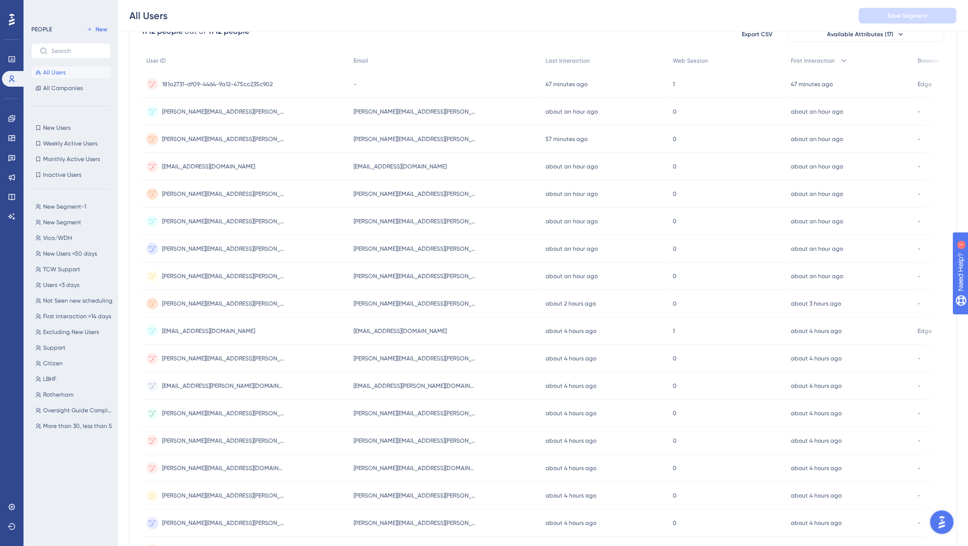
drag, startPoint x: 451, startPoint y: 16, endPoint x: 371, endPoint y: 9, distance: 79.7
click at [451, 14] on div "All Users Save Segment" at bounding box center [543, 15] width 851 height 31
copy span "@[DOMAIN_NAME]"
drag, startPoint x: 229, startPoint y: 222, endPoint x: 216, endPoint y: 211, distance: 17.4
click at [196, 222] on span "[PERSON_NAME][EMAIL_ADDRESS][PERSON_NAME][DOMAIN_NAME]" at bounding box center [223, 221] width 122 height 8
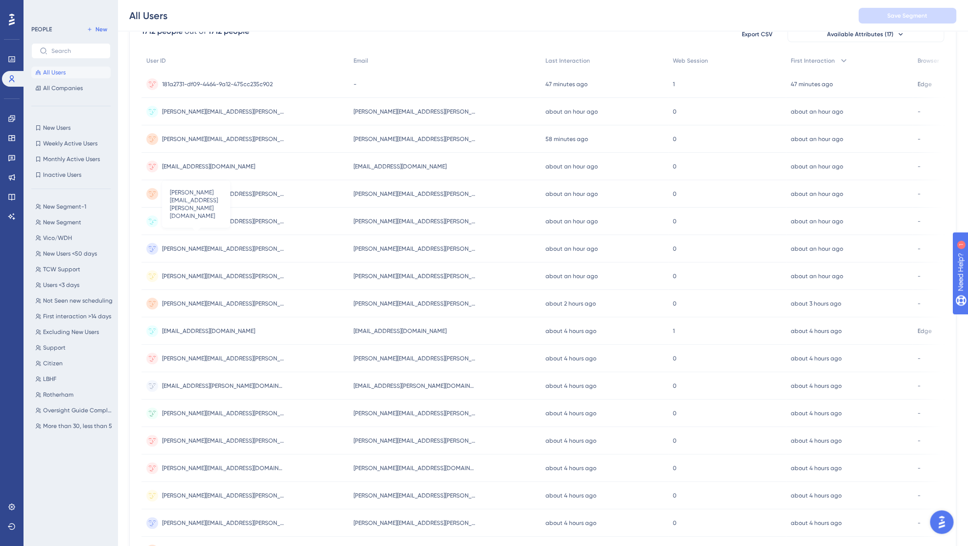
click at [200, 221] on span "[PERSON_NAME][EMAIL_ADDRESS][PERSON_NAME][DOMAIN_NAME]" at bounding box center [223, 221] width 122 height 8
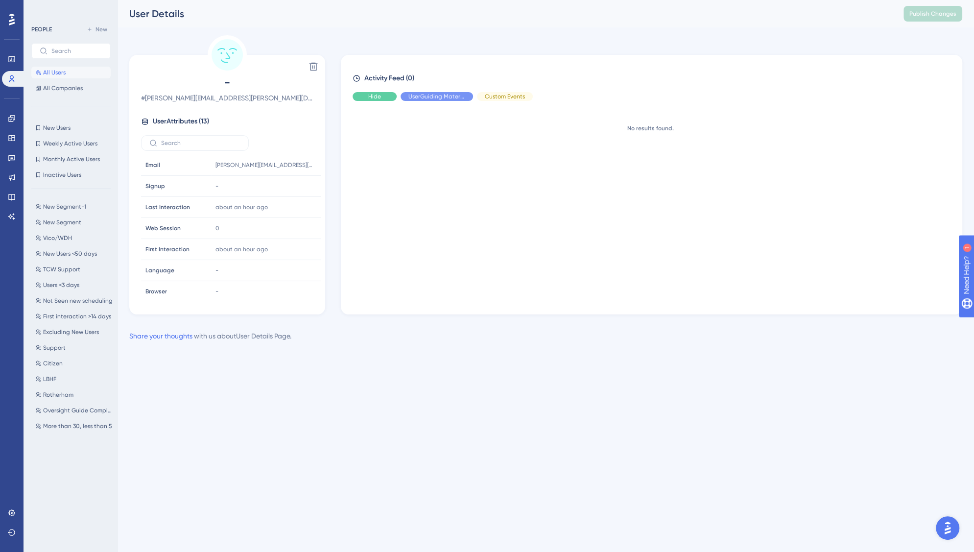
click at [372, 96] on span "Hide" at bounding box center [374, 97] width 13 height 8
click at [443, 95] on div "Hide" at bounding box center [437, 96] width 72 height 9
click at [521, 96] on div "Custom Events" at bounding box center [505, 96] width 56 height 9
click at [511, 98] on span "Show" at bounding box center [505, 97] width 15 height 8
click at [438, 99] on span "Show" at bounding box center [437, 97] width 15 height 8
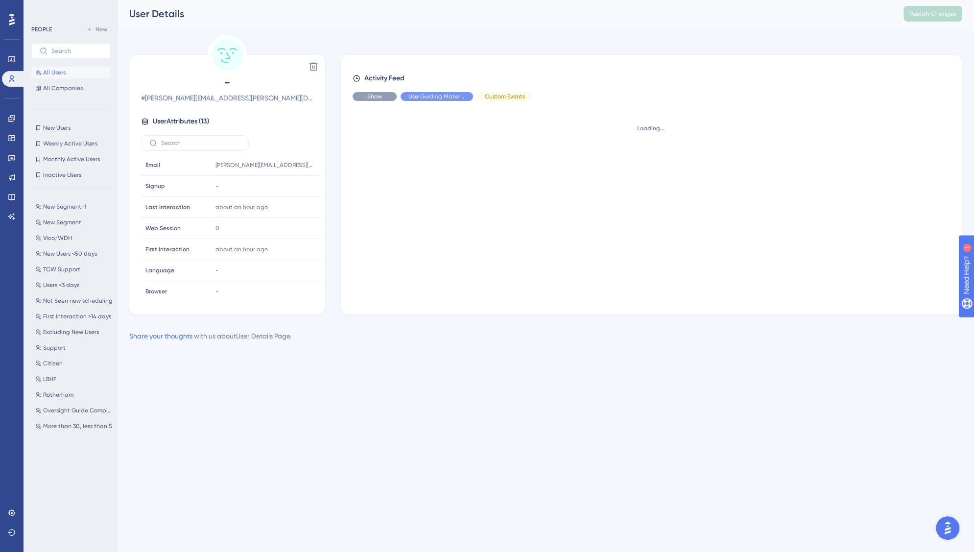
click at [358, 98] on div "Show" at bounding box center [375, 96] width 44 height 9
click at [442, 285] on div "No results found." at bounding box center [656, 204] width 606 height 190
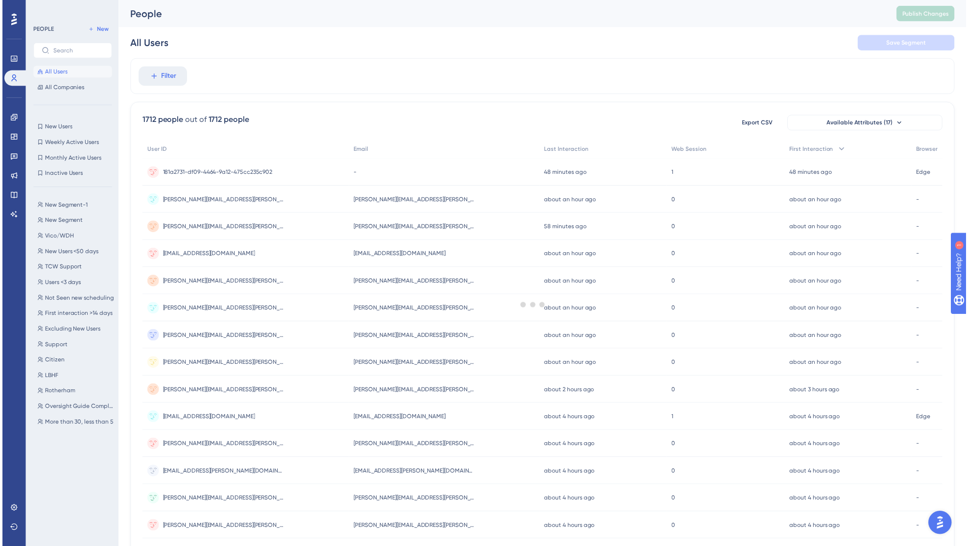
scroll to position [94, 0]
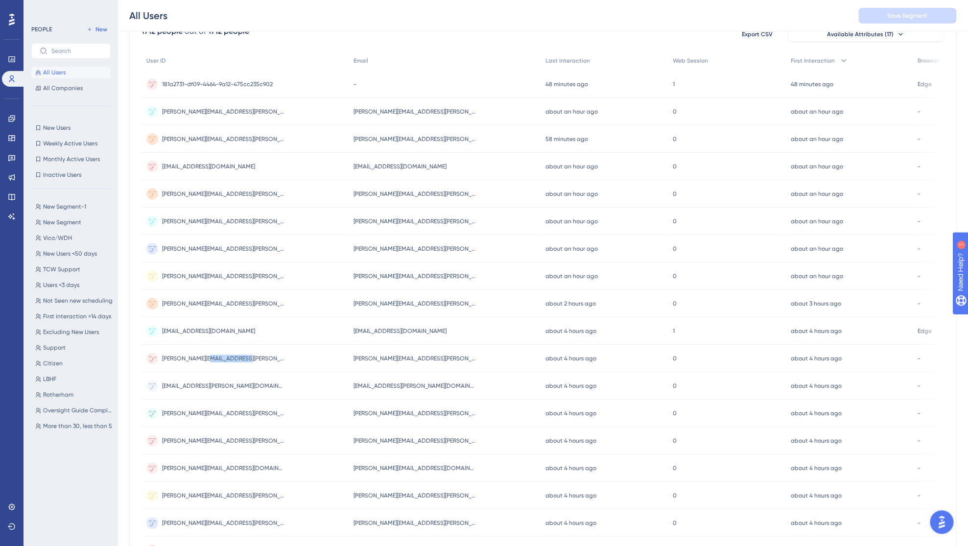
drag, startPoint x: 212, startPoint y: 359, endPoint x: 246, endPoint y: 359, distance: 34.8
click at [246, 359] on div "[PERSON_NAME][EMAIL_ADDRESS][PERSON_NAME][DOMAIN_NAME] [PERSON_NAME][DOMAIN_NAM…" at bounding box center [245, 358] width 207 height 27
copy span "[DOMAIN_NAME]"
drag, startPoint x: 211, startPoint y: 442, endPoint x: 239, endPoint y: 441, distance: 27.4
click at [239, 441] on div "[PERSON_NAME][EMAIL_ADDRESS][PERSON_NAME][DOMAIN_NAME] [PERSON_NAME][DOMAIN_NAM…" at bounding box center [245, 440] width 207 height 27
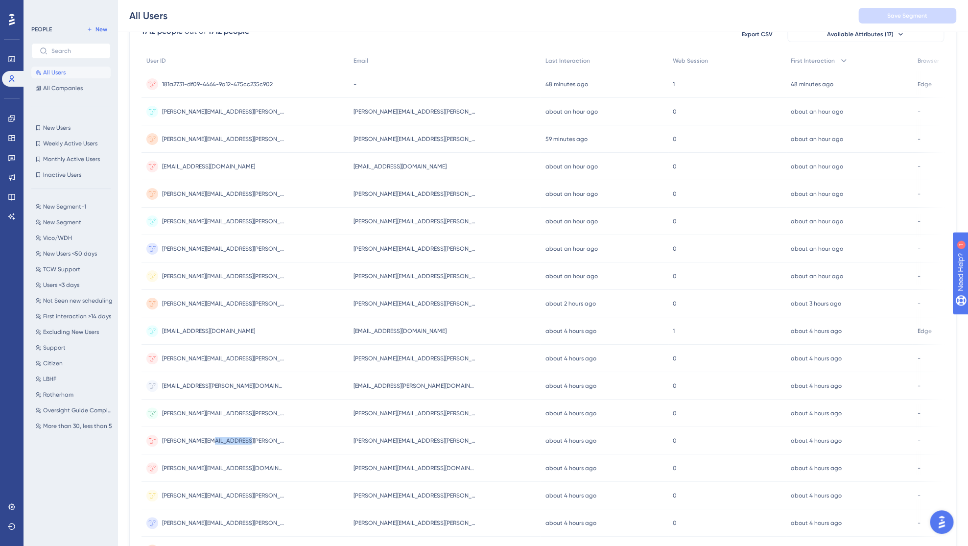
copy span "[DOMAIN_NAME]"
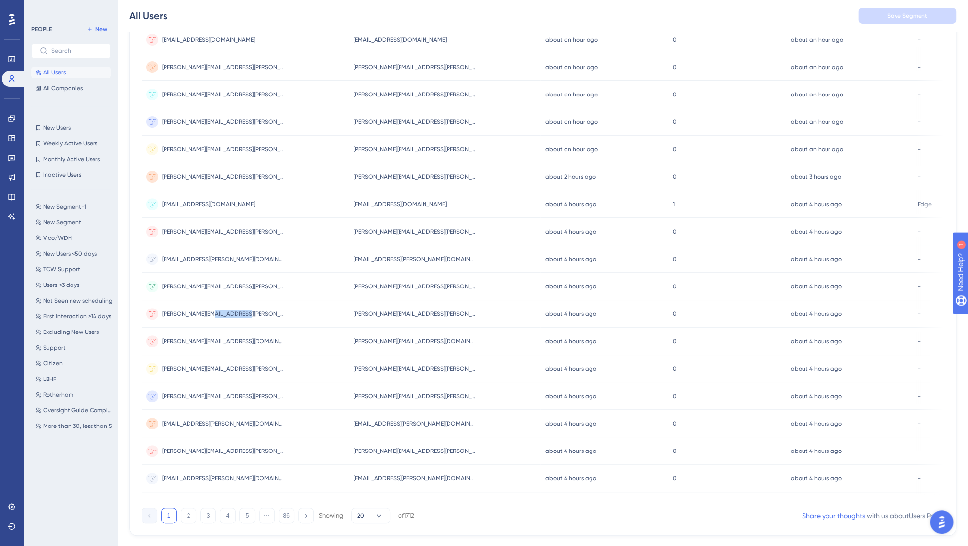
scroll to position [226, 0]
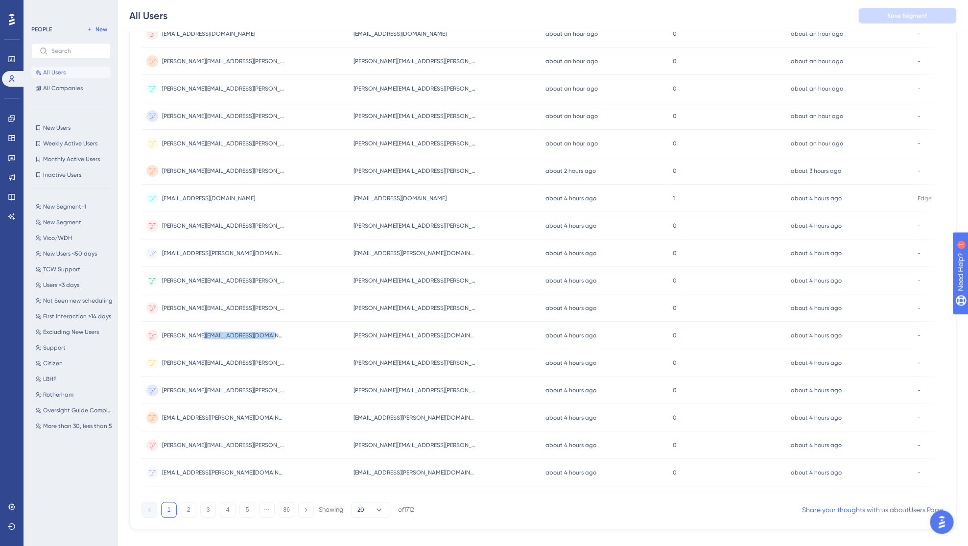
drag, startPoint x: 196, startPoint y: 337, endPoint x: 265, endPoint y: 333, distance: 68.7
click at [265, 333] on div "[PERSON_NAME][EMAIL_ADDRESS][DOMAIN_NAME] [DOMAIN_NAME][EMAIL_ADDRESS][DOMAIN_N…" at bounding box center [245, 335] width 207 height 27
copy span "[DOMAIN_NAME]"
click at [226, 340] on div "[PERSON_NAME][EMAIL_ADDRESS][DOMAIN_NAME] [DOMAIN_NAME][EMAIL_ADDRESS][DOMAIN_N…" at bounding box center [223, 335] width 122 height 27
click at [226, 338] on span "[PERSON_NAME][EMAIL_ADDRESS][DOMAIN_NAME]" at bounding box center [223, 336] width 122 height 8
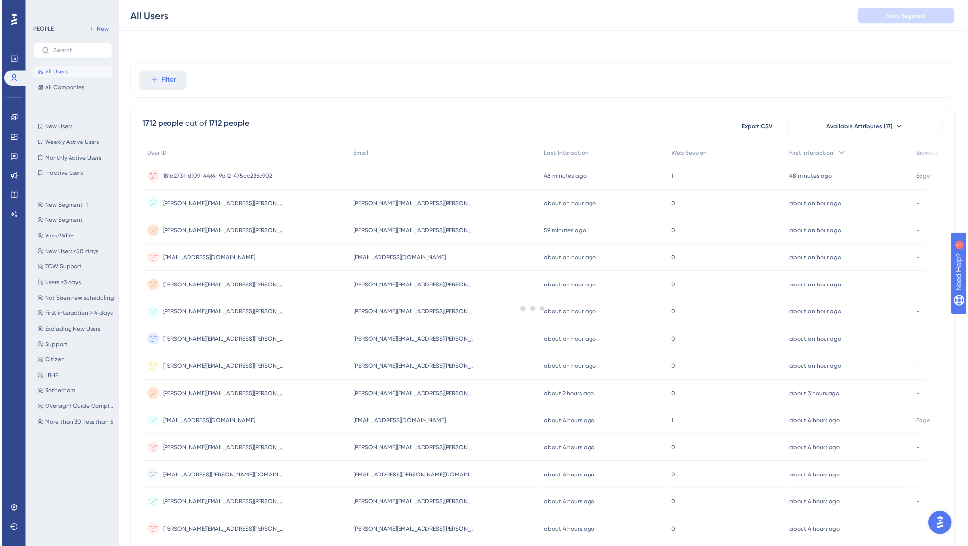
scroll to position [226, 0]
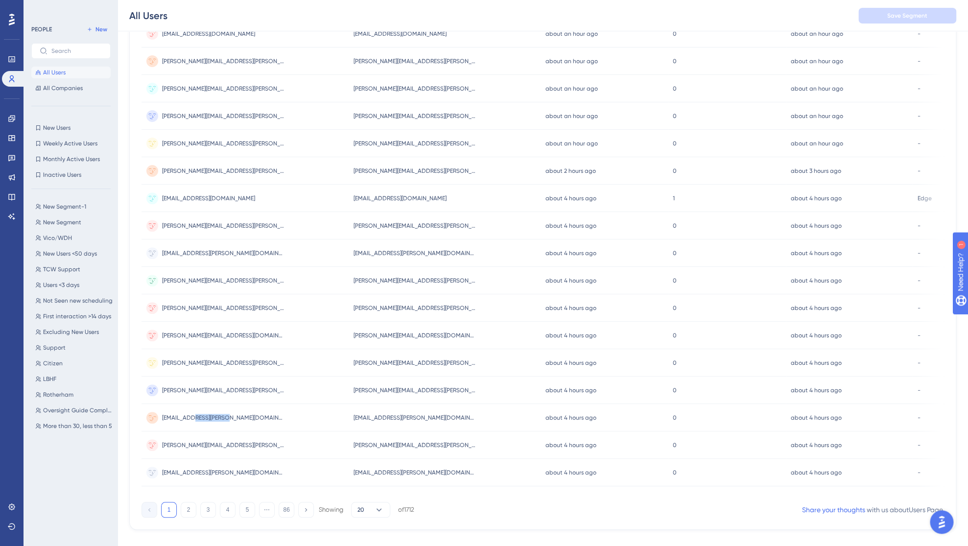
drag, startPoint x: 206, startPoint y: 418, endPoint x: 242, endPoint y: 416, distance: 36.8
click at [242, 416] on div "[EMAIL_ADDRESS][PERSON_NAME][DOMAIN_NAME] [DOMAIN_NAME][EMAIL_ADDRESS][PERSON_N…" at bounding box center [245, 417] width 207 height 27
copy span "[DOMAIN_NAME]"
drag, startPoint x: 202, startPoint y: 390, endPoint x: 248, endPoint y: 391, distance: 45.6
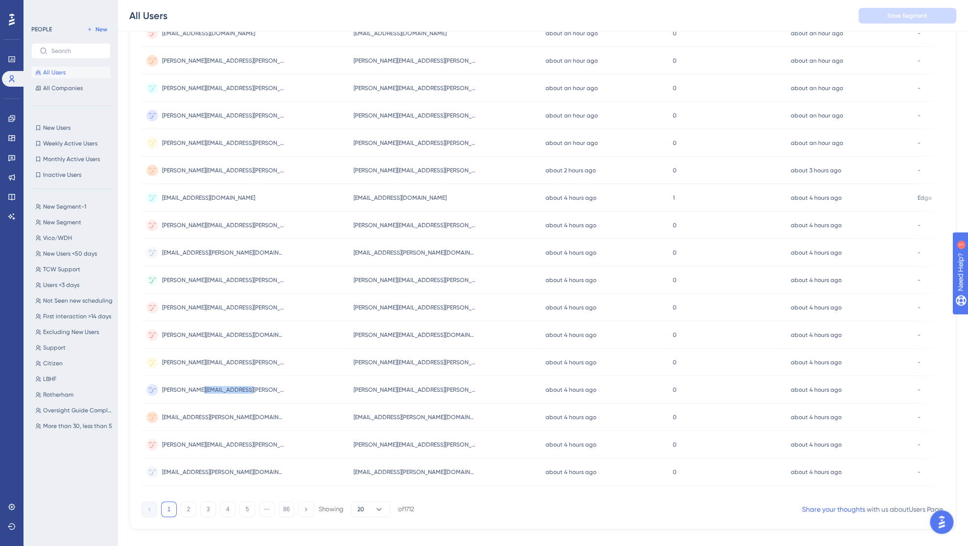
click at [248, 391] on div "[PERSON_NAME][EMAIL_ADDRESS][PERSON_NAME][DOMAIN_NAME] [PERSON_NAME][DOMAIN_NAM…" at bounding box center [245, 389] width 207 height 27
copy span "[DOMAIN_NAME]"
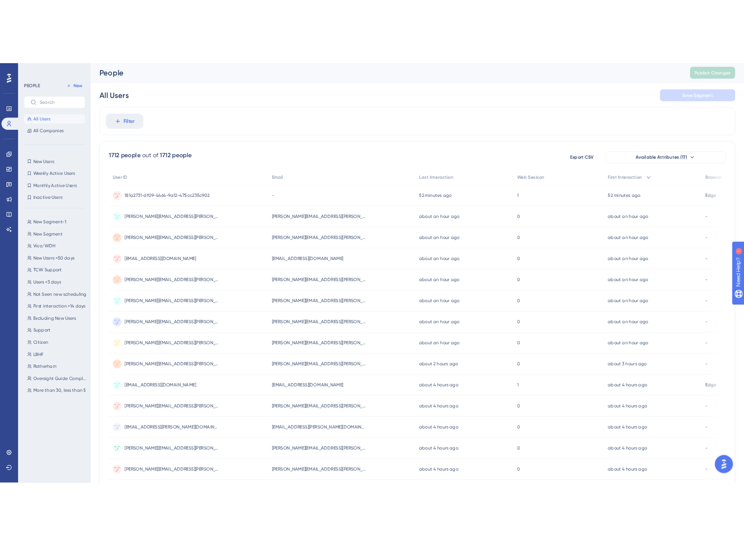
scroll to position [3, 0]
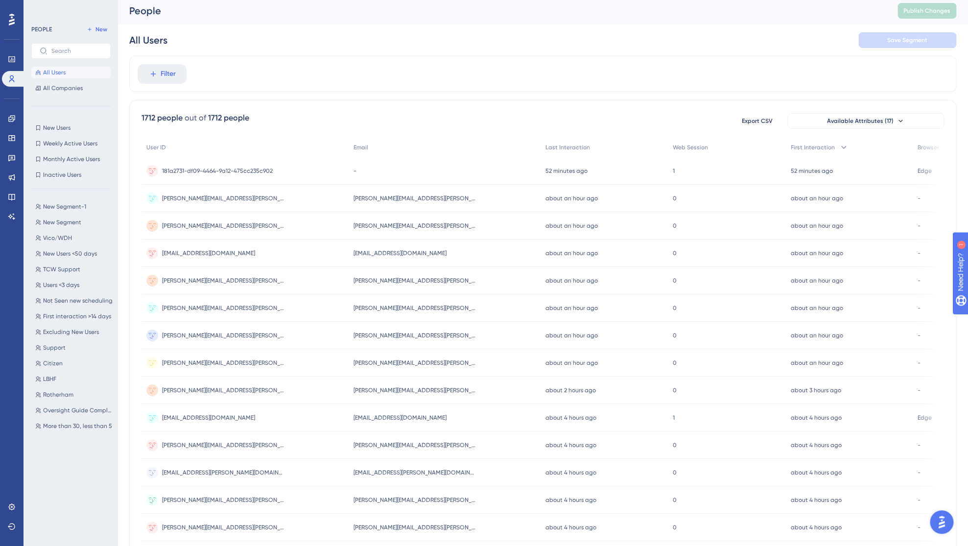
click at [344, 71] on div "Filter" at bounding box center [542, 74] width 827 height 36
click at [7, 78] on link at bounding box center [14, 79] width 24 height 16
click at [323, 51] on div "All Users Save Segment" at bounding box center [542, 39] width 827 height 31
drag, startPoint x: 1, startPoint y: 135, endPoint x: -9, endPoint y: 140, distance: 11.6
click at [0, 140] on html "Performance Users Engagement Widgets Feedback Product Updates Knowledge Base AI…" at bounding box center [484, 389] width 968 height 784
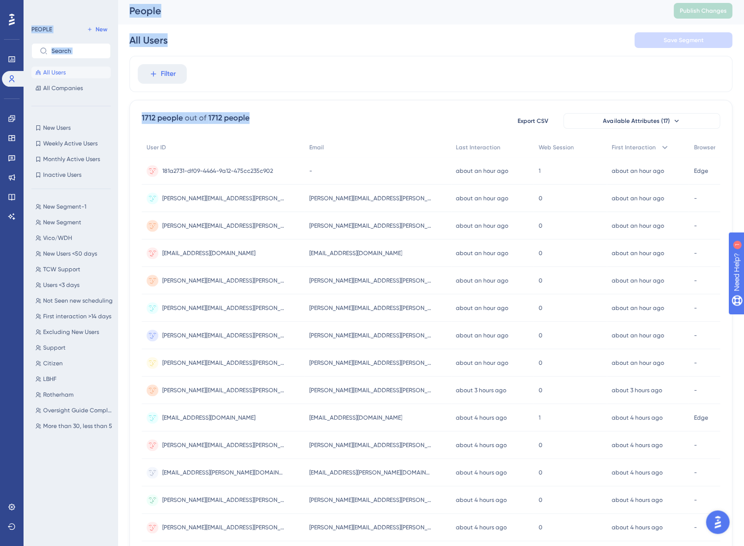
click at [411, 71] on div "Filter" at bounding box center [430, 74] width 603 height 36
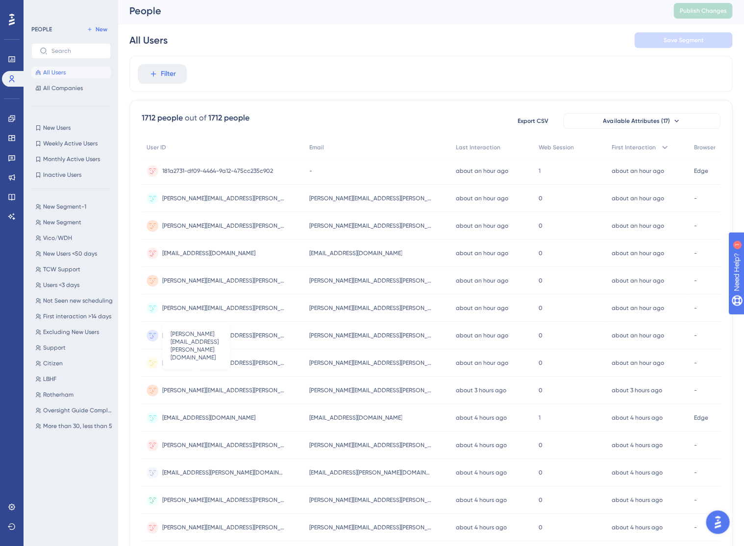
click at [198, 364] on span "[PERSON_NAME][EMAIL_ADDRESS][PERSON_NAME][DOMAIN_NAME]" at bounding box center [223, 363] width 122 height 8
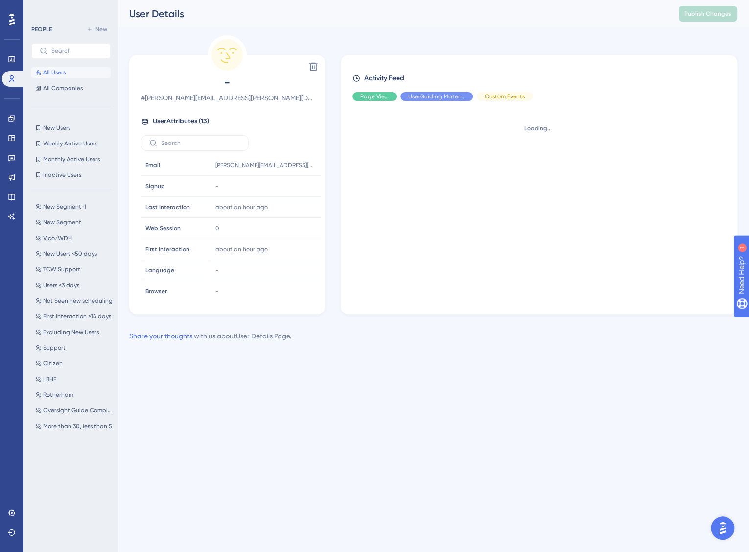
click at [375, 373] on html "Performance Users Engagement Widgets Feedback Product Updates Knowledge Base AI…" at bounding box center [374, 186] width 749 height 373
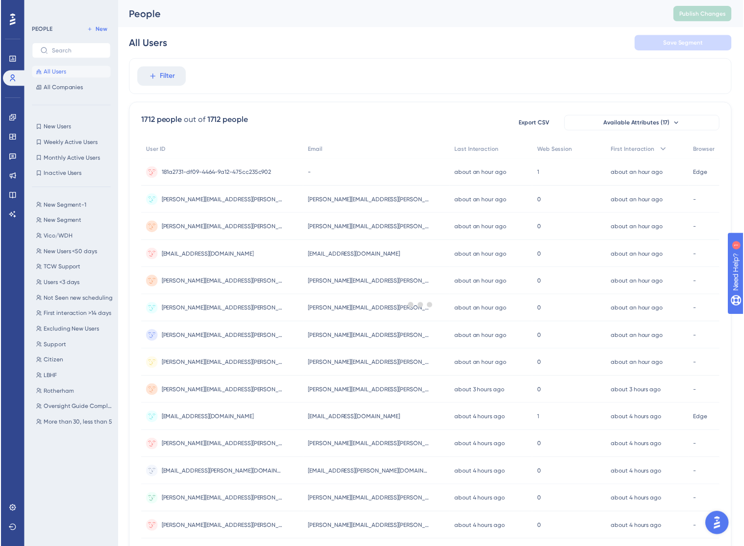
scroll to position [3, 0]
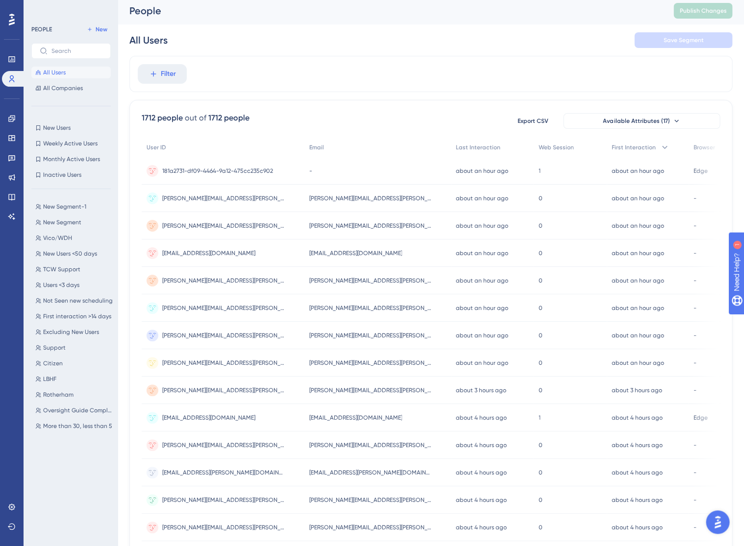
click at [370, 50] on div "All Users Save Segment" at bounding box center [430, 39] width 603 height 31
click at [293, 62] on div "Filter" at bounding box center [430, 74] width 603 height 36
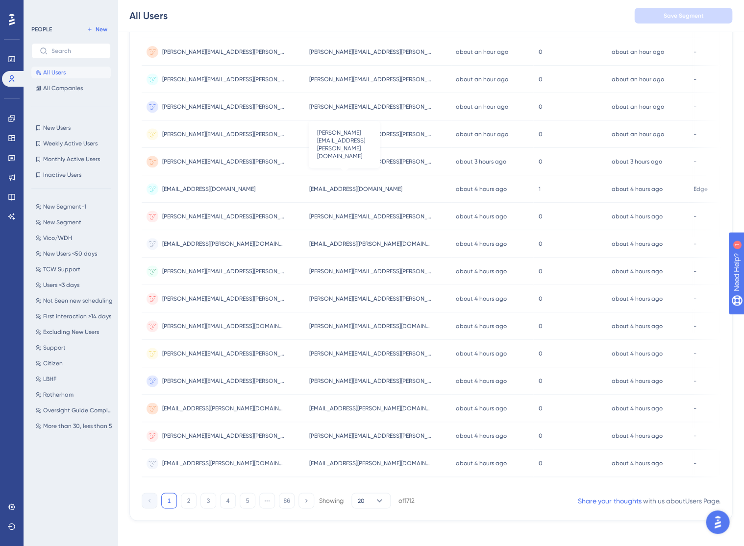
scroll to position [244, 0]
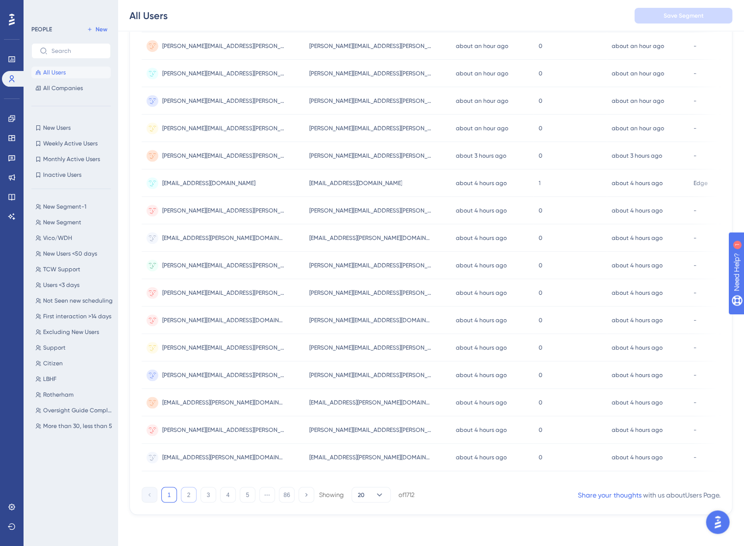
click at [189, 496] on button "2" at bounding box center [189, 495] width 16 height 16
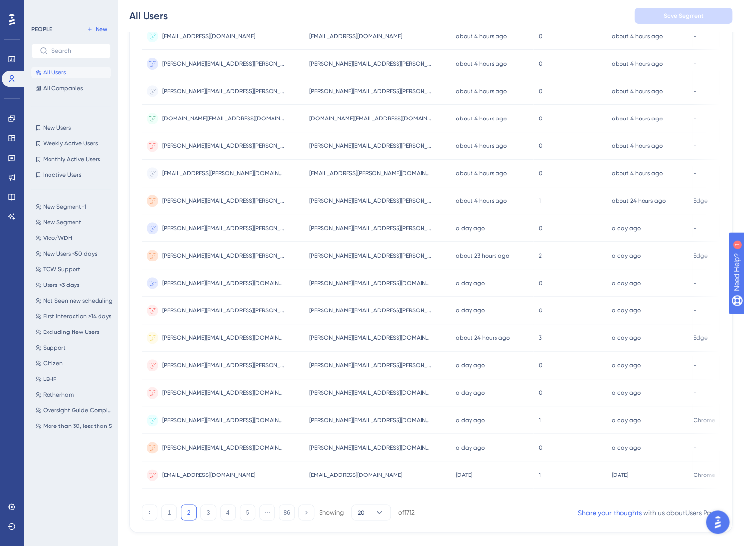
scroll to position [222, 0]
drag, startPoint x: 353, startPoint y: 121, endPoint x: 398, endPoint y: 121, distance: 45.6
click at [398, 121] on div "[DOMAIN_NAME][EMAIL_ADDRESS][DOMAIN_NAME] [DOMAIN_NAME][EMAIL_ADDRESS][DOMAIN_N…" at bounding box center [377, 120] width 146 height 27
click at [234, 120] on span "[DOMAIN_NAME][EMAIL_ADDRESS][DOMAIN_NAME]" at bounding box center [223, 121] width 122 height 8
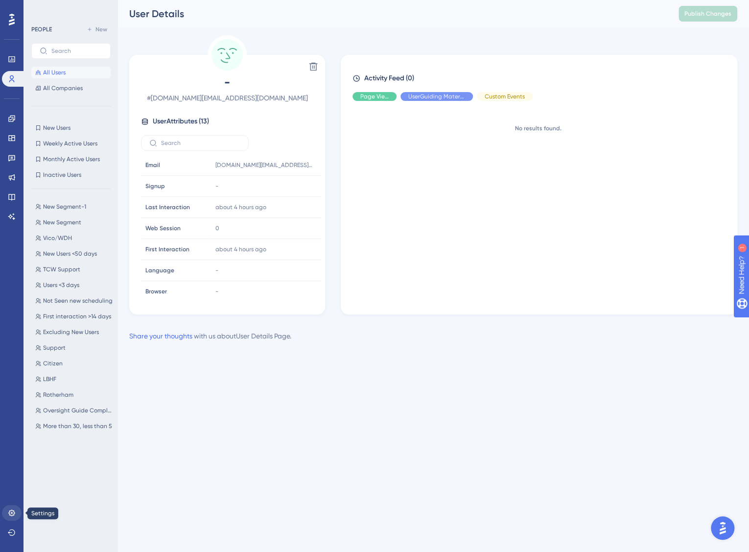
click at [15, 512] on icon at bounding box center [12, 513] width 8 height 8
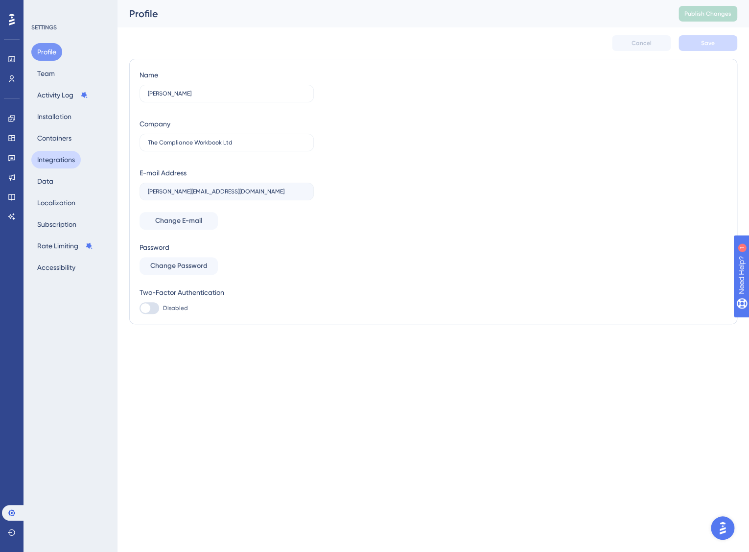
click at [62, 157] on button "Integrations" at bounding box center [55, 160] width 49 height 18
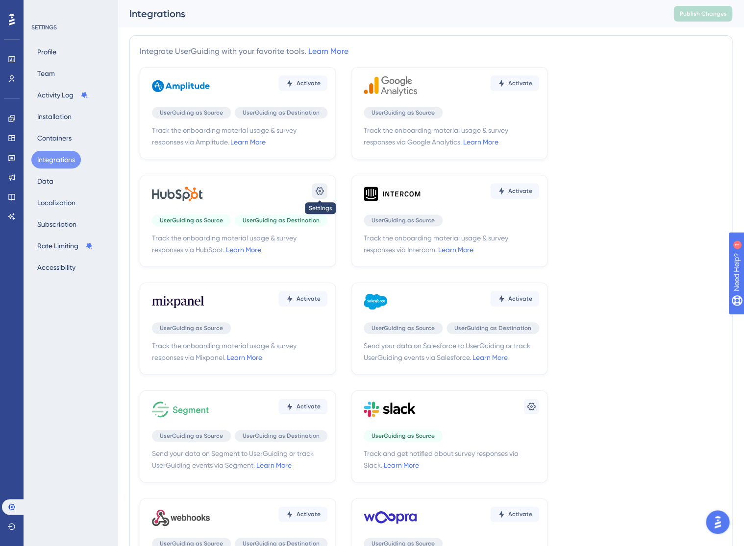
click at [320, 193] on icon at bounding box center [319, 191] width 10 height 10
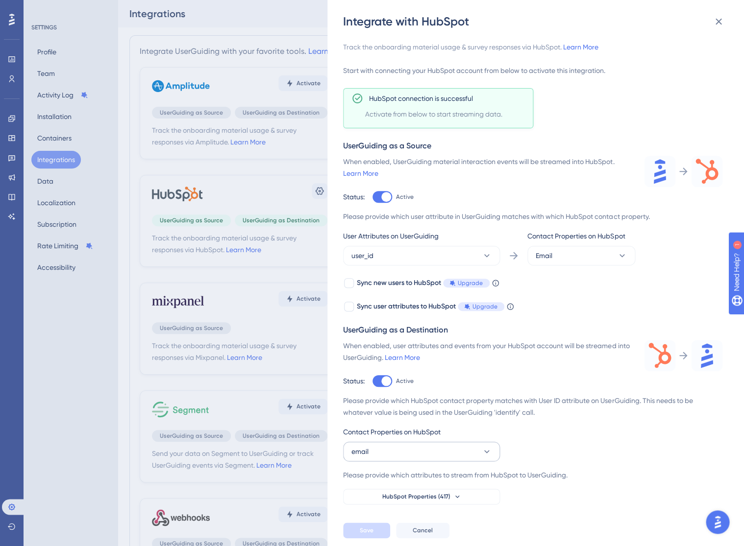
click at [455, 442] on button "email" at bounding box center [421, 452] width 157 height 20
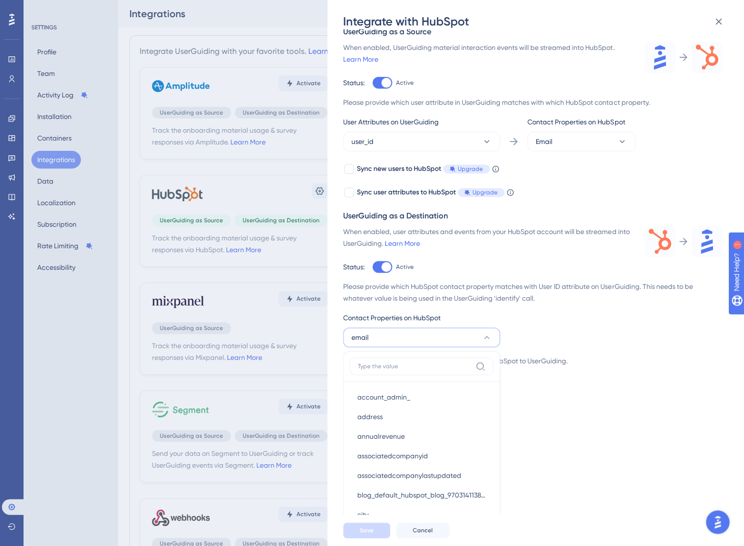
click at [584, 414] on div "Track the onboarding material usage & survey responses via HubSpot. Learn More …" at bounding box center [540, 271] width 395 height 485
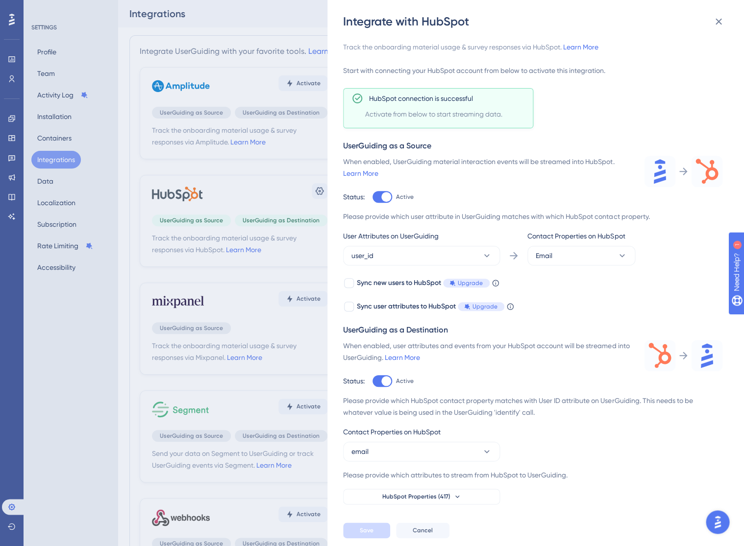
click at [12, 81] on div "Integrate with HubSpot Track the onboarding material usage & survey responses v…" at bounding box center [372, 273] width 744 height 546
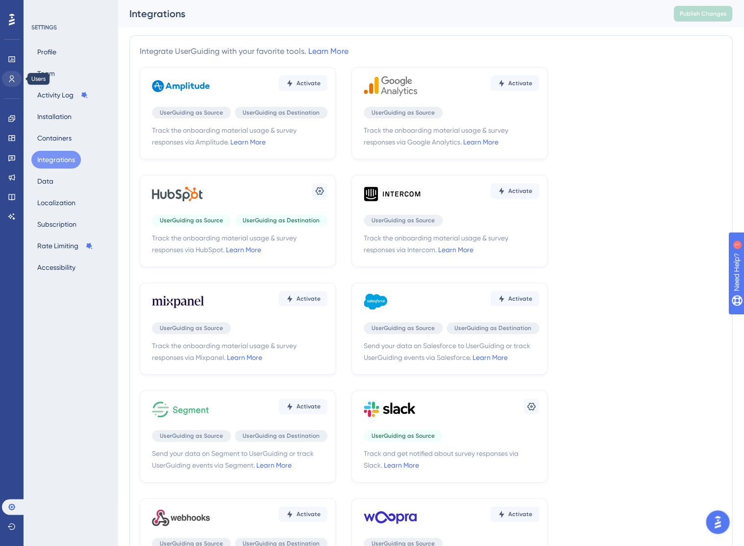
click at [13, 76] on icon at bounding box center [11, 78] width 5 height 7
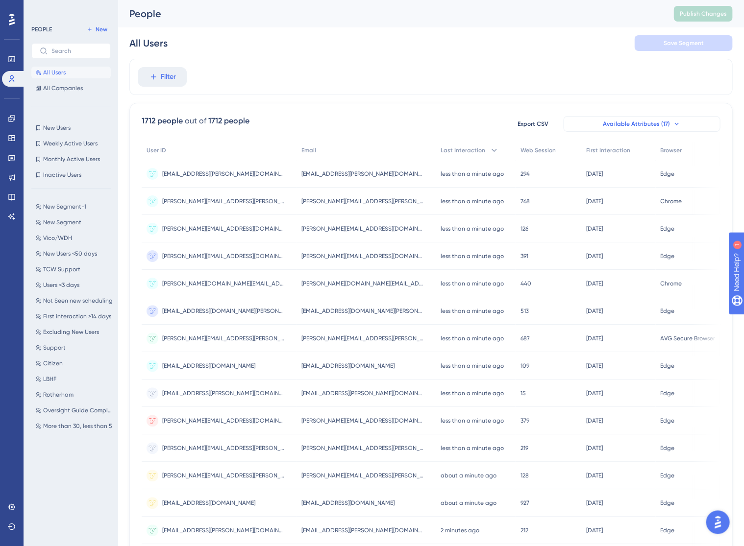
click at [666, 123] on span "Available Attributes (17)" at bounding box center [636, 124] width 67 height 8
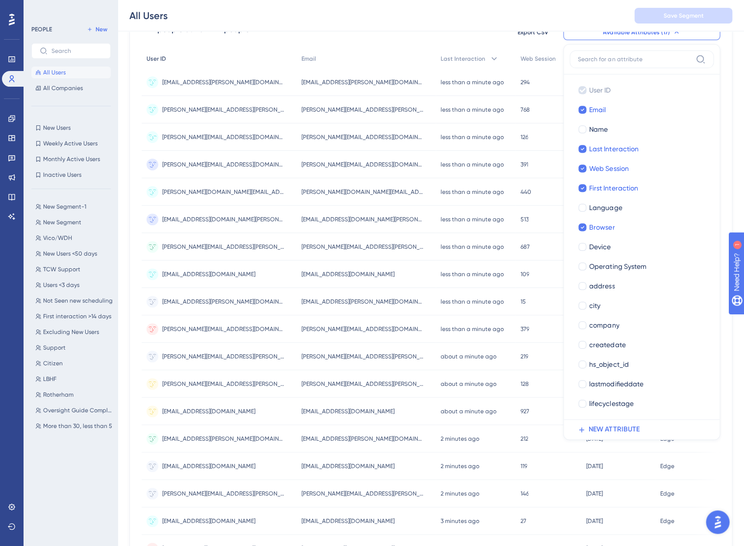
scroll to position [95, 0]
click at [289, 60] on div "User ID" at bounding box center [219, 60] width 155 height 20
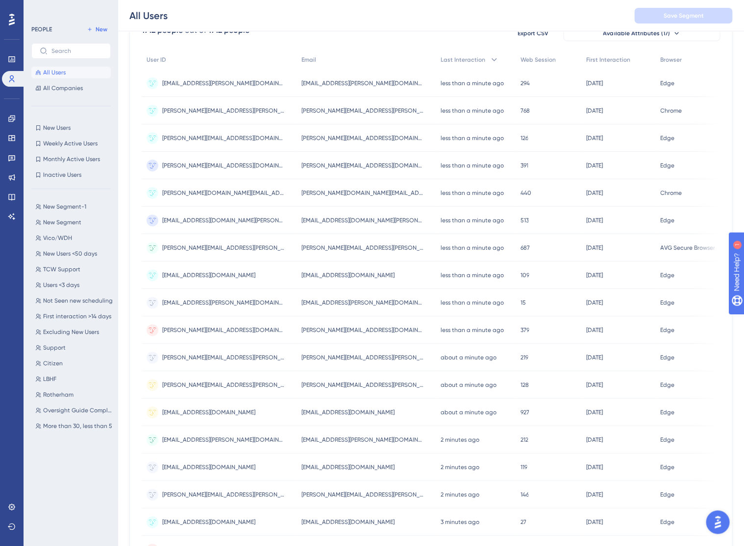
scroll to position [0, 0]
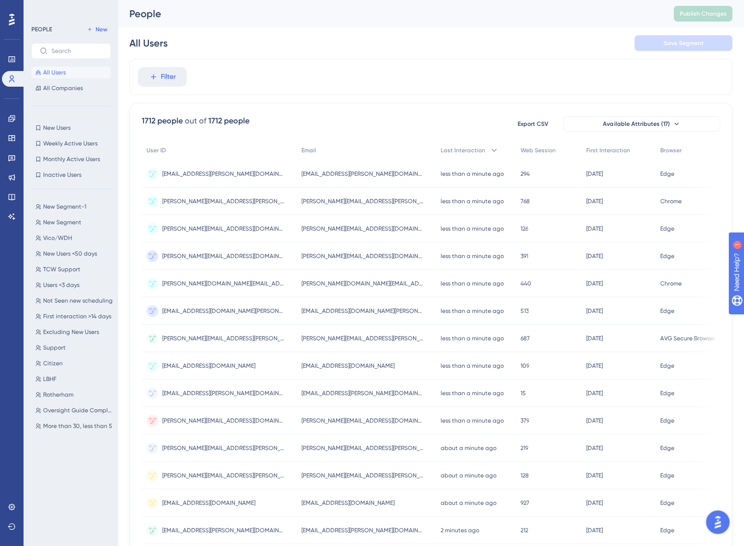
click at [303, 89] on div "Filter" at bounding box center [430, 77] width 603 height 36
click at [158, 80] on button "Filter" at bounding box center [162, 77] width 49 height 20
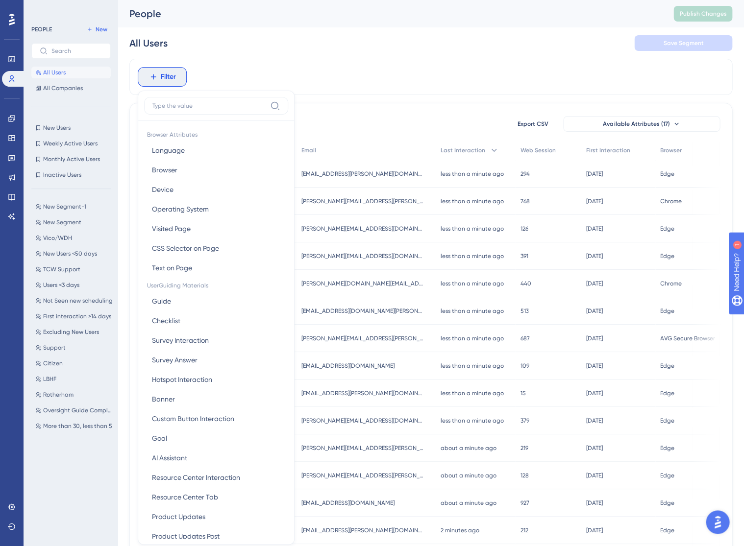
click at [365, 87] on div "Filter Browser Attributes Language Language Browser Browser Device Device Opera…" at bounding box center [430, 77] width 603 height 36
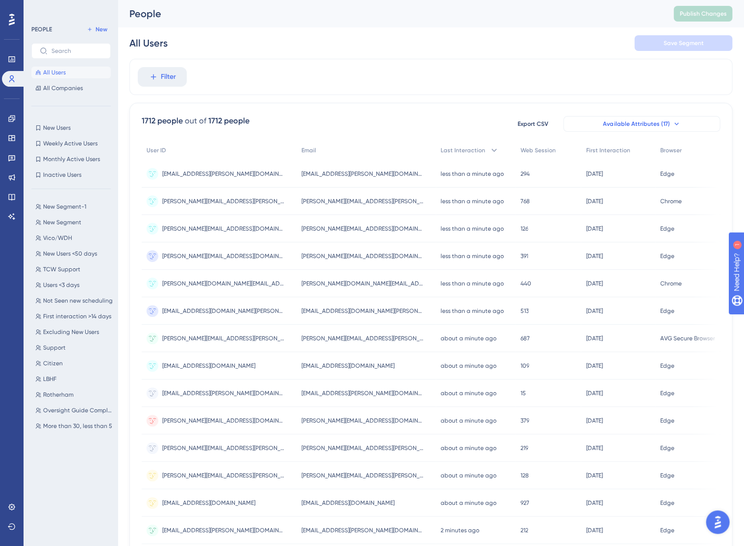
click at [667, 127] on span "Available Attributes (17)" at bounding box center [636, 124] width 67 height 8
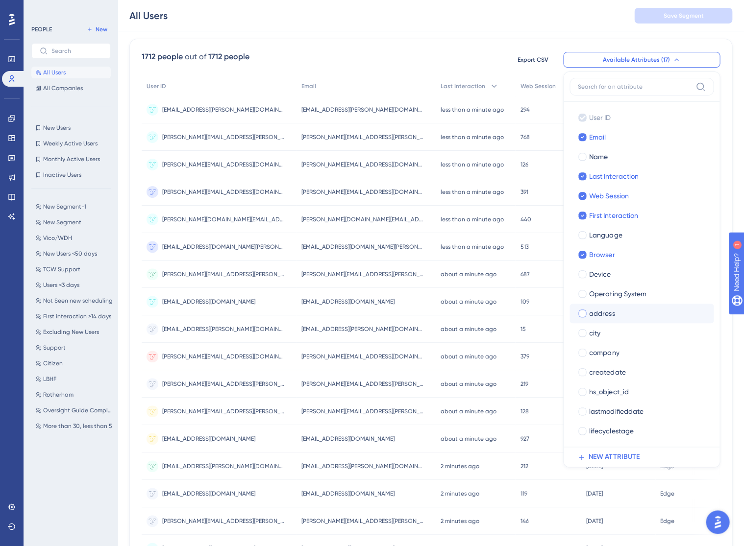
scroll to position [70, 0]
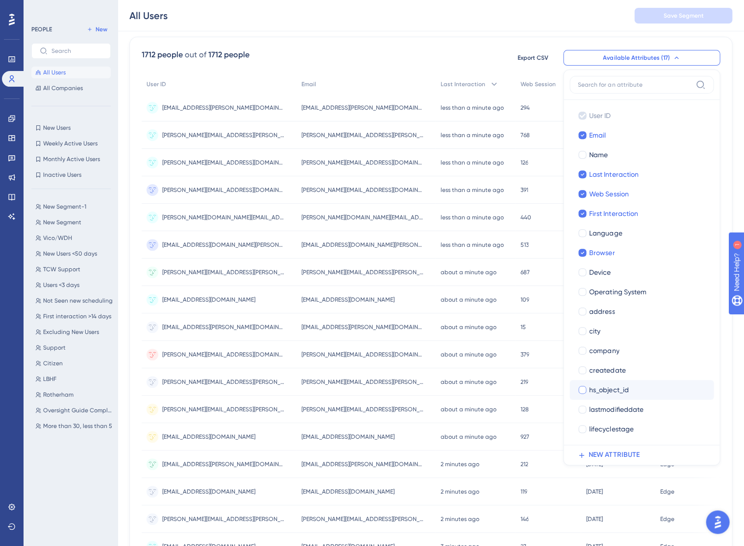
click at [583, 389] on div at bounding box center [582, 390] width 8 height 8
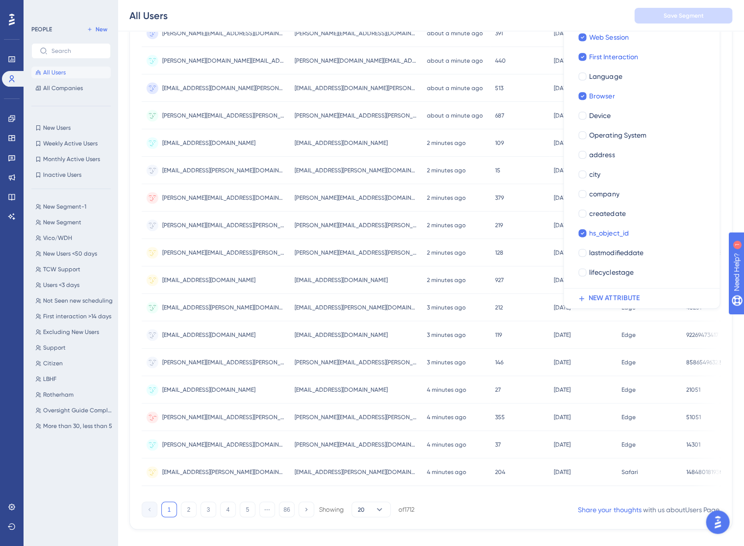
scroll to position [154, 0]
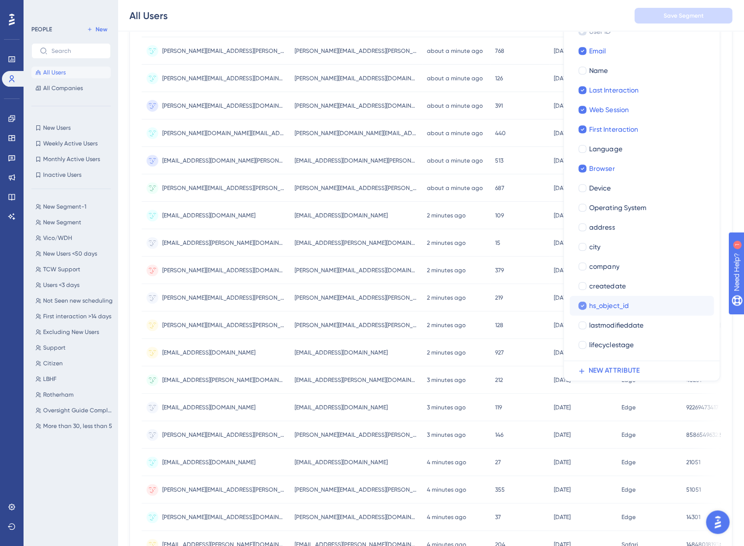
click at [587, 305] on label "hs_object_id" at bounding box center [641, 306] width 128 height 12
checkbox input "false"
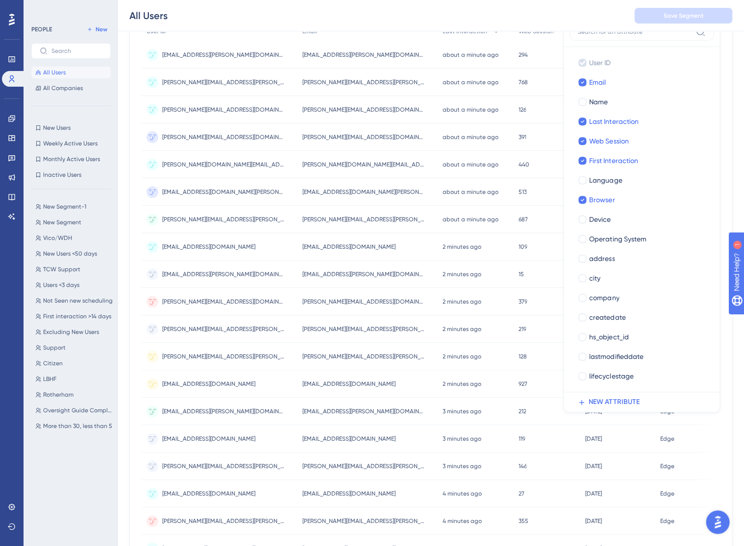
scroll to position [0, 0]
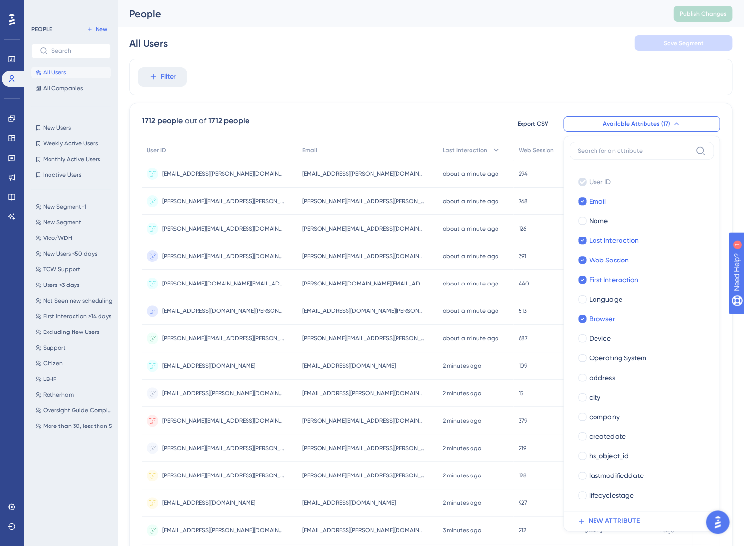
click at [440, 71] on div "Filter" at bounding box center [430, 77] width 603 height 36
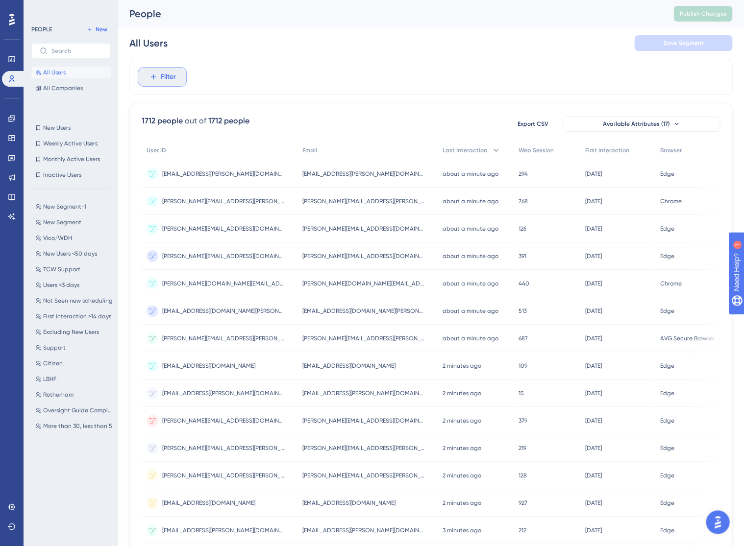
click at [164, 75] on span "Filter" at bounding box center [168, 77] width 15 height 12
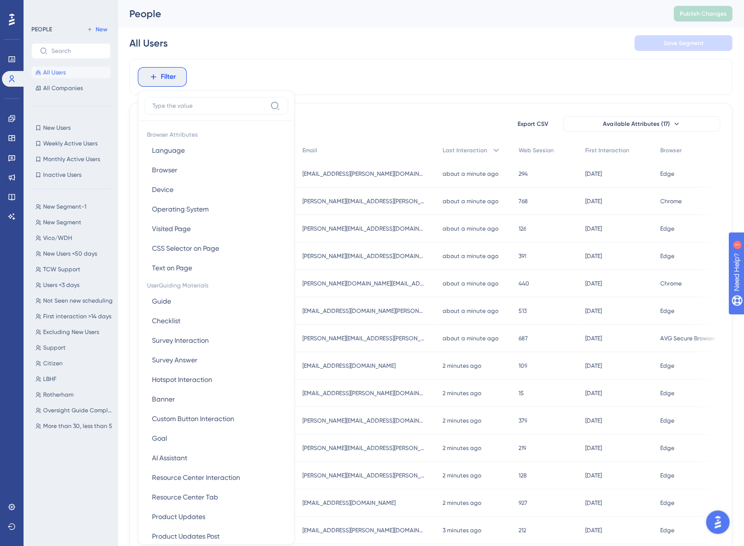
scroll to position [42, 0]
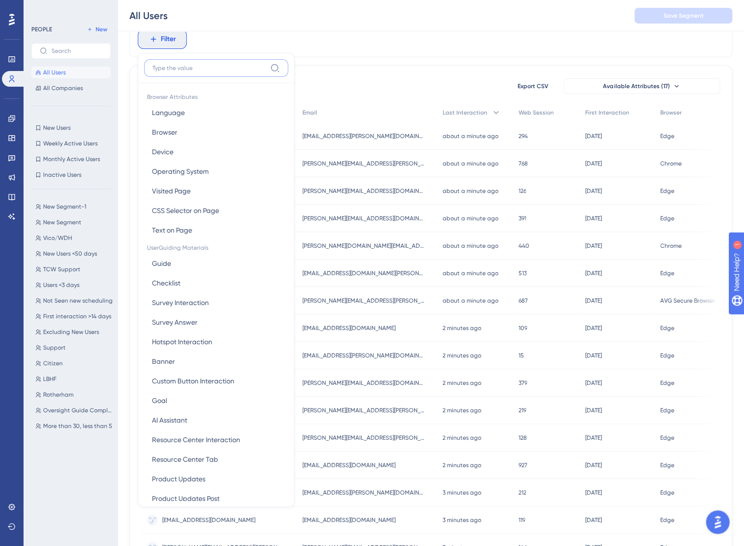
click at [185, 71] on input at bounding box center [209, 68] width 114 height 8
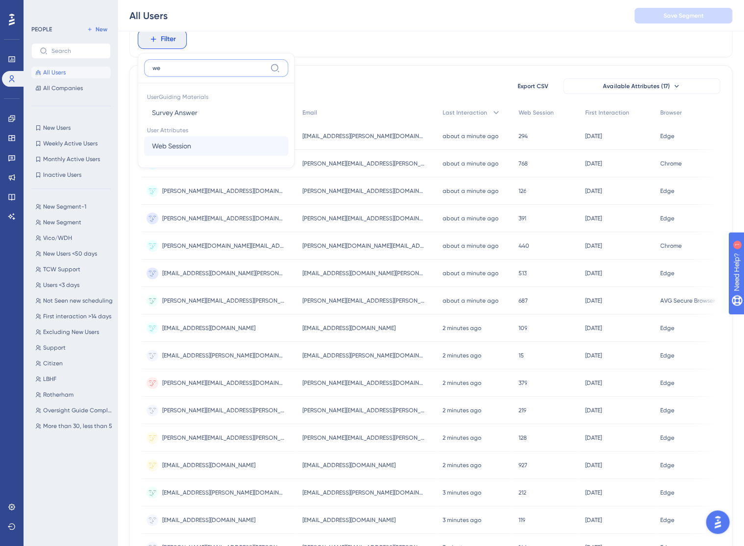
type input "we"
click at [197, 145] on button "Web Session Web Session" at bounding box center [216, 146] width 144 height 20
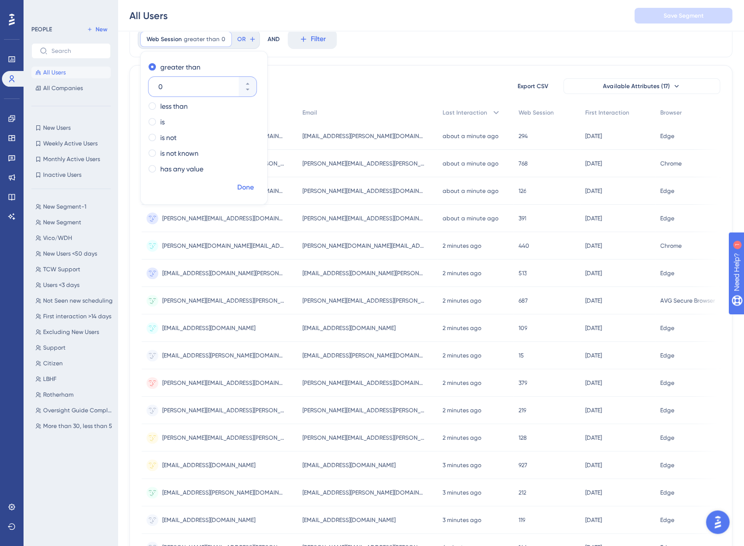
type input "0"
click at [252, 188] on span "Done" at bounding box center [245, 188] width 17 height 12
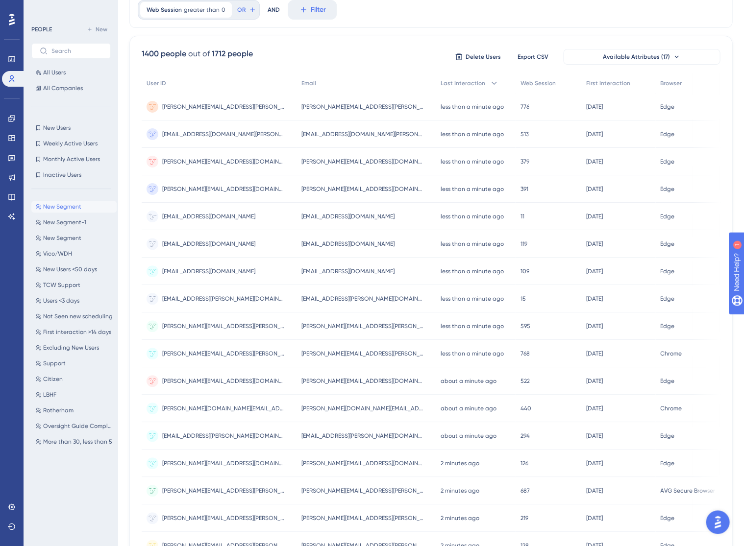
scroll to position [0, 0]
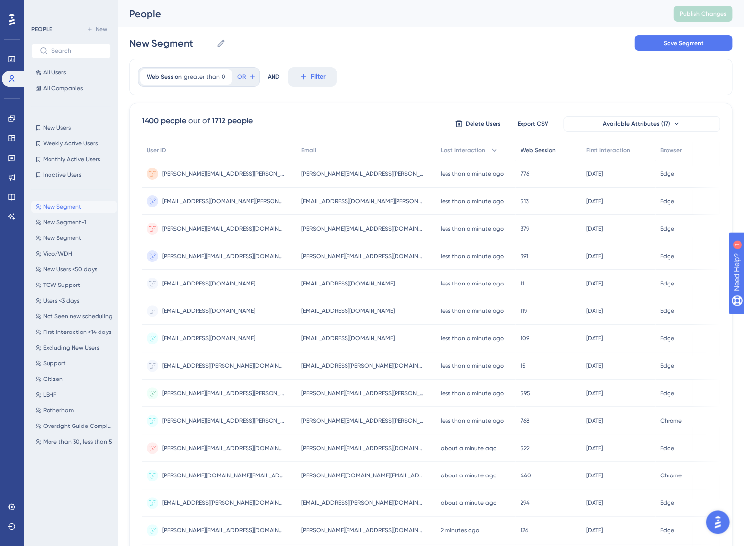
click at [544, 151] on span "Web Session" at bounding box center [537, 150] width 35 height 8
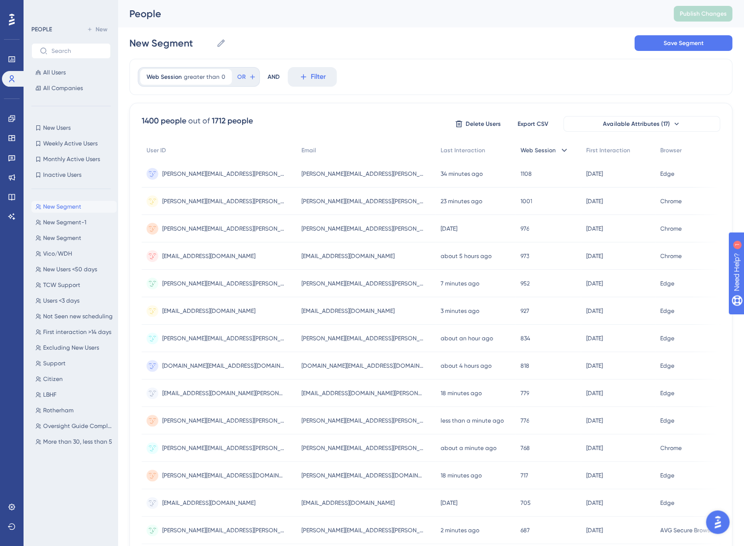
click at [545, 151] on span "Web Session" at bounding box center [537, 150] width 35 height 8
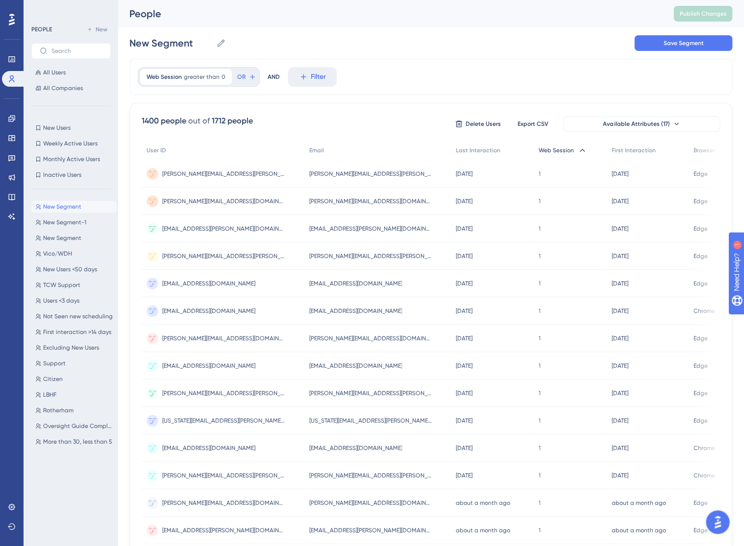
click at [555, 151] on span "Web Session" at bounding box center [555, 150] width 35 height 8
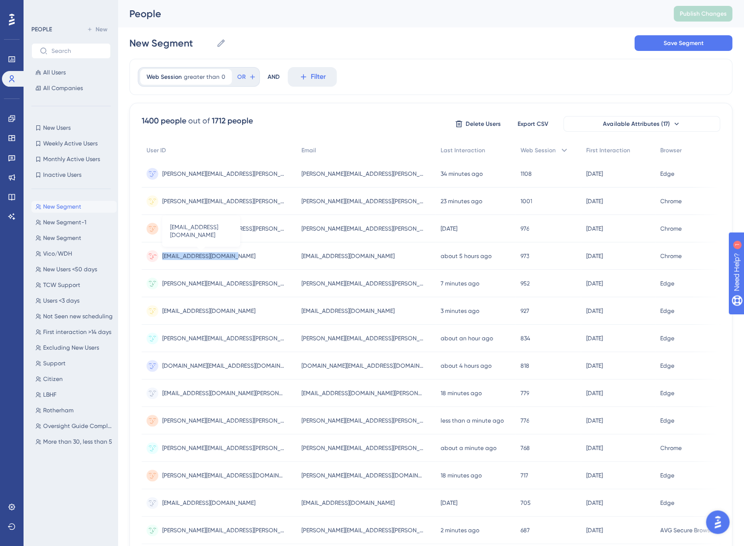
copy span "[EMAIL_ADDRESS][DOMAIN_NAME]"
drag, startPoint x: 240, startPoint y: 257, endPoint x: 163, endPoint y: 257, distance: 77.4
click at [163, 257] on div "[EMAIL_ADDRESS][DOMAIN_NAME] [DOMAIN_NAME][EMAIL_ADDRESS][DOMAIN_NAME]" at bounding box center [219, 255] width 155 height 27
click at [385, 67] on div "Web Session greater than 0 0 Remove OR AND Filter" at bounding box center [430, 77] width 603 height 36
click at [676, 38] on button "Save Segment" at bounding box center [683, 43] width 98 height 16
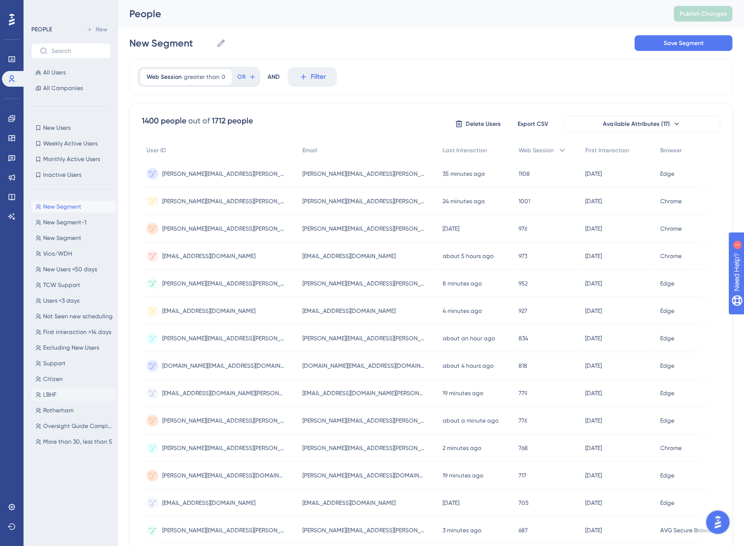
click at [79, 395] on button "LBHF LBHF" at bounding box center [73, 395] width 85 height 12
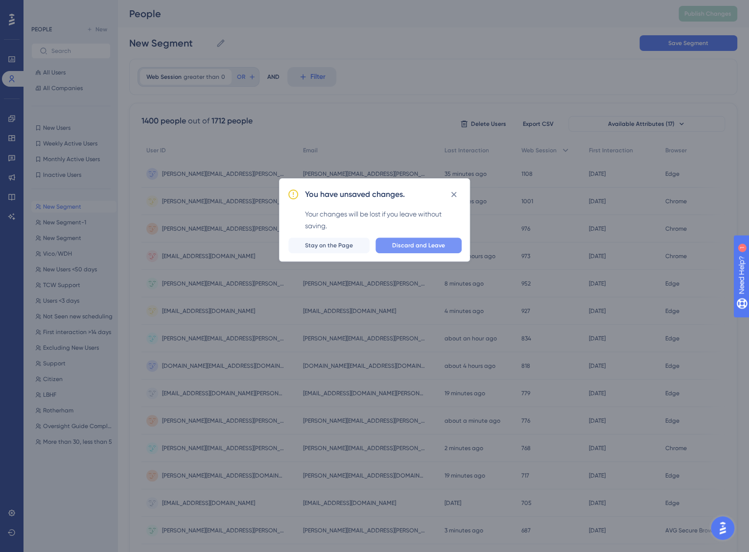
click at [429, 249] on button "Discard and Leave" at bounding box center [419, 246] width 86 height 16
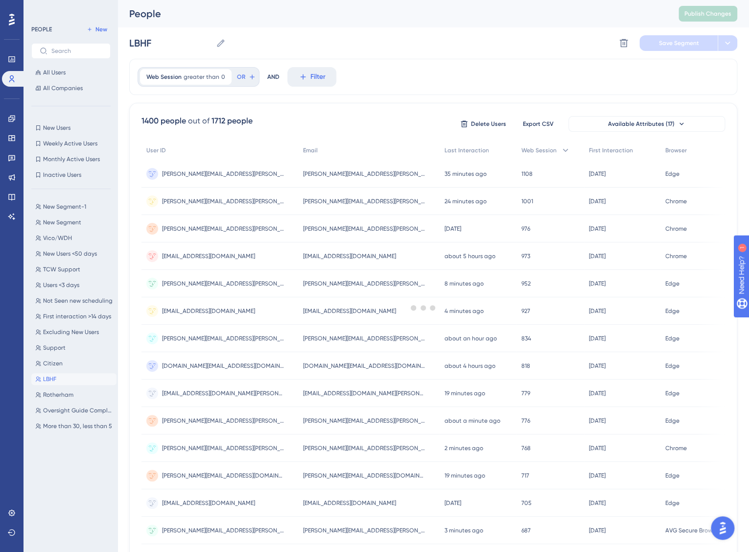
type input "LBHF"
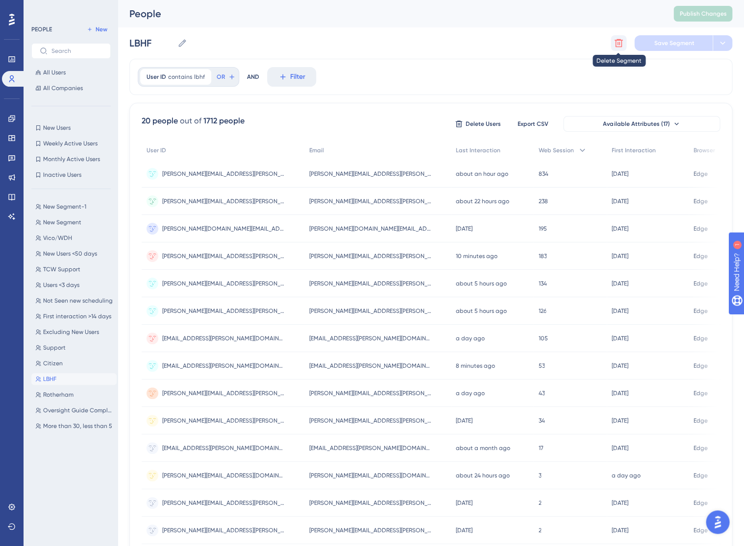
click at [620, 44] on icon at bounding box center [618, 43] width 10 height 10
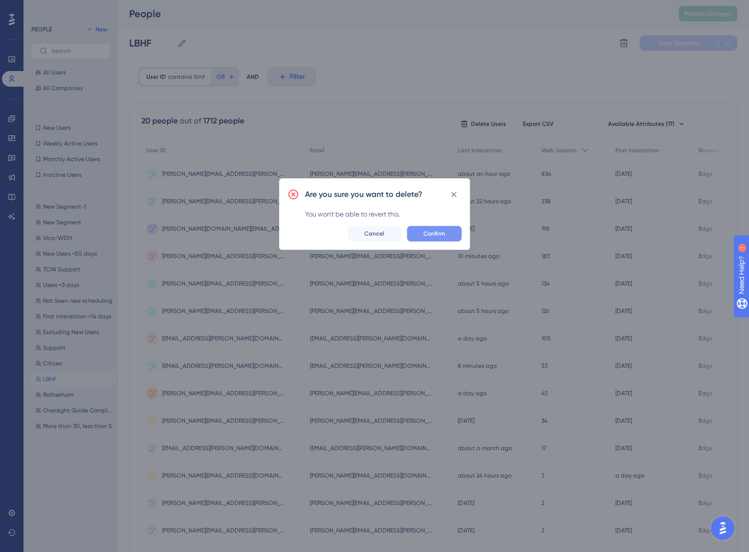
click at [447, 235] on button "Confirm" at bounding box center [434, 234] width 55 height 16
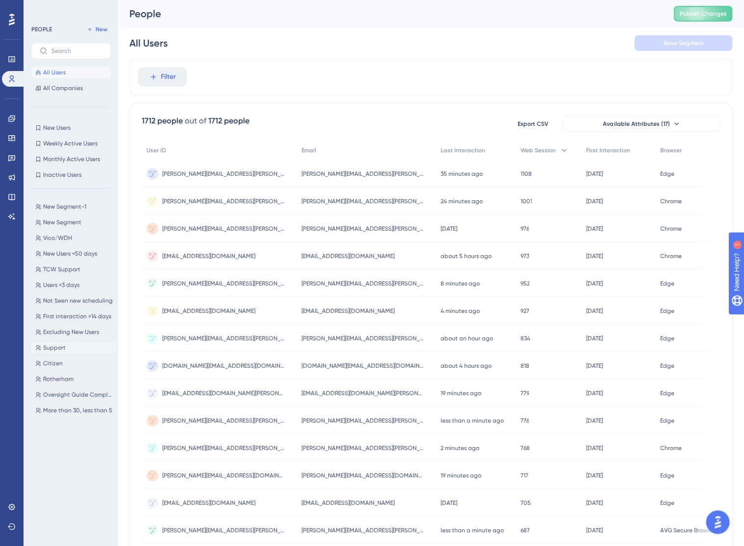
click at [85, 350] on button "Support Support" at bounding box center [73, 348] width 85 height 12
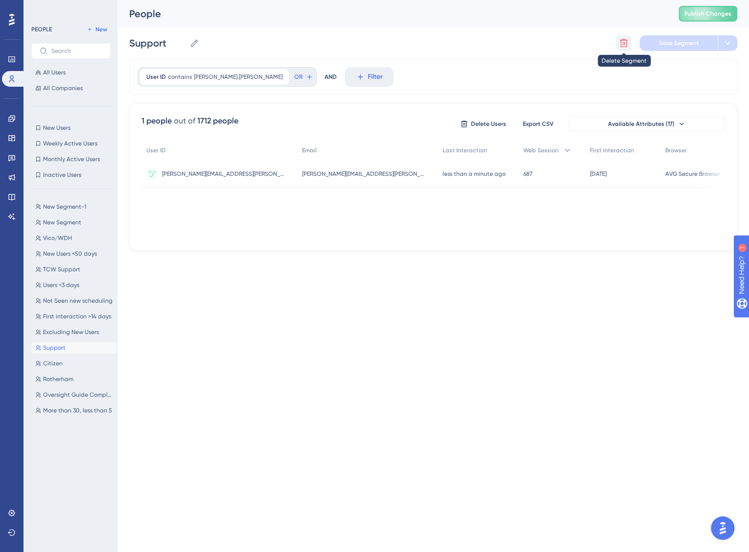
click at [625, 46] on icon at bounding box center [624, 43] width 10 height 10
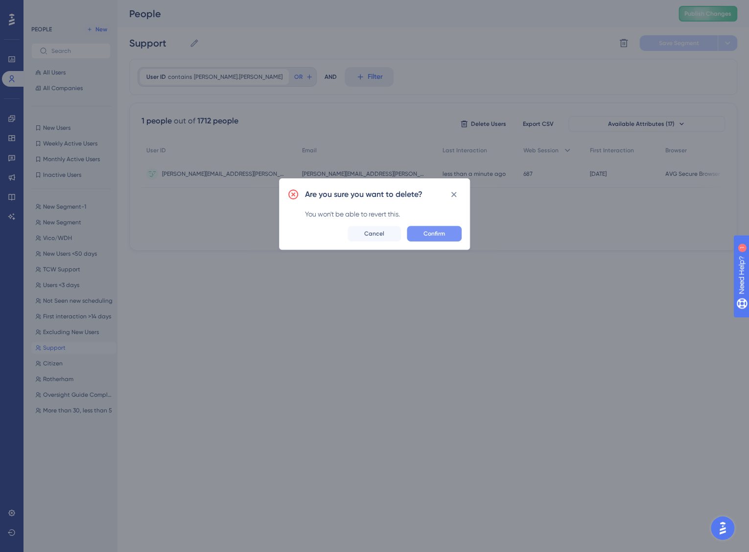
click at [439, 232] on span "Confirm" at bounding box center [435, 234] width 22 height 8
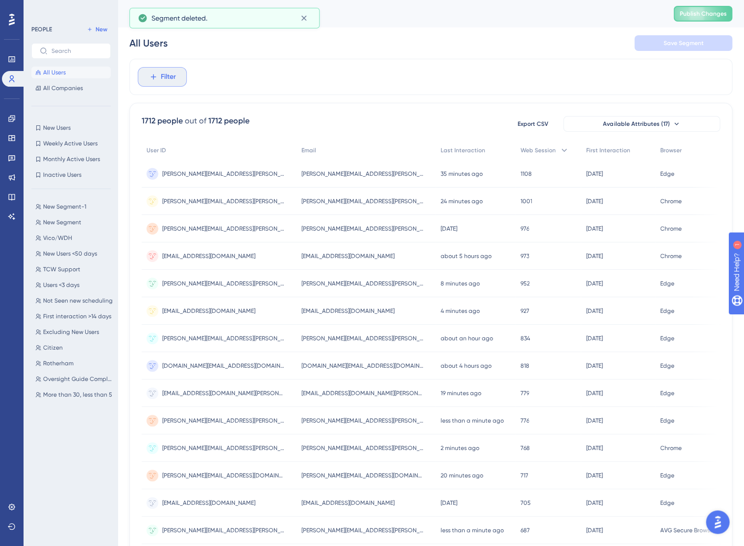
click at [153, 78] on icon at bounding box center [153, 76] width 9 height 9
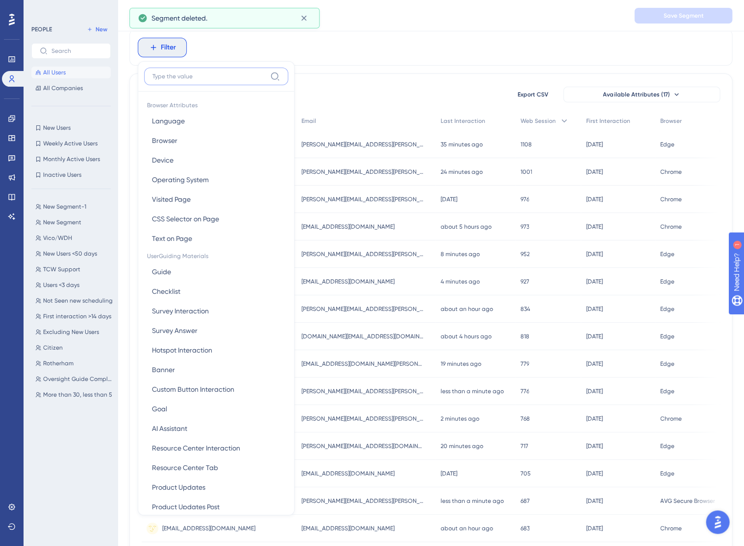
click at [197, 78] on input at bounding box center [209, 76] width 114 height 8
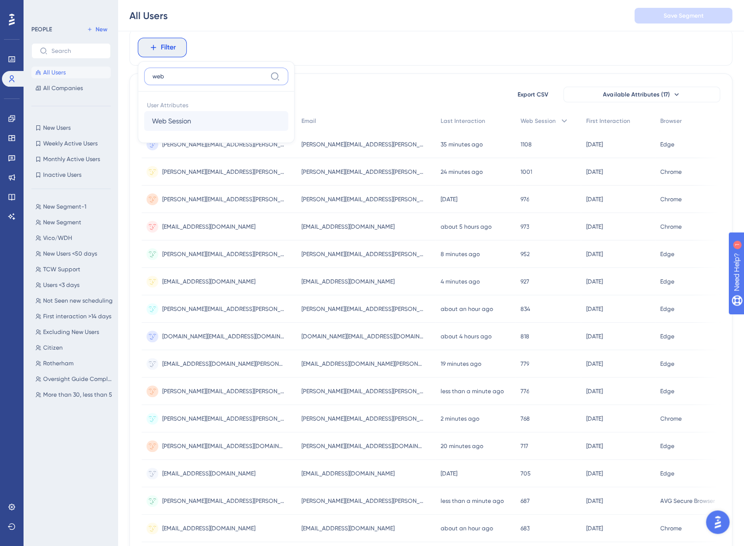
type input "web"
click at [199, 118] on button "Web Session Web Session" at bounding box center [216, 121] width 144 height 20
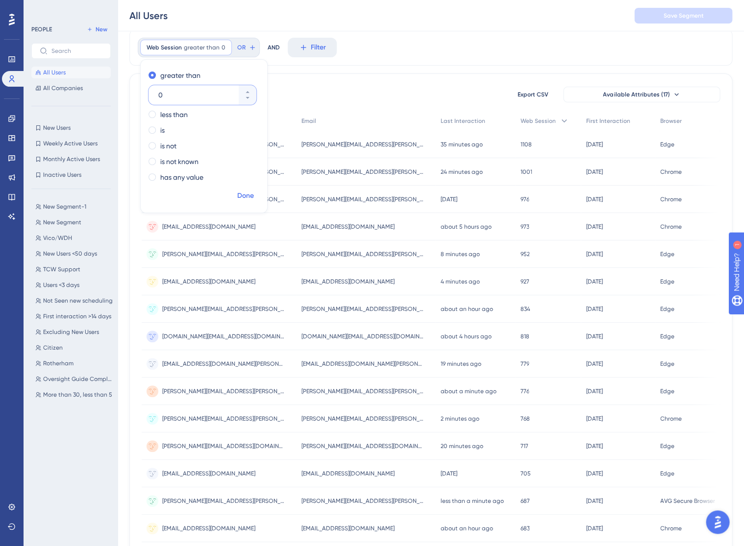
type input "0"
click at [245, 191] on span "Done" at bounding box center [245, 196] width 17 height 12
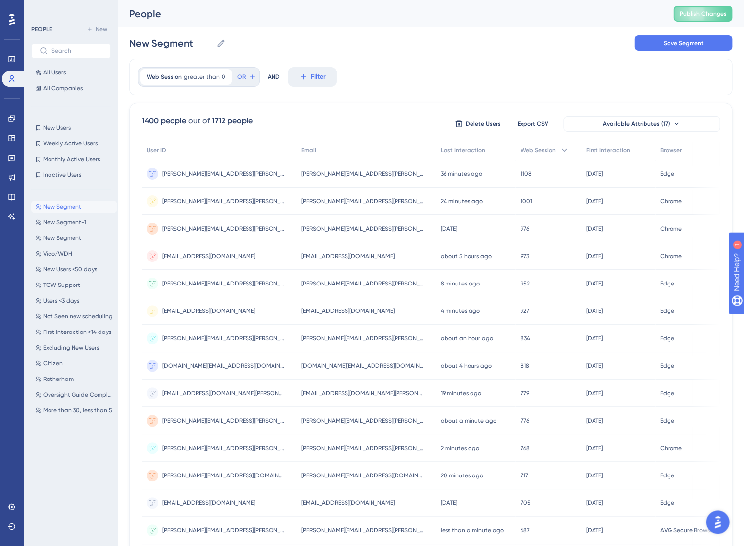
scroll to position [0, 0]
click at [677, 39] on span "Save Segment" at bounding box center [683, 43] width 40 height 8
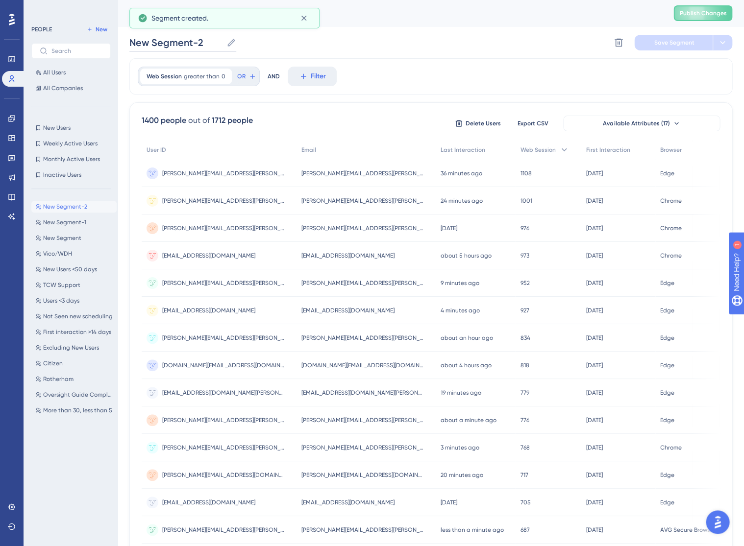
click at [187, 44] on input "New Segment-2" at bounding box center [175, 43] width 93 height 14
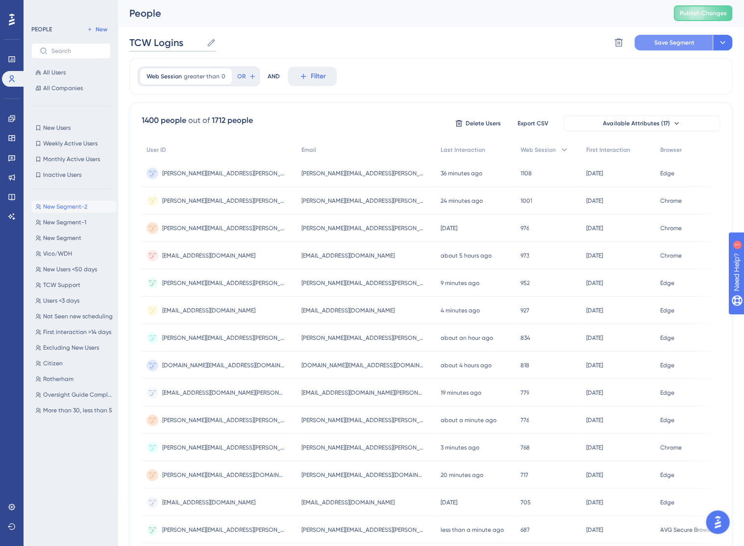
type input "TCW Logins"
click at [654, 35] on button "Save Segment" at bounding box center [673, 43] width 78 height 16
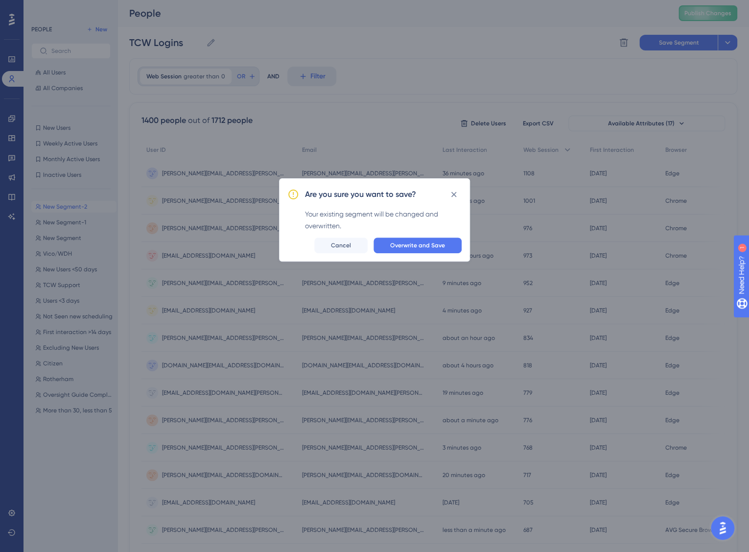
click at [428, 255] on div "Are you sure you want to save? Your existing segment will be changed and overwr…" at bounding box center [374, 219] width 191 height 83
click at [426, 249] on button "Overwrite and Save" at bounding box center [418, 246] width 88 height 16
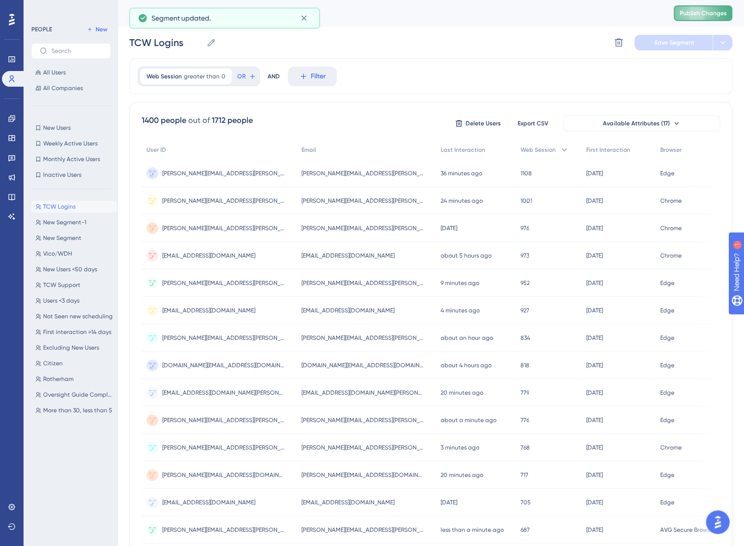
click at [715, 17] on button "Publish Changes" at bounding box center [702, 13] width 59 height 16
click at [72, 204] on span "TCW Logins" at bounding box center [59, 207] width 32 height 8
click at [65, 76] on button "All Users" at bounding box center [70, 73] width 79 height 12
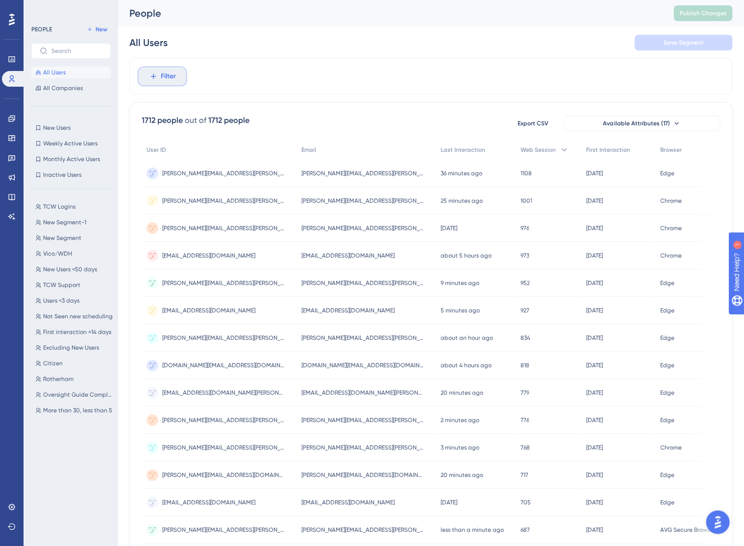
click at [169, 85] on button "Filter" at bounding box center [162, 77] width 49 height 20
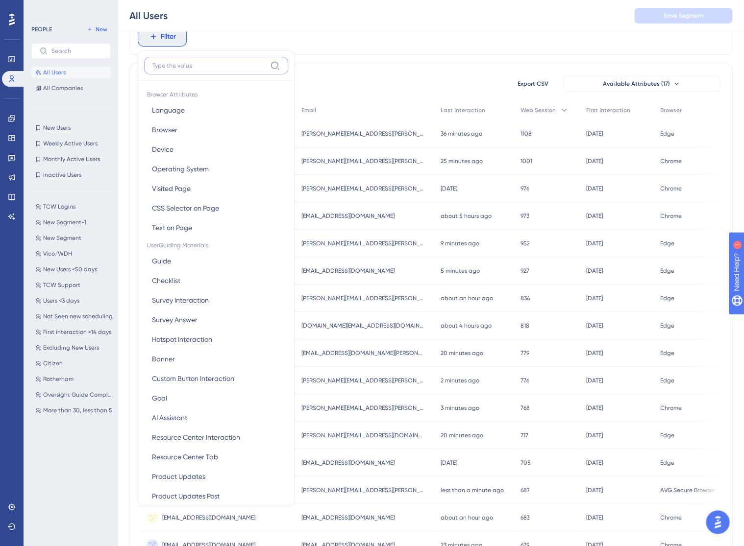
click at [226, 65] on input at bounding box center [209, 66] width 114 height 8
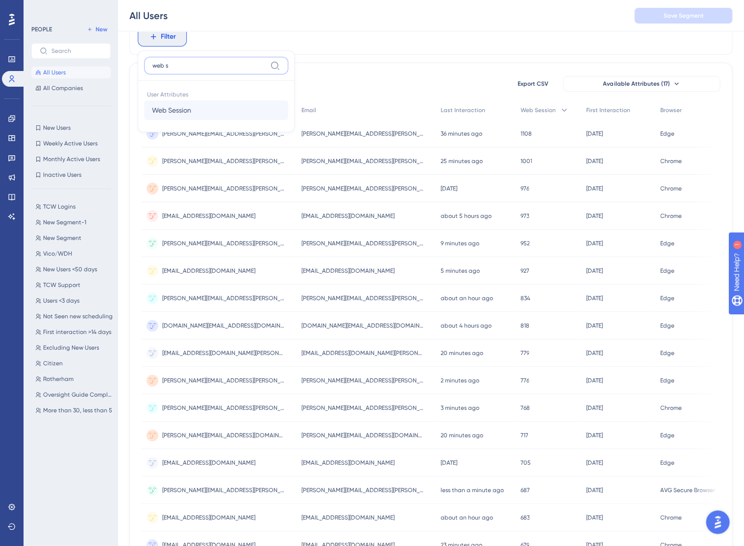
type input "web s"
click at [217, 117] on button "Web Session Web Session" at bounding box center [216, 110] width 144 height 20
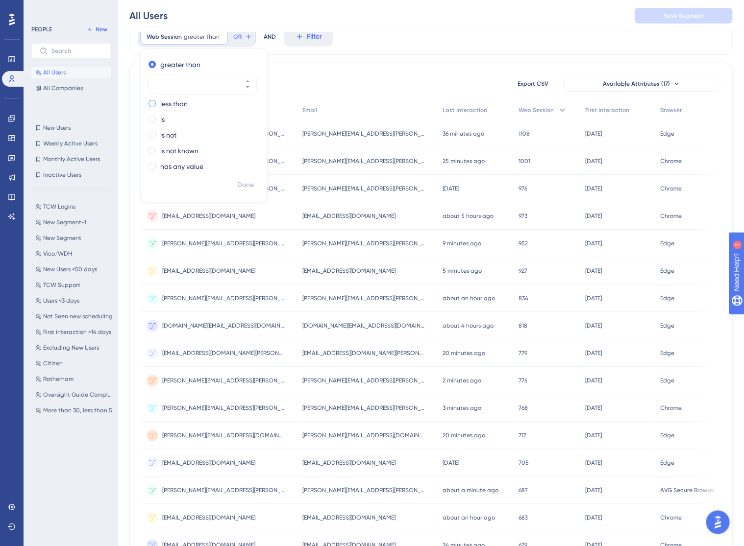
click at [186, 102] on label "less than" at bounding box center [173, 104] width 27 height 12
click at [191, 99] on input "number" at bounding box center [197, 100] width 78 height 12
type input "1"
click at [248, 186] on span "Done" at bounding box center [245, 185] width 17 height 12
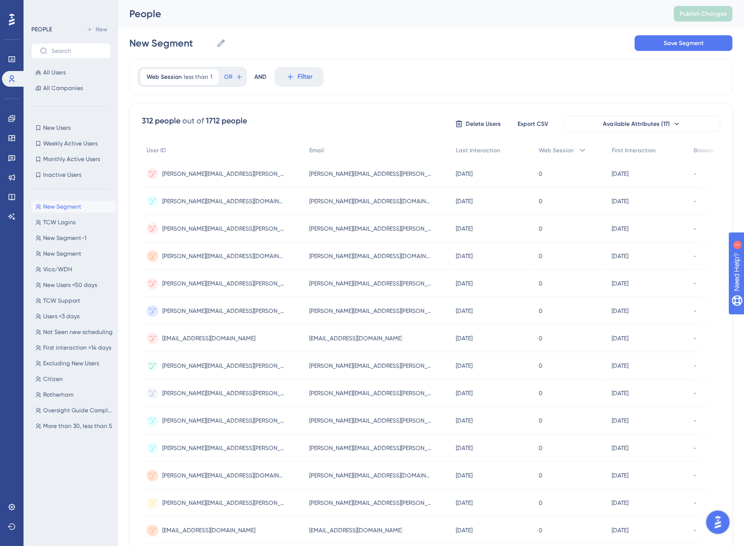
scroll to position [0, 0]
click at [686, 43] on span "Save Segment" at bounding box center [683, 43] width 40 height 8
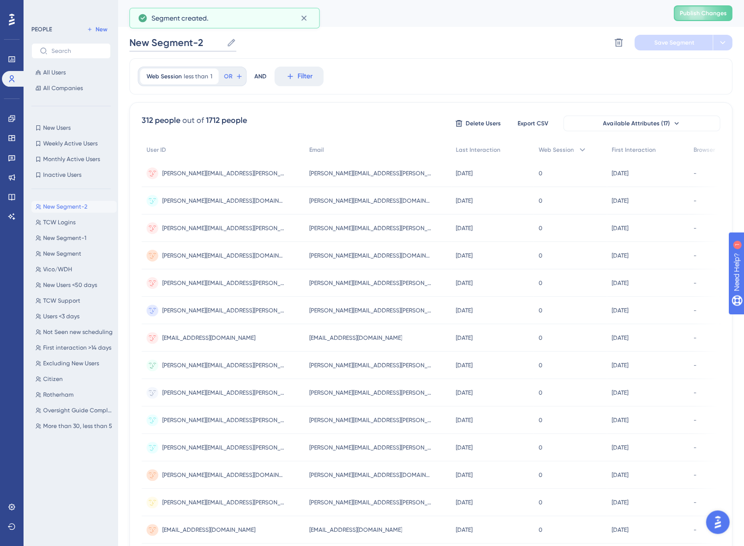
click at [179, 42] on input "New Segment-2" at bounding box center [175, 43] width 93 height 14
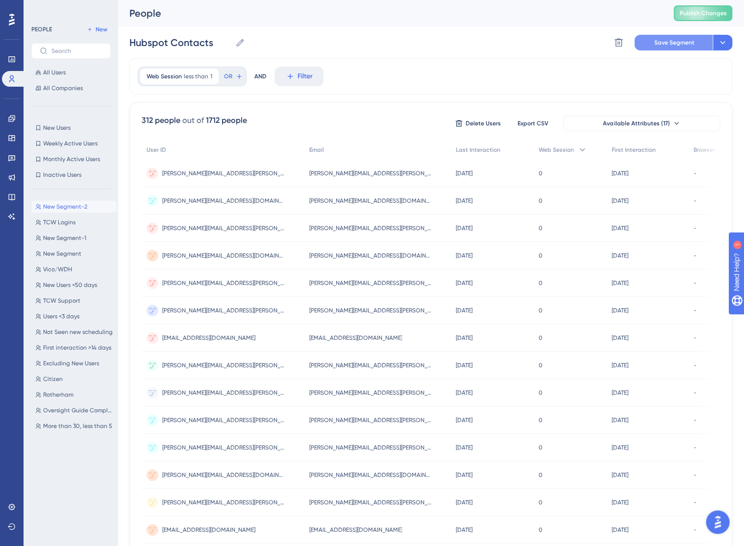
click at [673, 44] on span "Save Segment" at bounding box center [673, 43] width 40 height 8
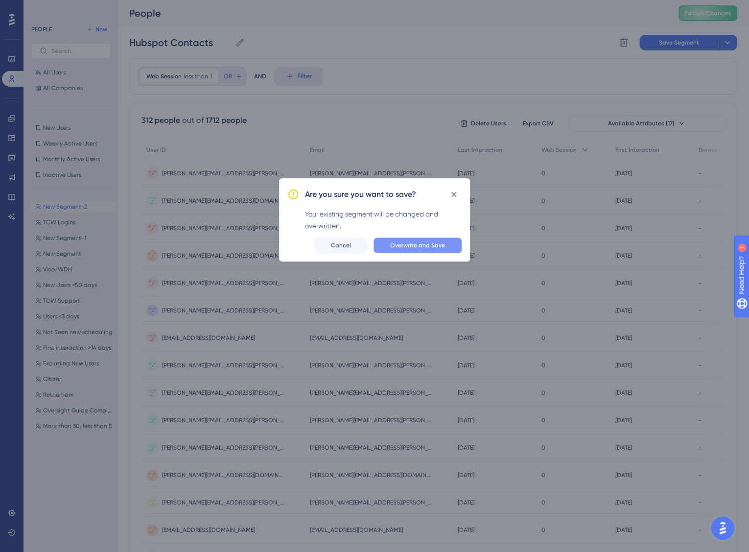
click at [414, 243] on span "Overwrite and Save" at bounding box center [417, 245] width 55 height 8
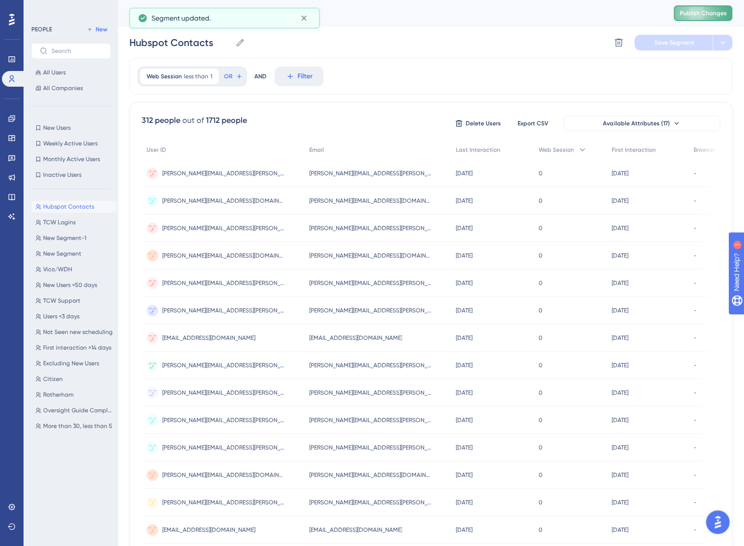
click at [699, 11] on span "Publish Changes" at bounding box center [702, 13] width 47 height 8
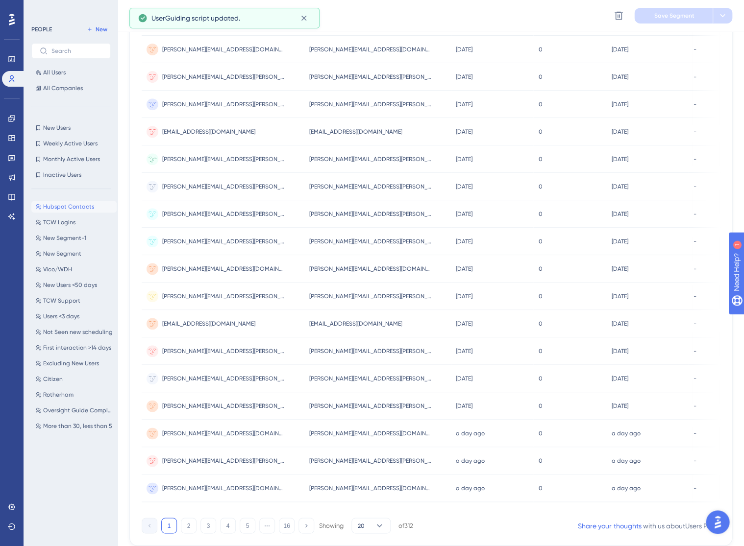
scroll to position [243, 0]
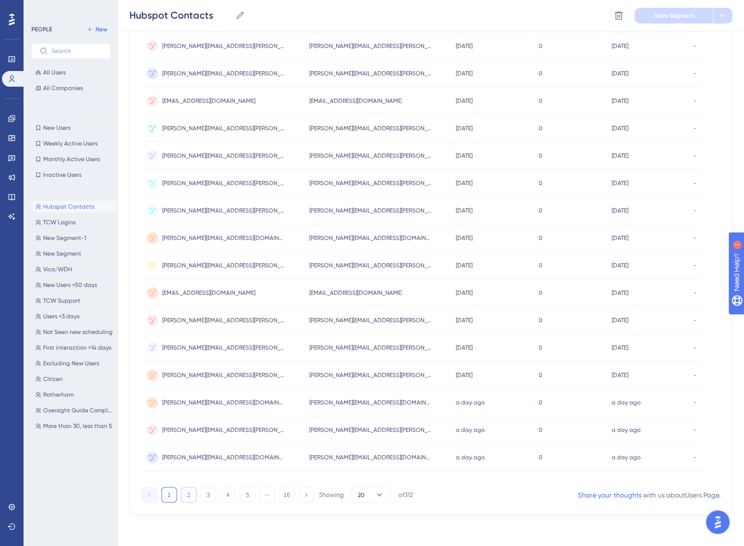
click at [189, 496] on button "2" at bounding box center [189, 495] width 16 height 16
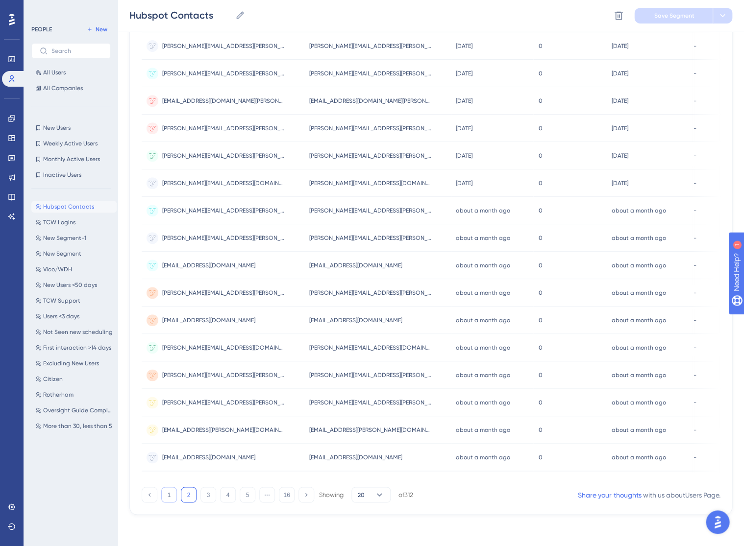
click at [169, 499] on button "1" at bounding box center [169, 495] width 16 height 16
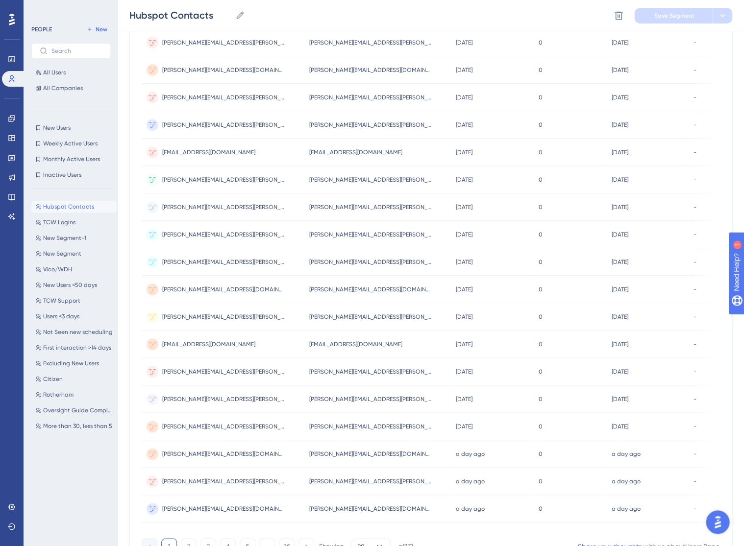
scroll to position [0, 0]
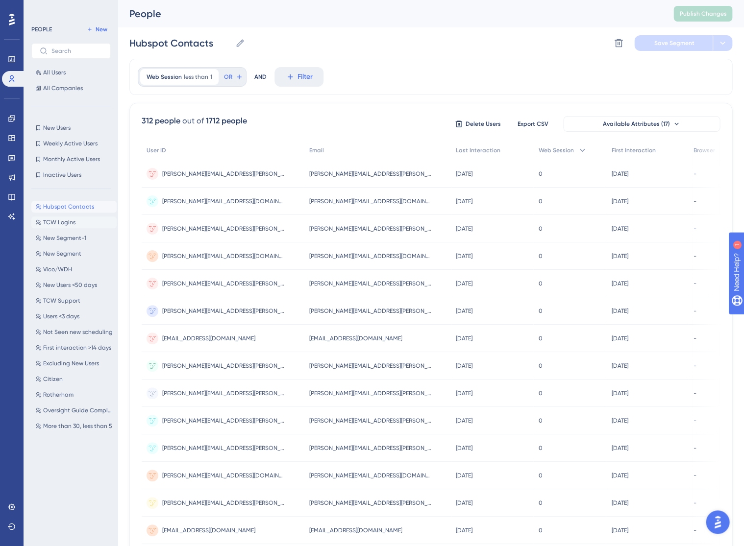
click at [69, 222] on span "TCW Logins" at bounding box center [59, 222] width 32 height 8
click at [173, 41] on input "TCW Logins" at bounding box center [165, 43] width 73 height 14
click at [173, 42] on input "TCW Logins" at bounding box center [165, 43] width 73 height 14
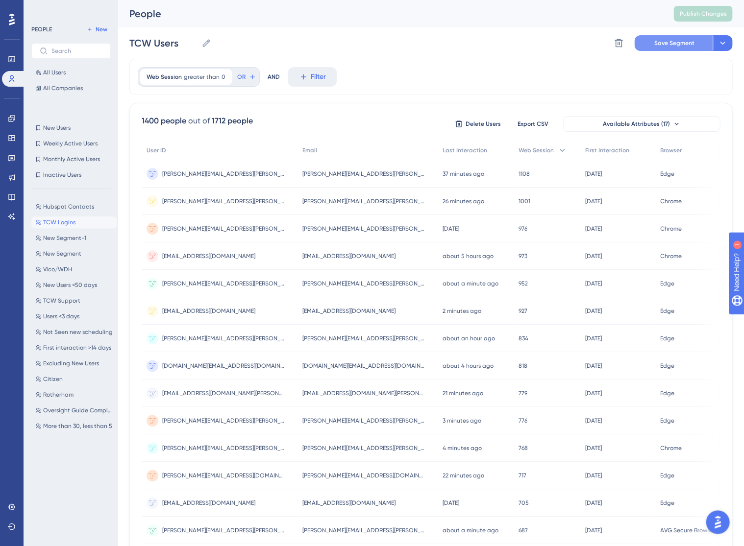
click at [686, 49] on button "Save Segment" at bounding box center [673, 43] width 78 height 16
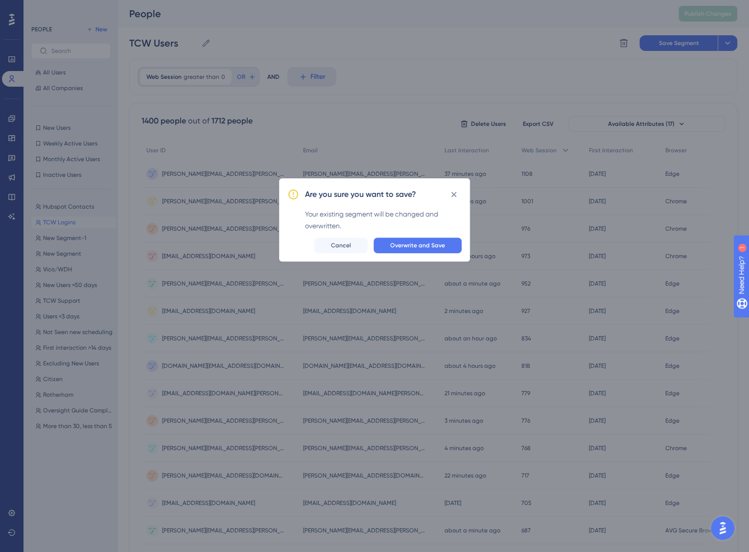
click at [431, 240] on button "Overwrite and Save" at bounding box center [418, 246] width 88 height 16
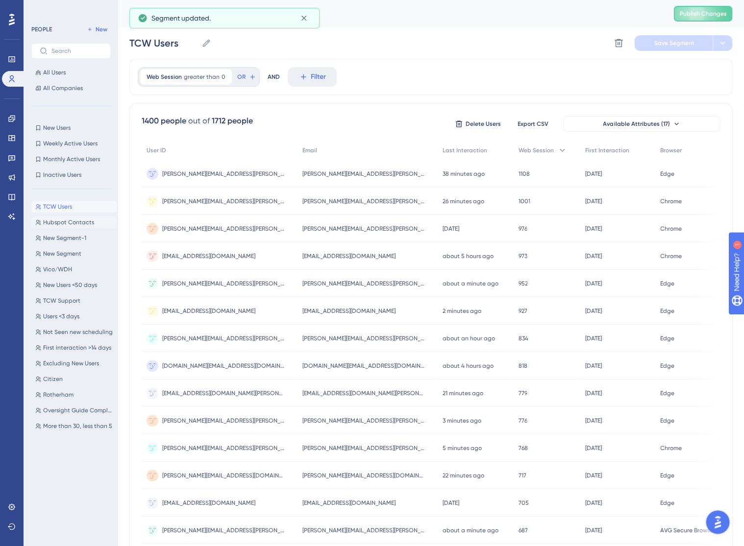
click at [71, 218] on span "Hubspot Contacts" at bounding box center [68, 222] width 51 height 8
type input "Hubspot Contacts"
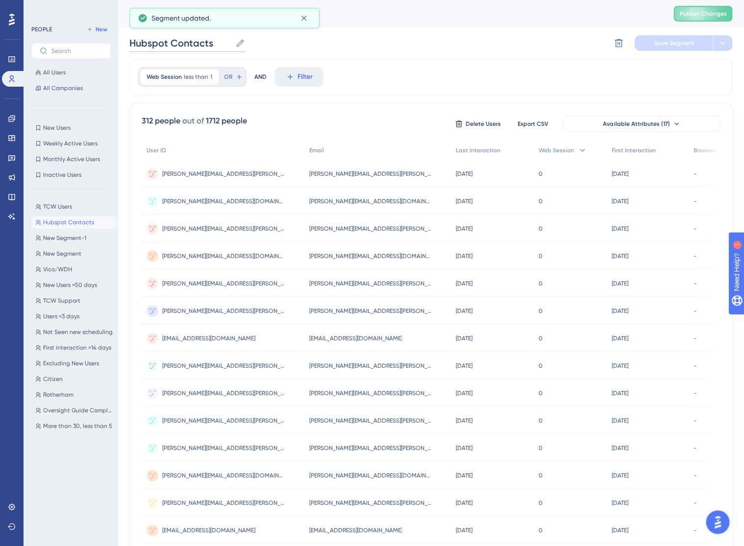
click at [163, 43] on input "Hubspot Contacts" at bounding box center [180, 43] width 102 height 14
click at [180, 45] on input "Hubspot Contacts" at bounding box center [180, 43] width 102 height 14
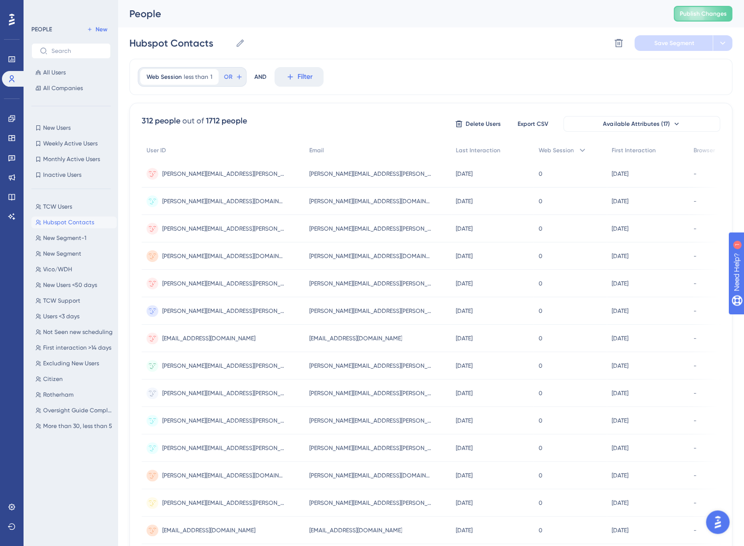
click at [532, 31] on div "Hubspot Contacts Hubspot Contacts Delete Segment Save Segment" at bounding box center [430, 42] width 603 height 31
click at [12, 60] on icon at bounding box center [11, 59] width 6 height 6
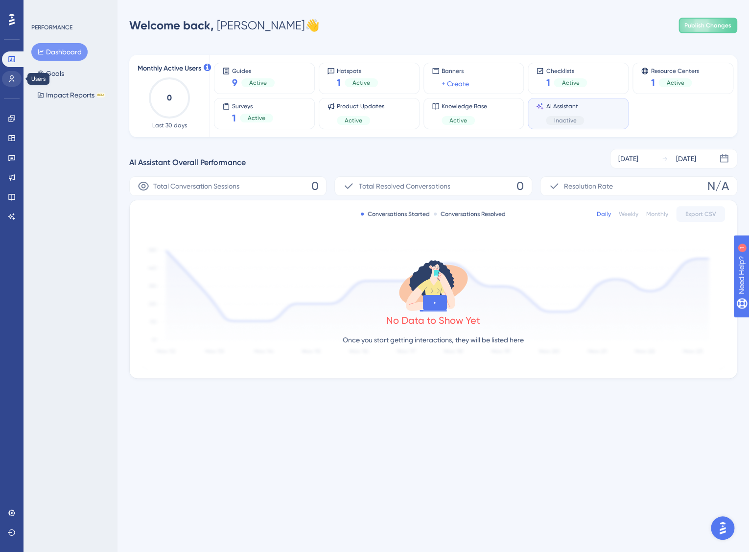
click at [13, 80] on icon at bounding box center [12, 79] width 8 height 8
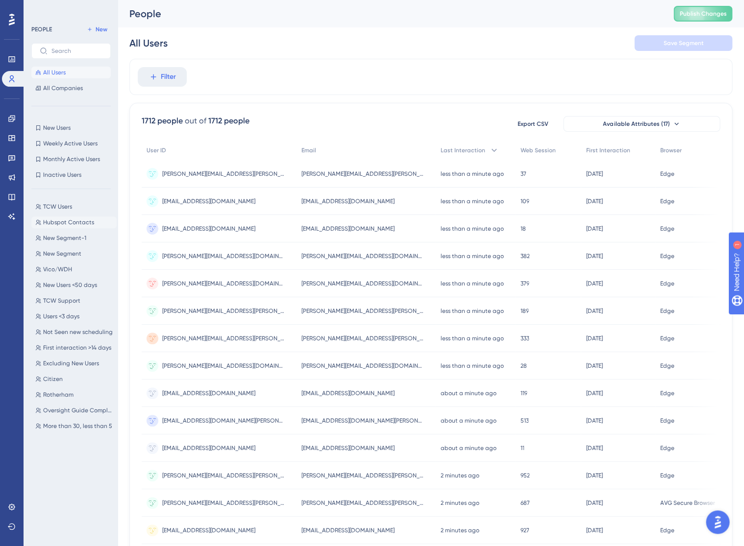
click at [65, 218] on span "Hubspot Contacts" at bounding box center [68, 222] width 51 height 8
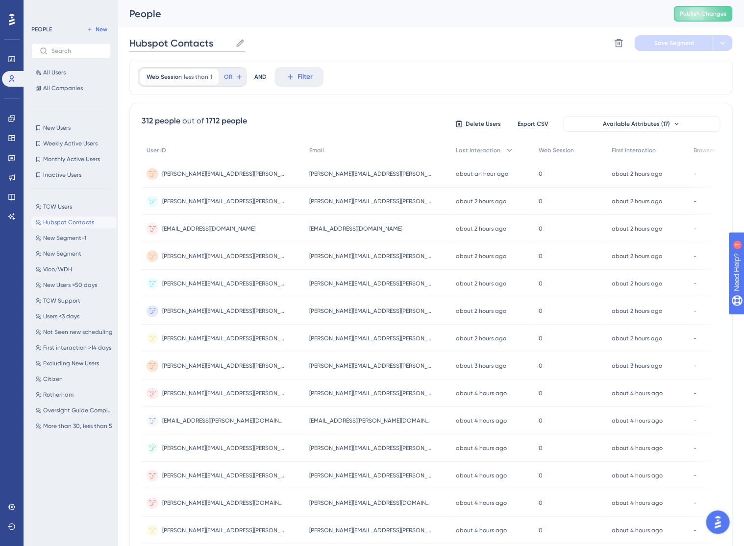
click at [176, 45] on input "Hubspot Contacts" at bounding box center [180, 43] width 102 height 14
click at [664, 39] on span "Save Segment" at bounding box center [673, 43] width 40 height 8
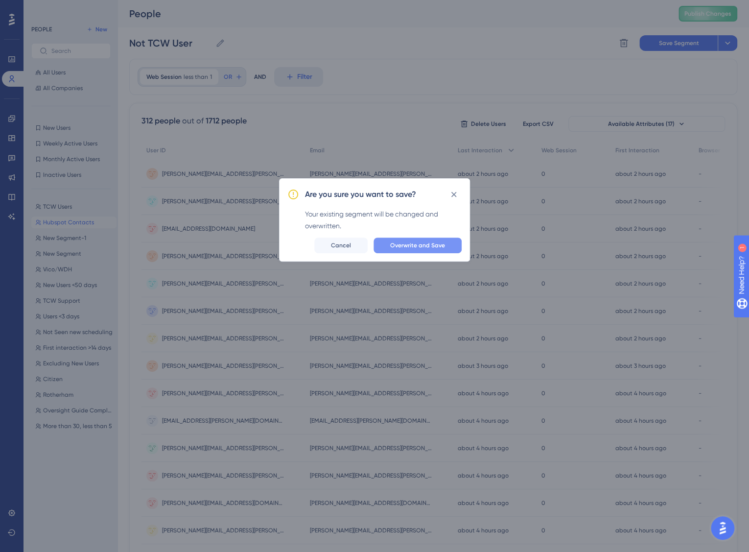
click at [430, 241] on span "Overwrite and Save" at bounding box center [417, 245] width 55 height 8
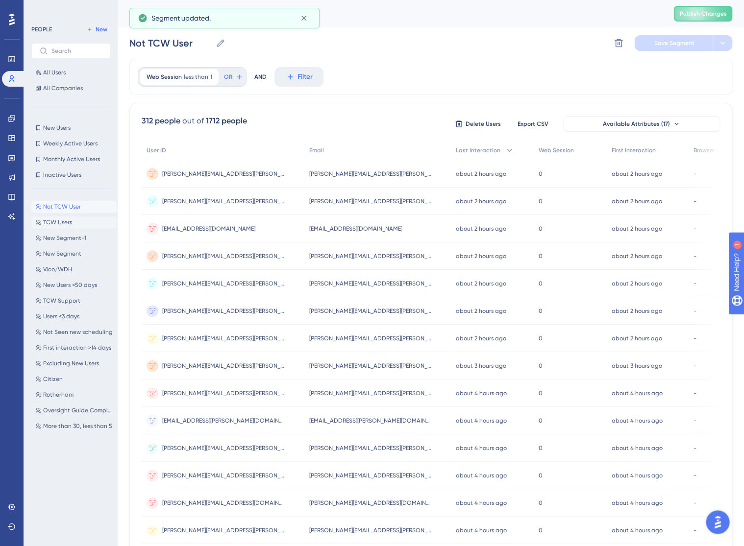
click at [72, 222] on button "TCW Users TCW Users" at bounding box center [73, 223] width 85 height 12
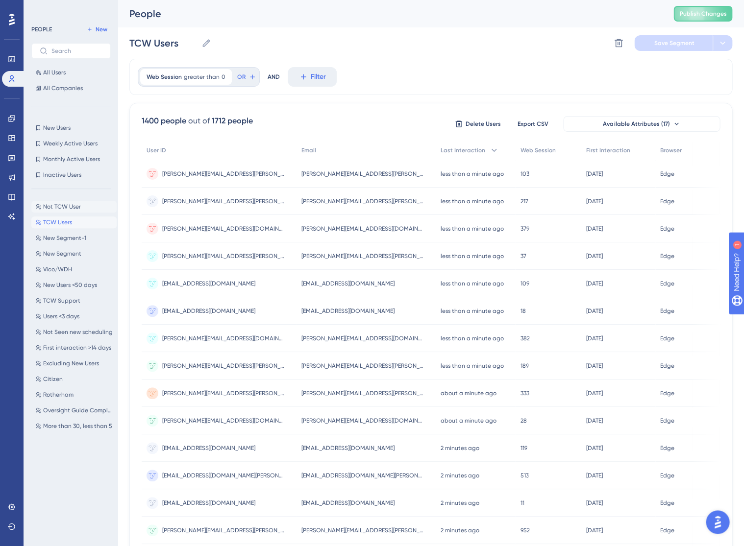
click at [73, 209] on span "Not TCW User" at bounding box center [62, 207] width 38 height 8
type input "Not TCW User"
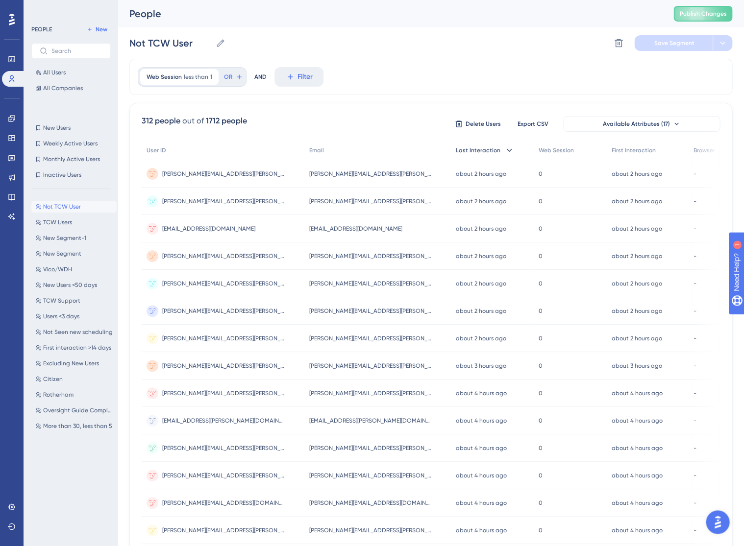
click at [469, 153] on span "Last Interaction" at bounding box center [478, 150] width 45 height 8
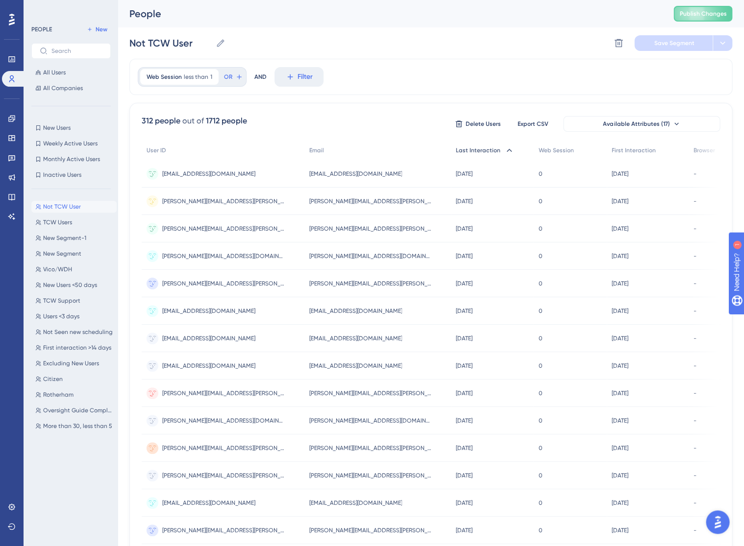
click at [475, 154] on div "Last Interaction" at bounding box center [492, 151] width 82 height 20
